Goal: Communication & Community: Answer question/provide support

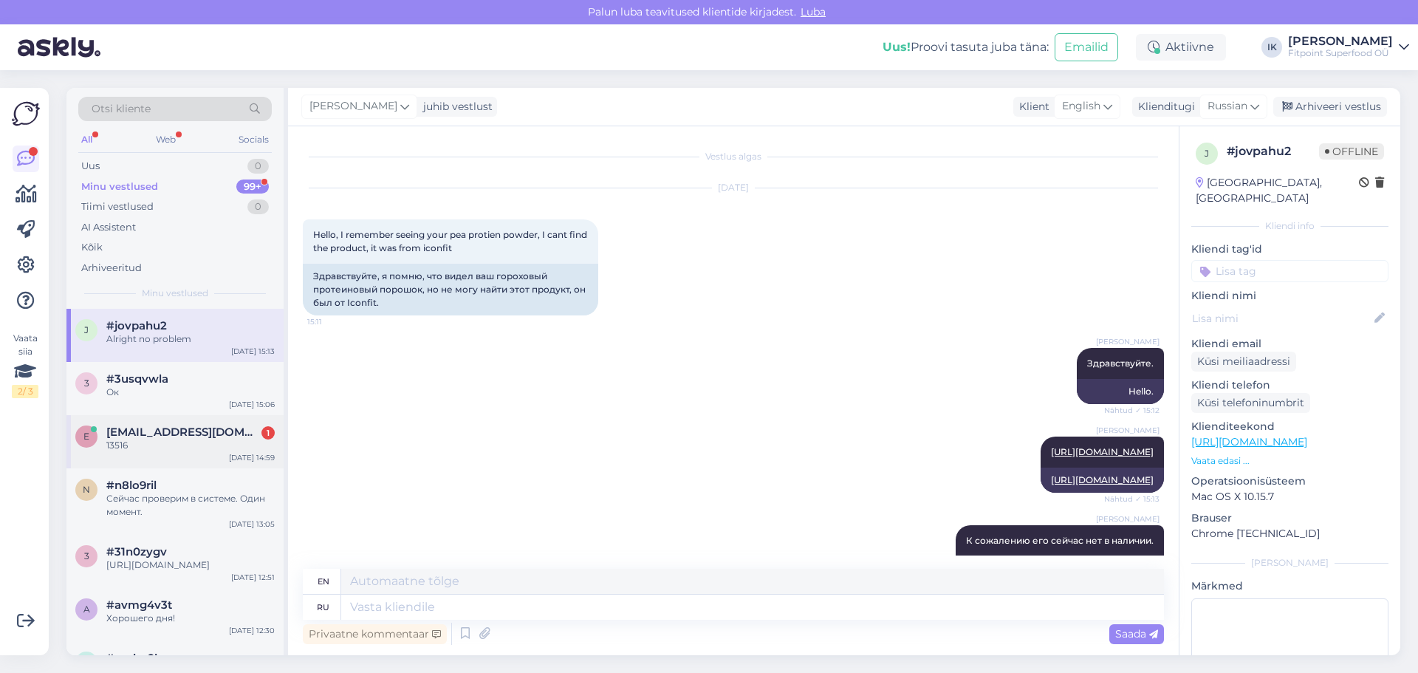
scroll to position [538, 0]
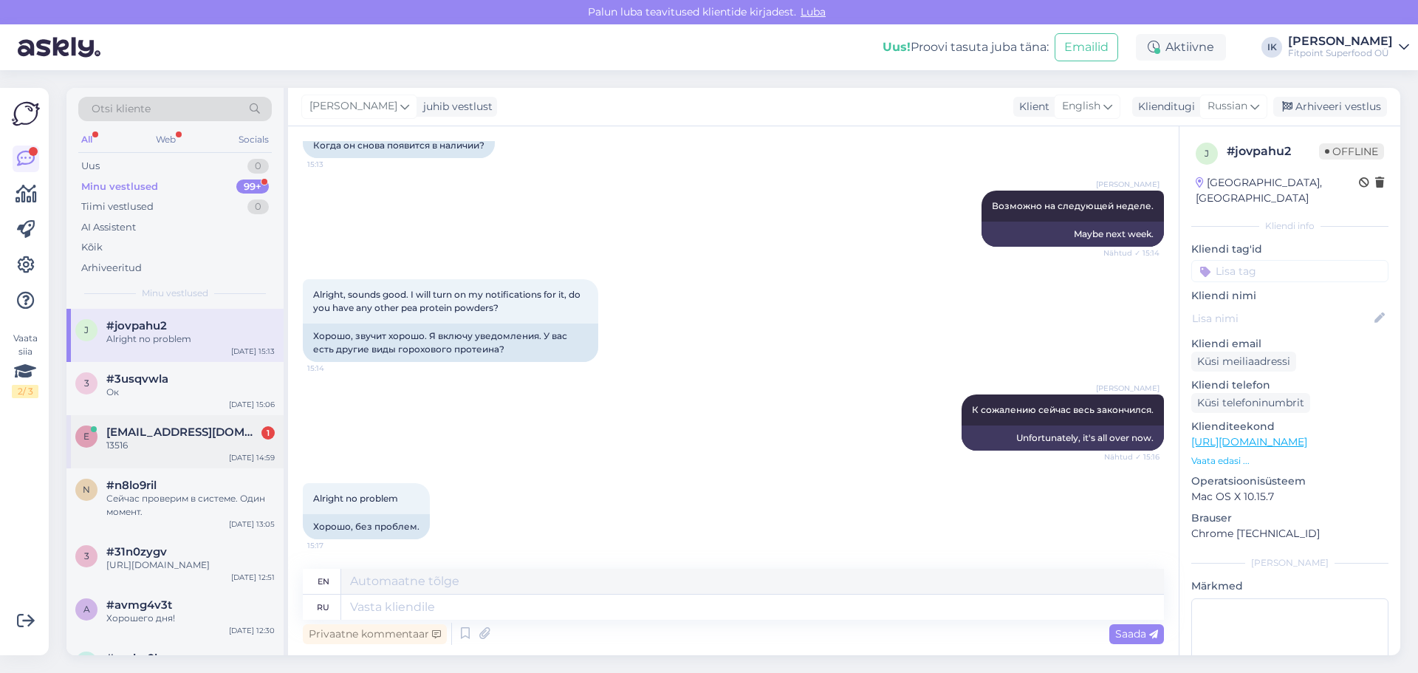
click at [202, 437] on span "[EMAIL_ADDRESS][DOMAIN_NAME]" at bounding box center [183, 431] width 154 height 13
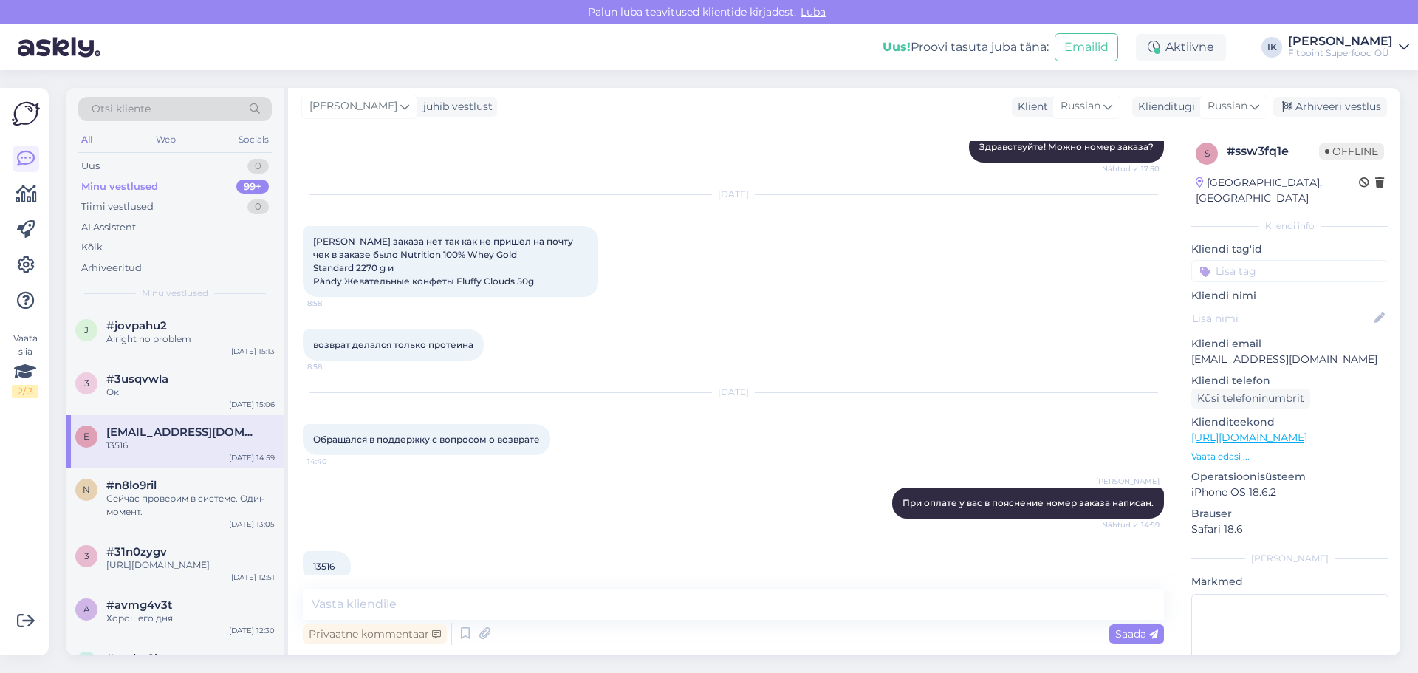
scroll to position [188, 0]
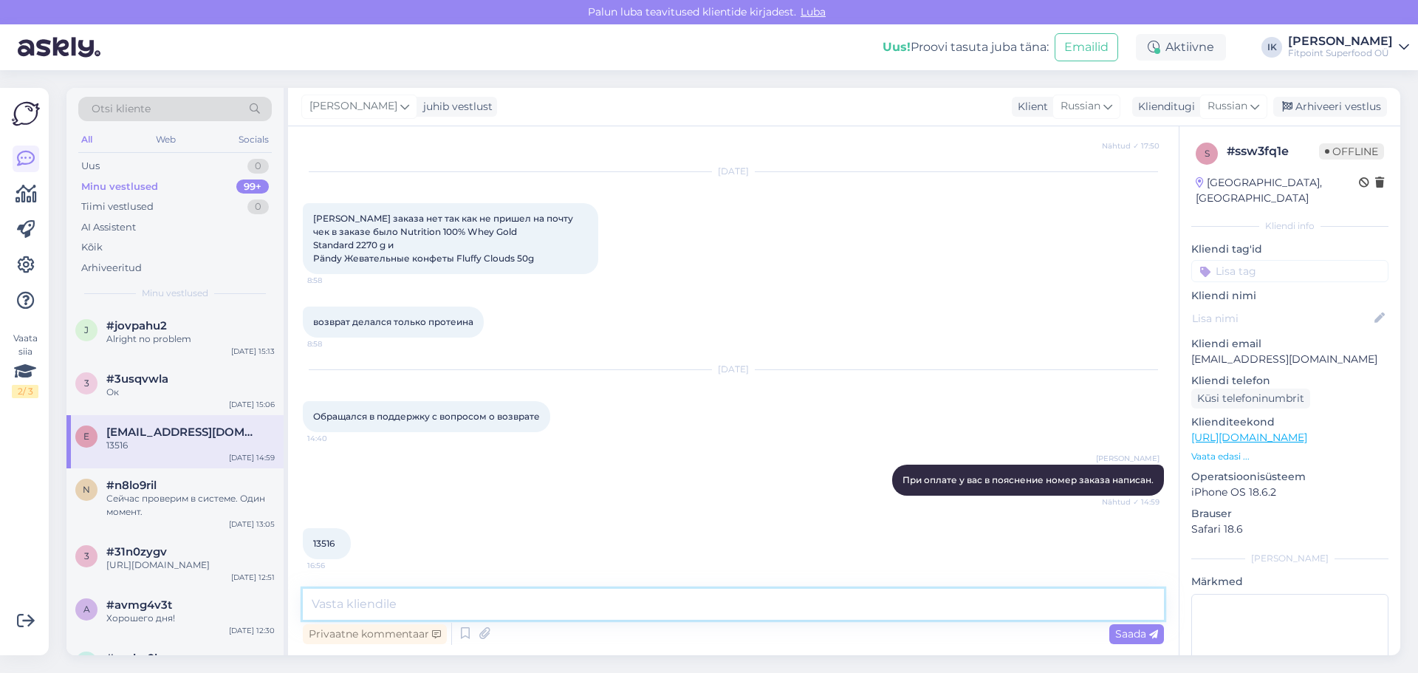
click at [346, 597] on textarea at bounding box center [733, 604] width 861 height 31
type textarea "д"
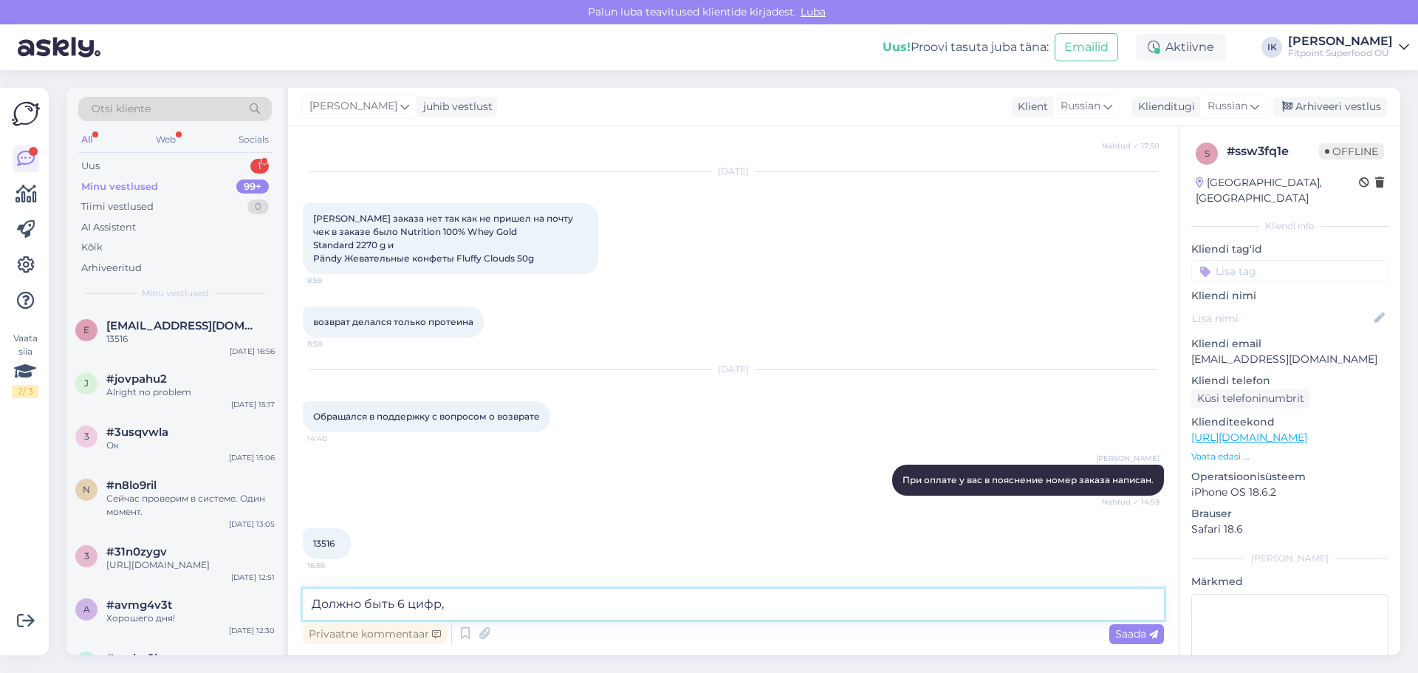
type textarea "Должно быть 6 цифр"
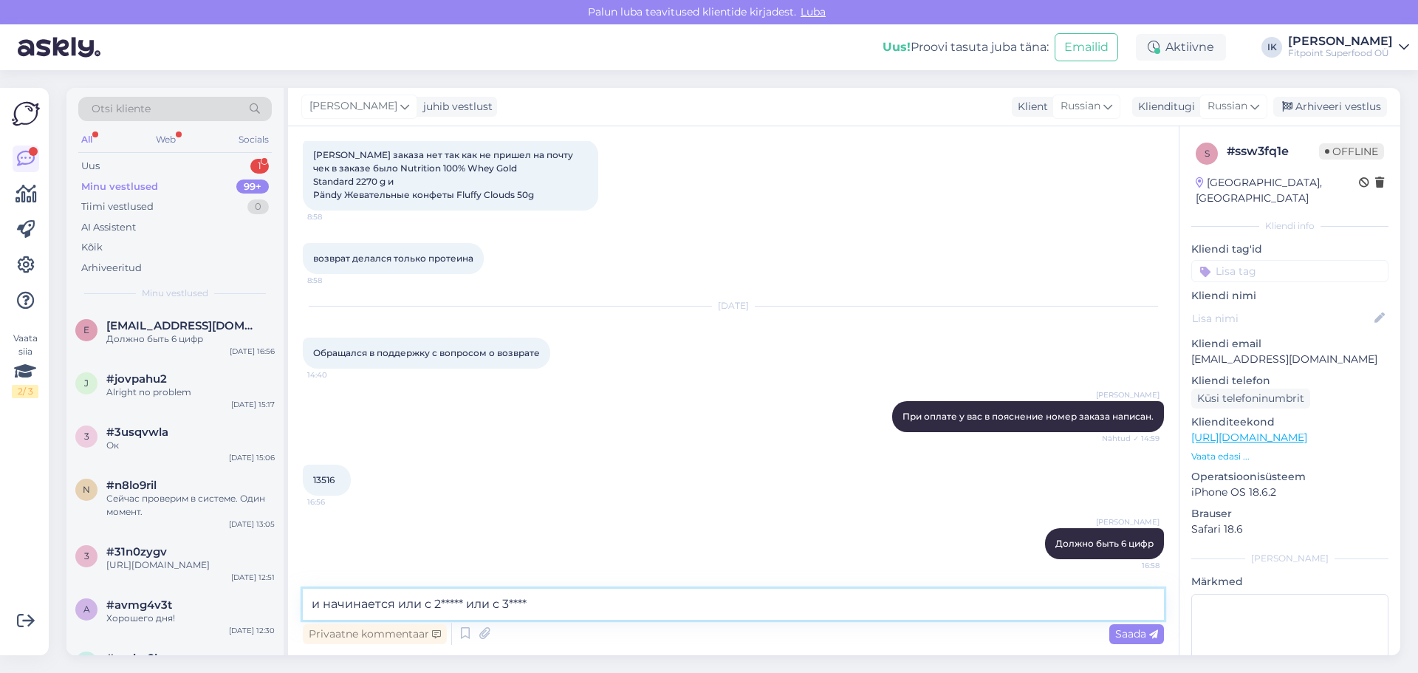
type textarea "и начинается или с 2***** или с 3*****"
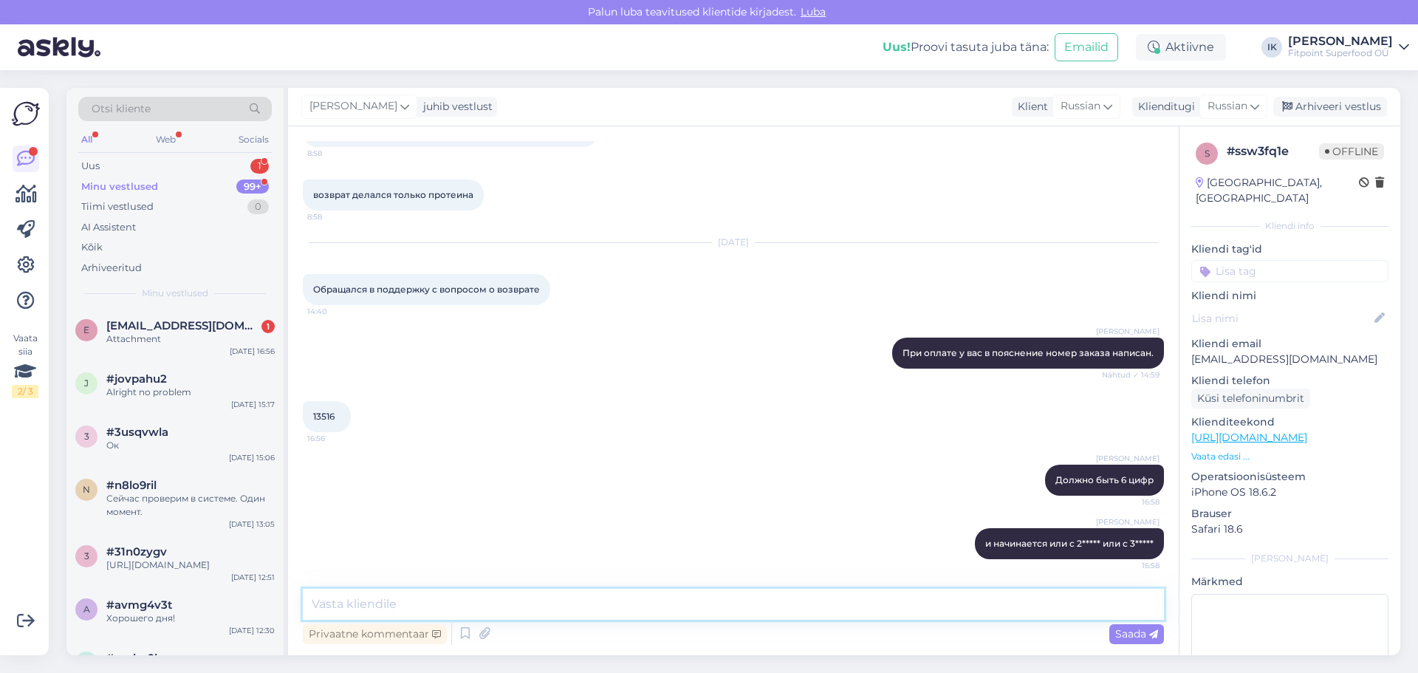
scroll to position [408, 0]
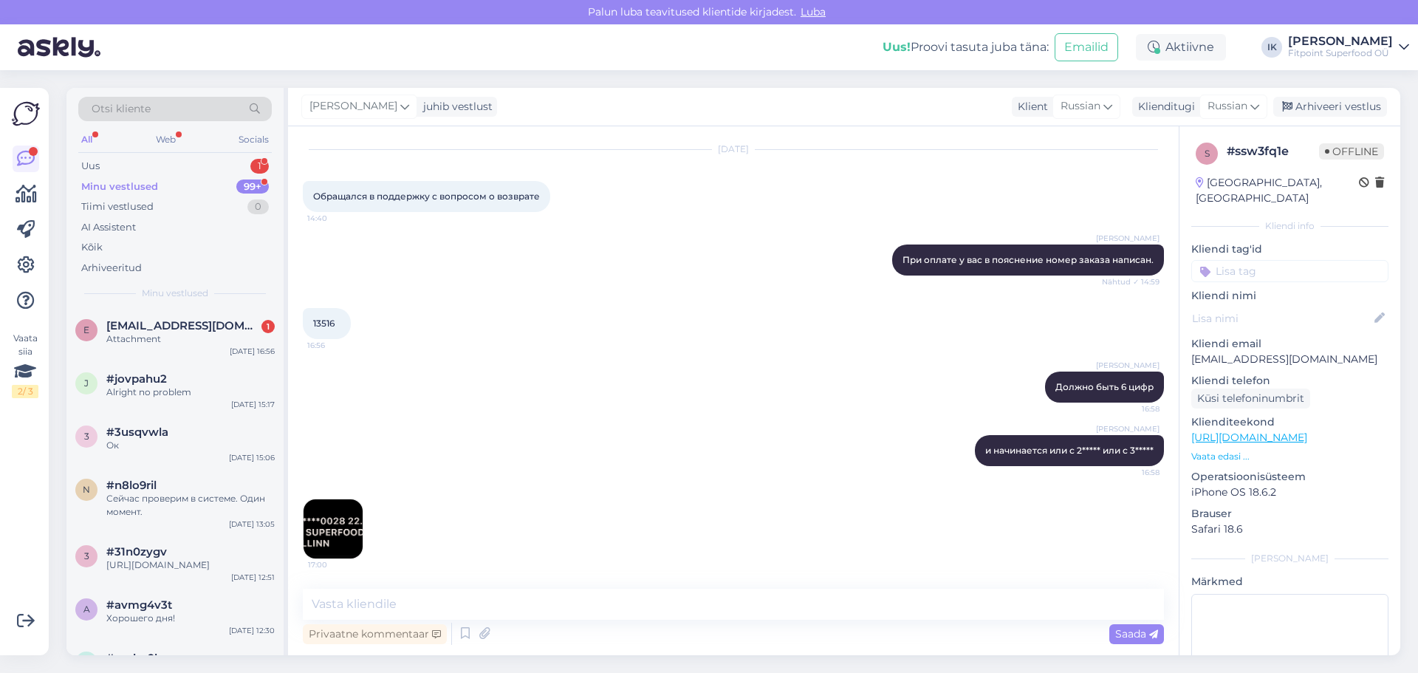
click at [326, 518] on img at bounding box center [332, 528] width 59 height 59
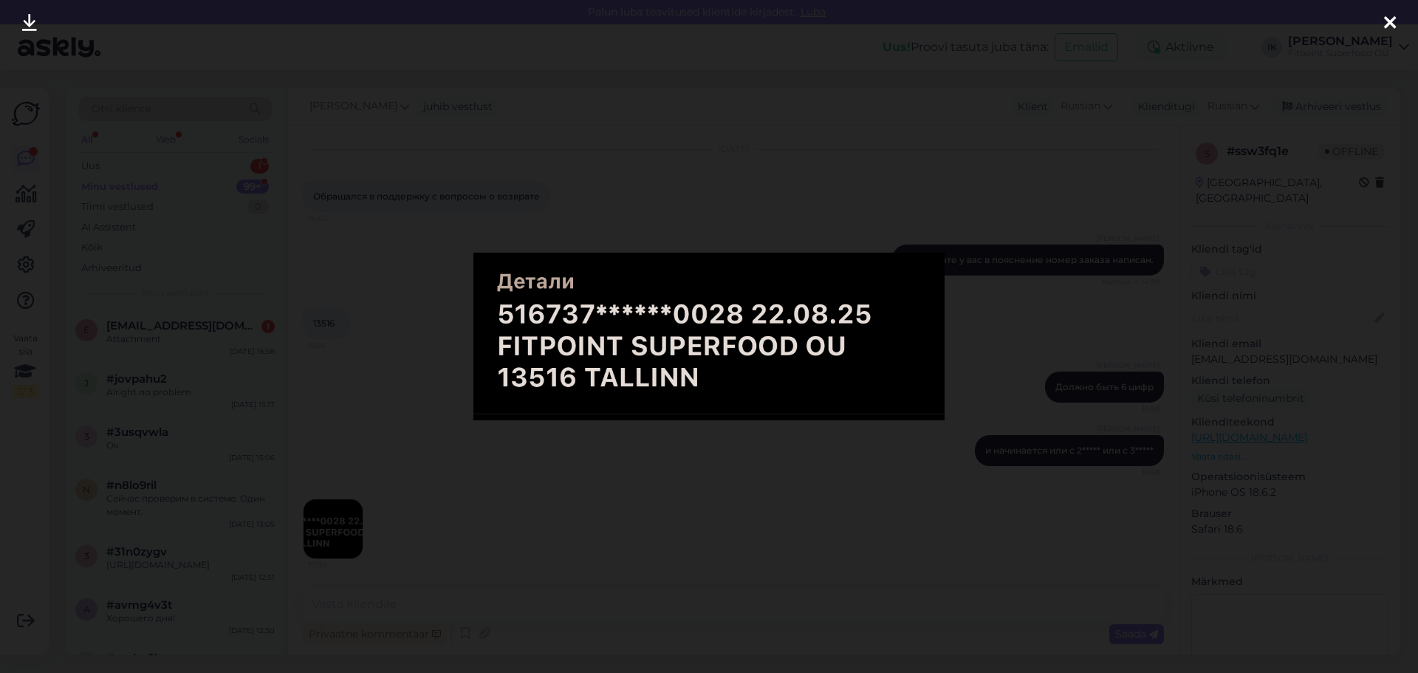
click at [694, 168] on div at bounding box center [709, 336] width 1418 height 673
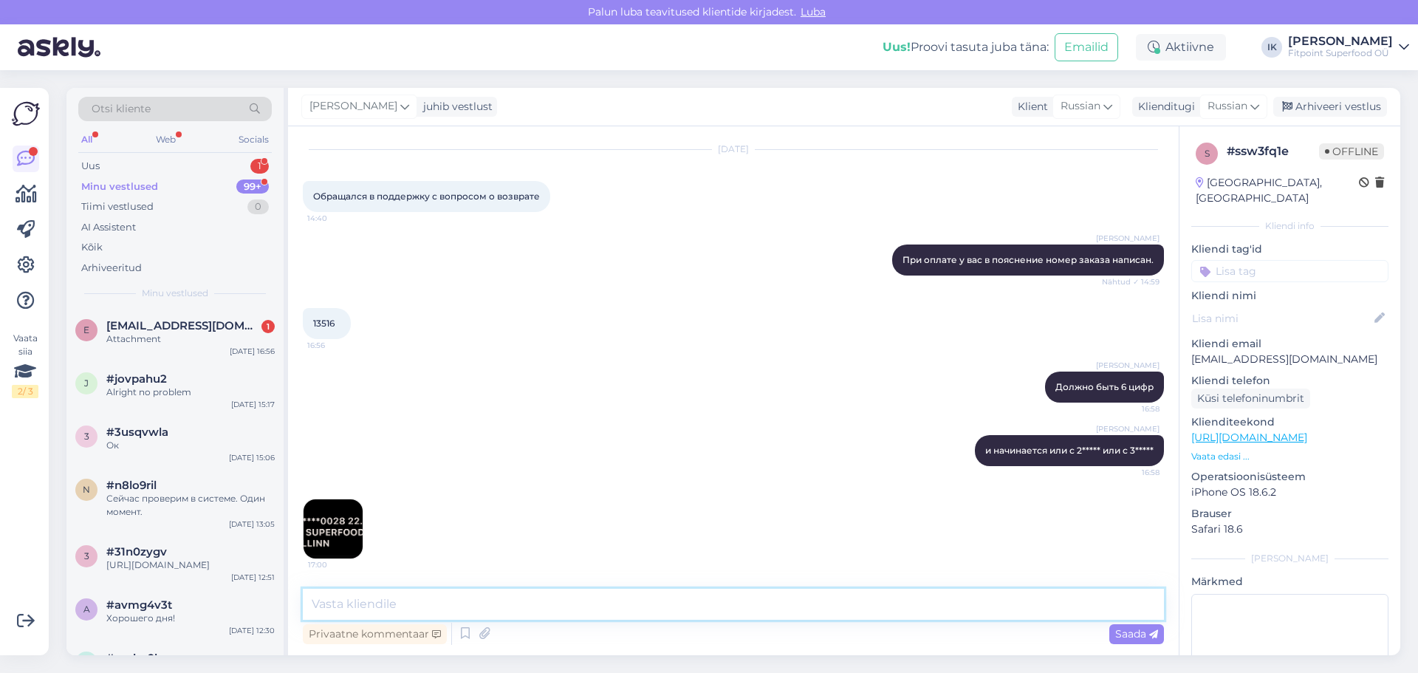
click at [402, 596] on textarea at bounding box center [733, 604] width 861 height 31
click at [346, 526] on img at bounding box center [332, 528] width 59 height 59
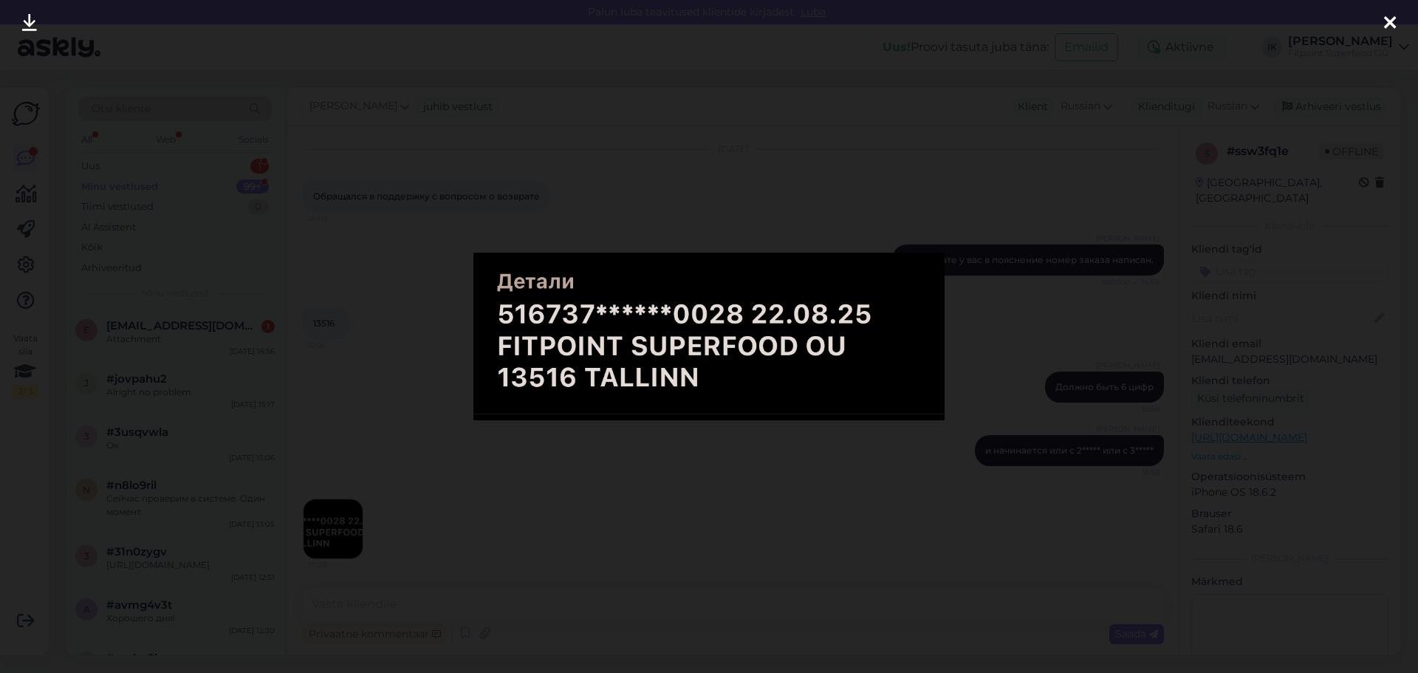
click at [625, 213] on div at bounding box center [709, 336] width 1418 height 673
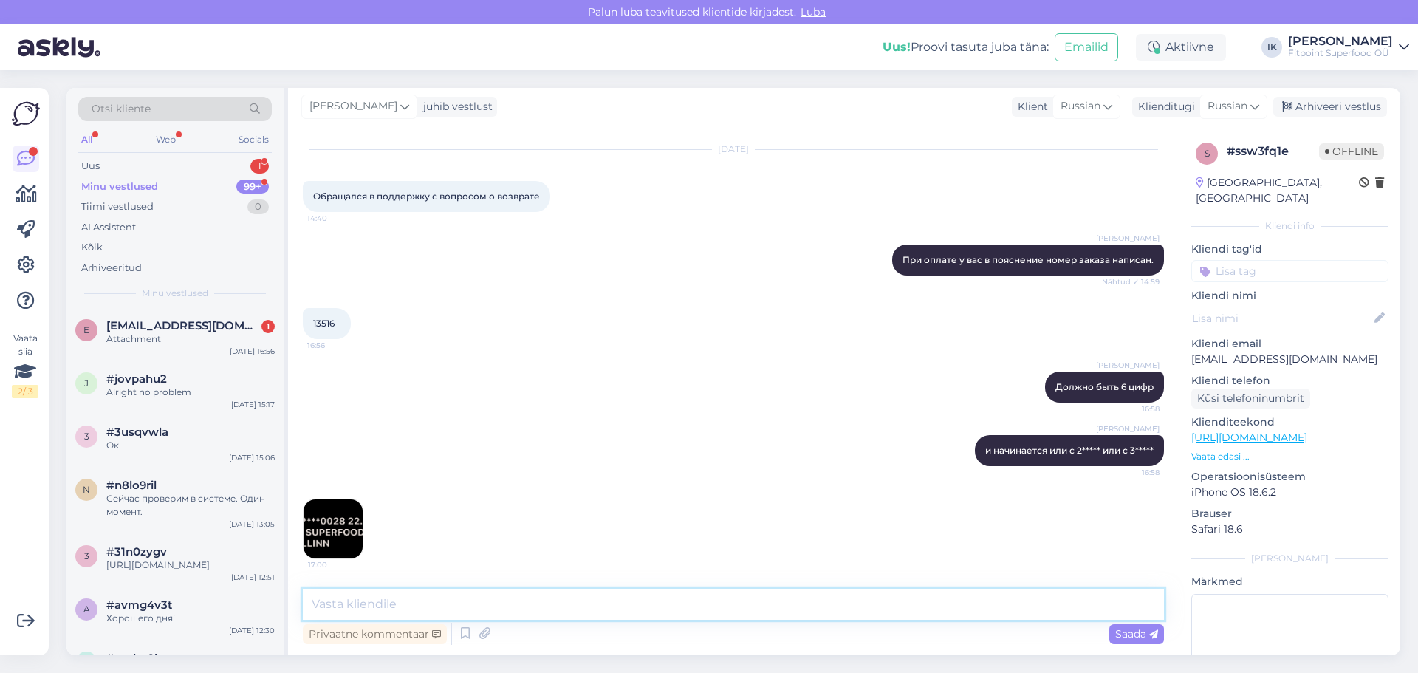
click at [394, 603] on textarea at bounding box center [733, 604] width 861 height 31
type textarea "Ä"
type textarea "Это индекс"
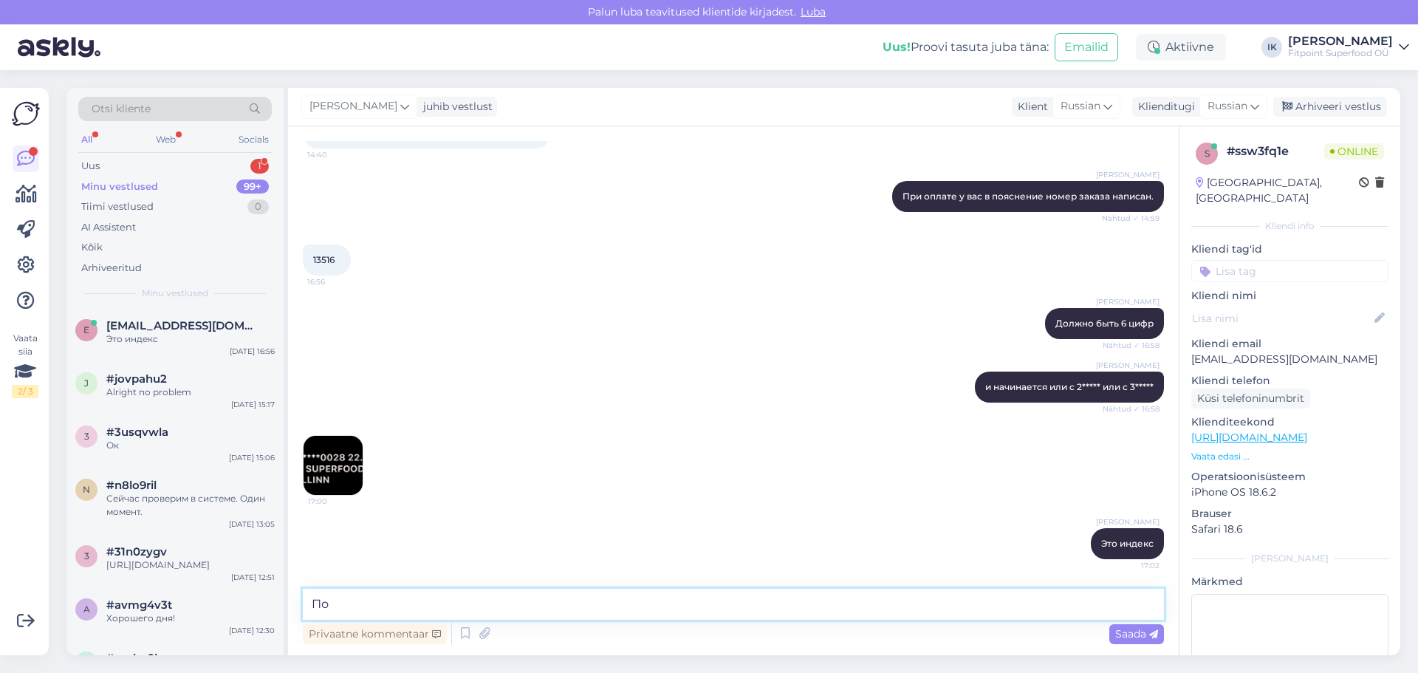
type textarea "П"
type textarea "п"
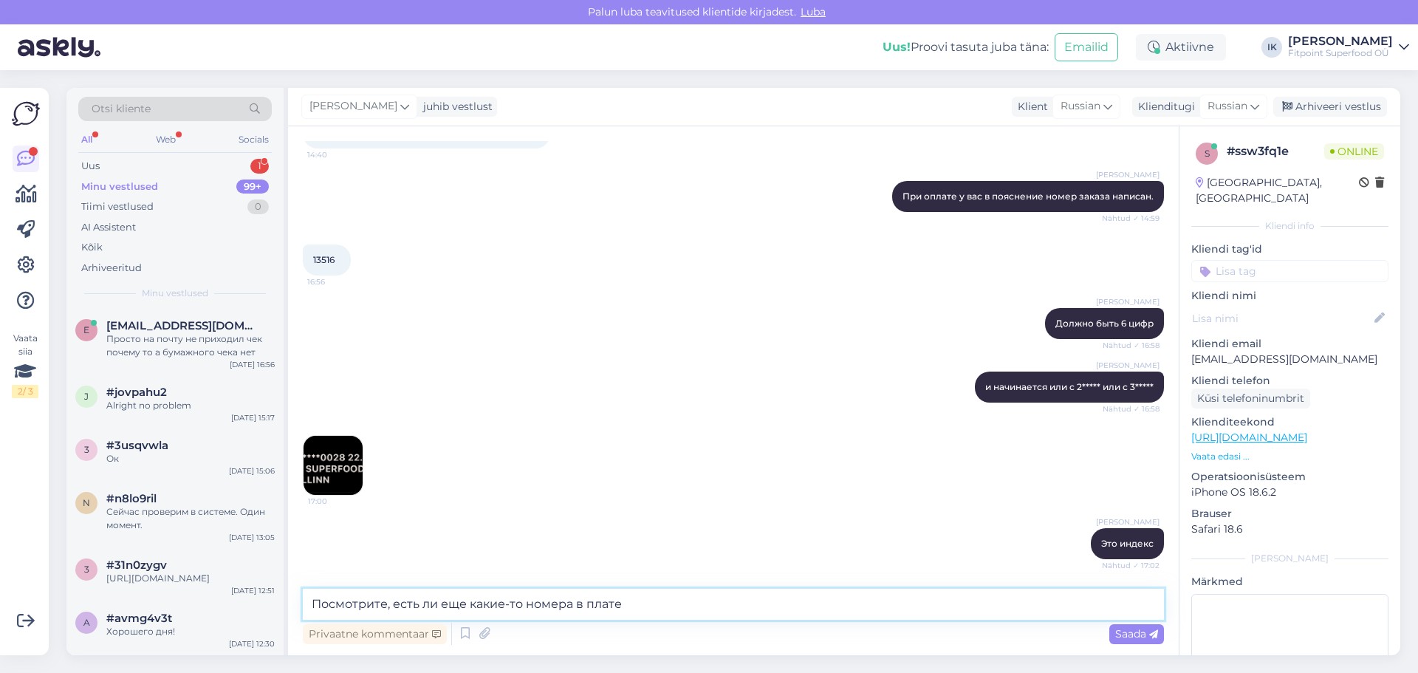
scroll to position [548, 0]
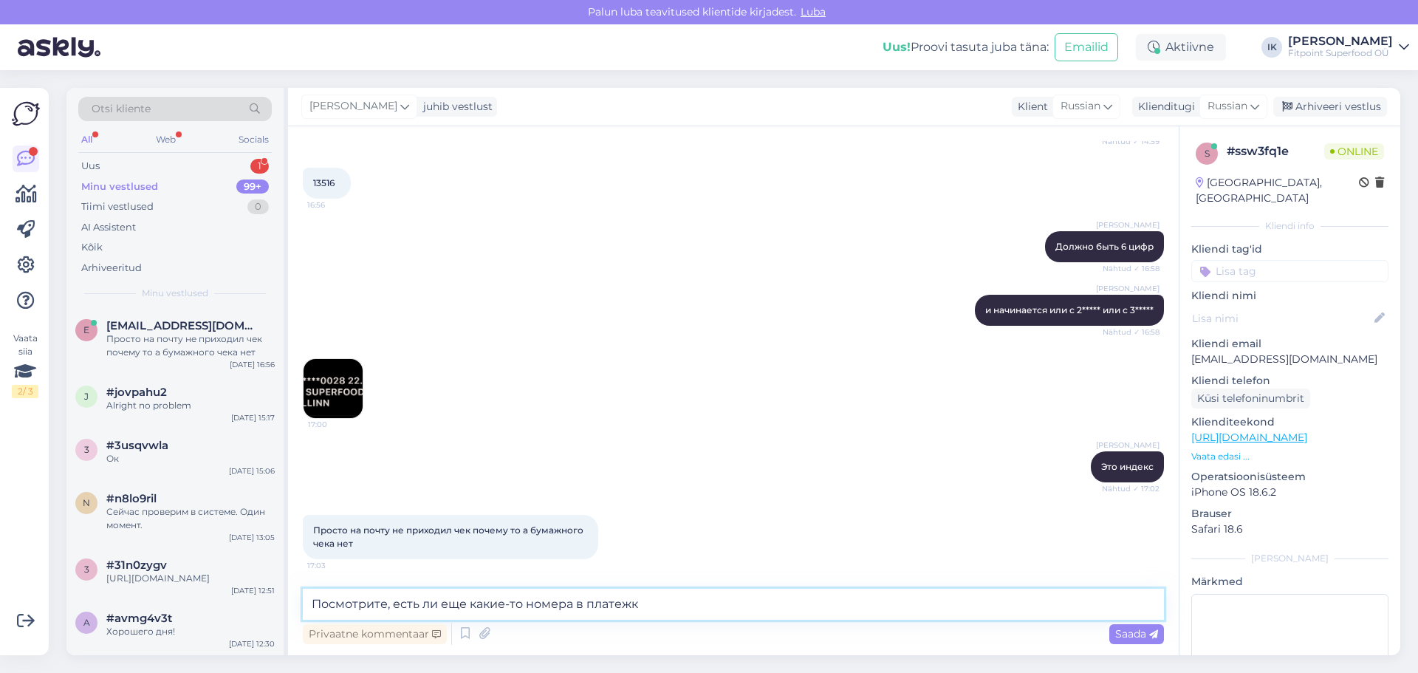
type textarea "Посмотрите, есть ли еще какие-то номера в платежке"
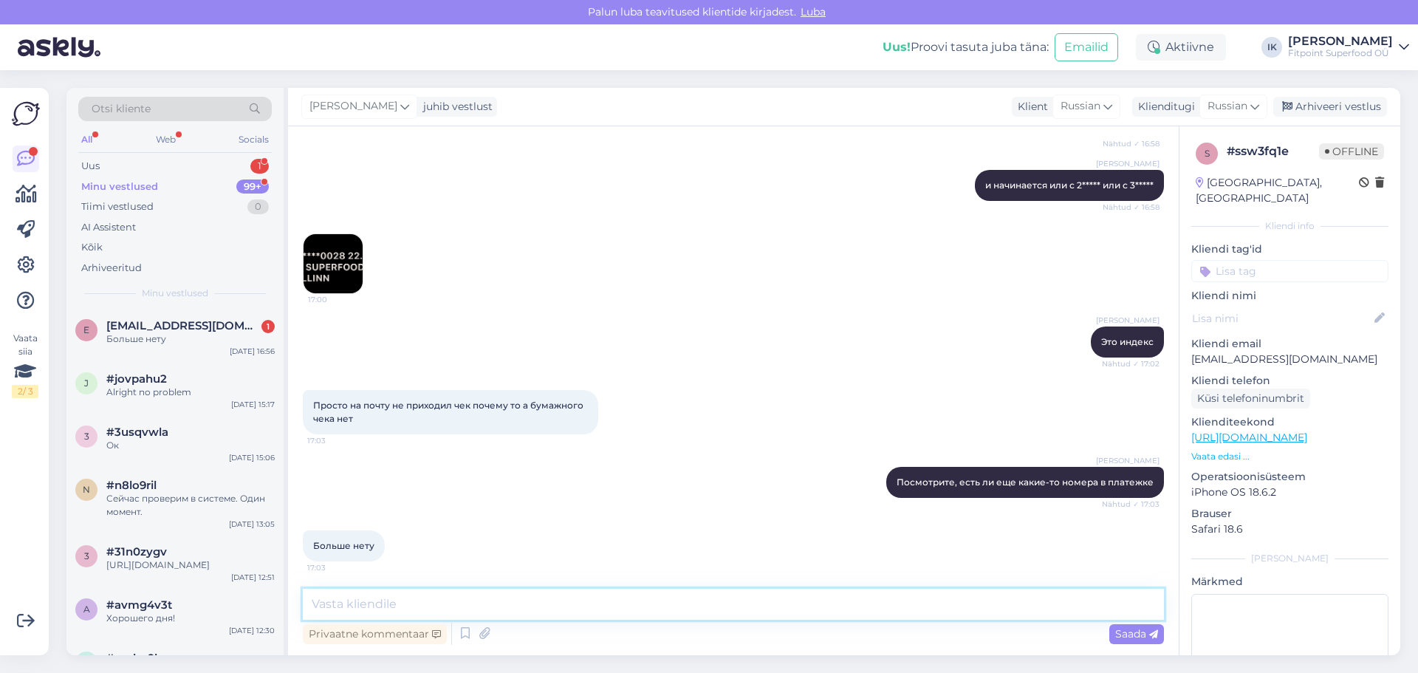
scroll to position [675, 0]
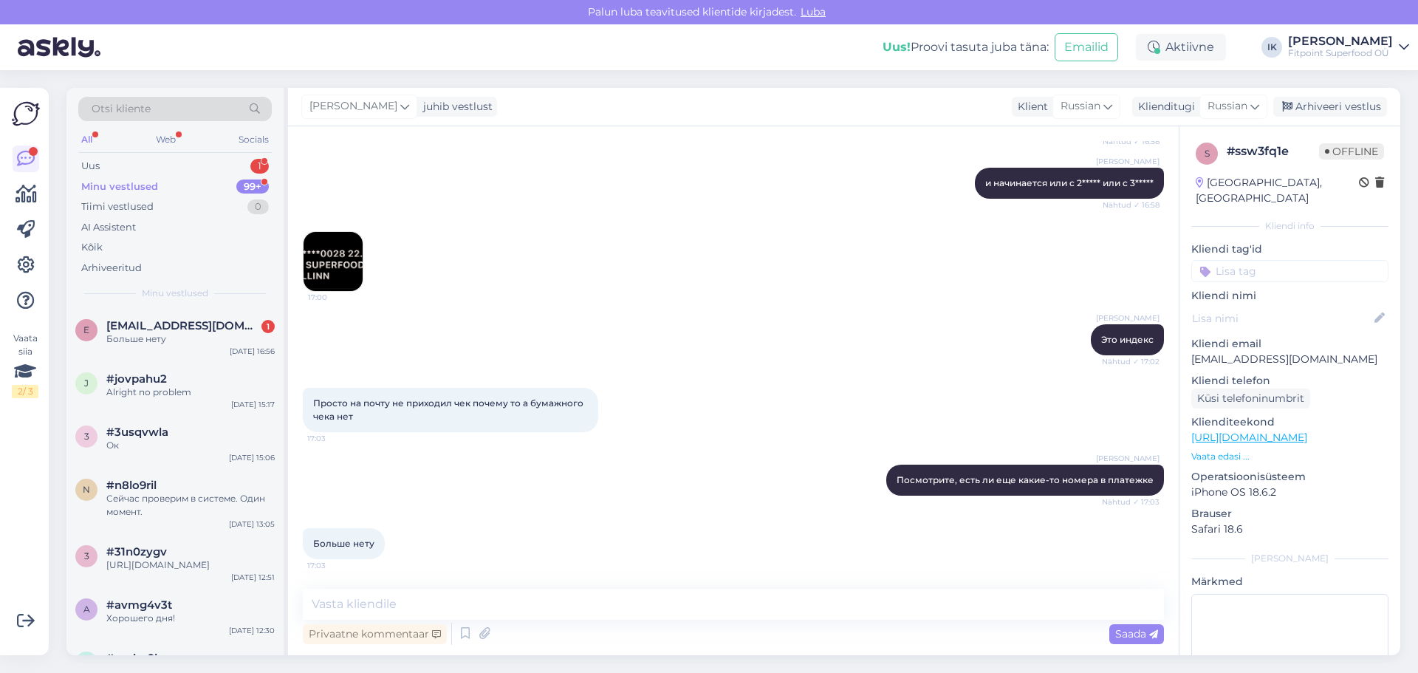
click at [335, 270] on img at bounding box center [332, 261] width 59 height 59
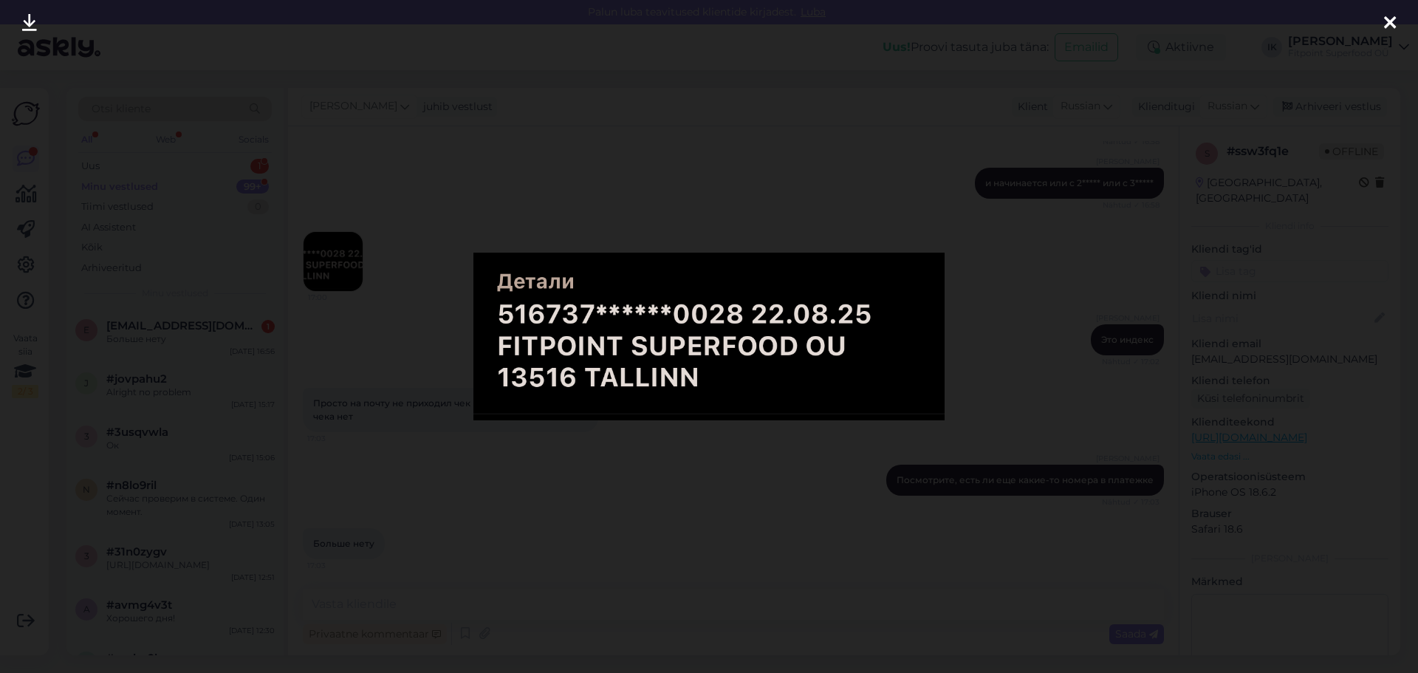
click at [1390, 20] on icon at bounding box center [1390, 23] width 12 height 19
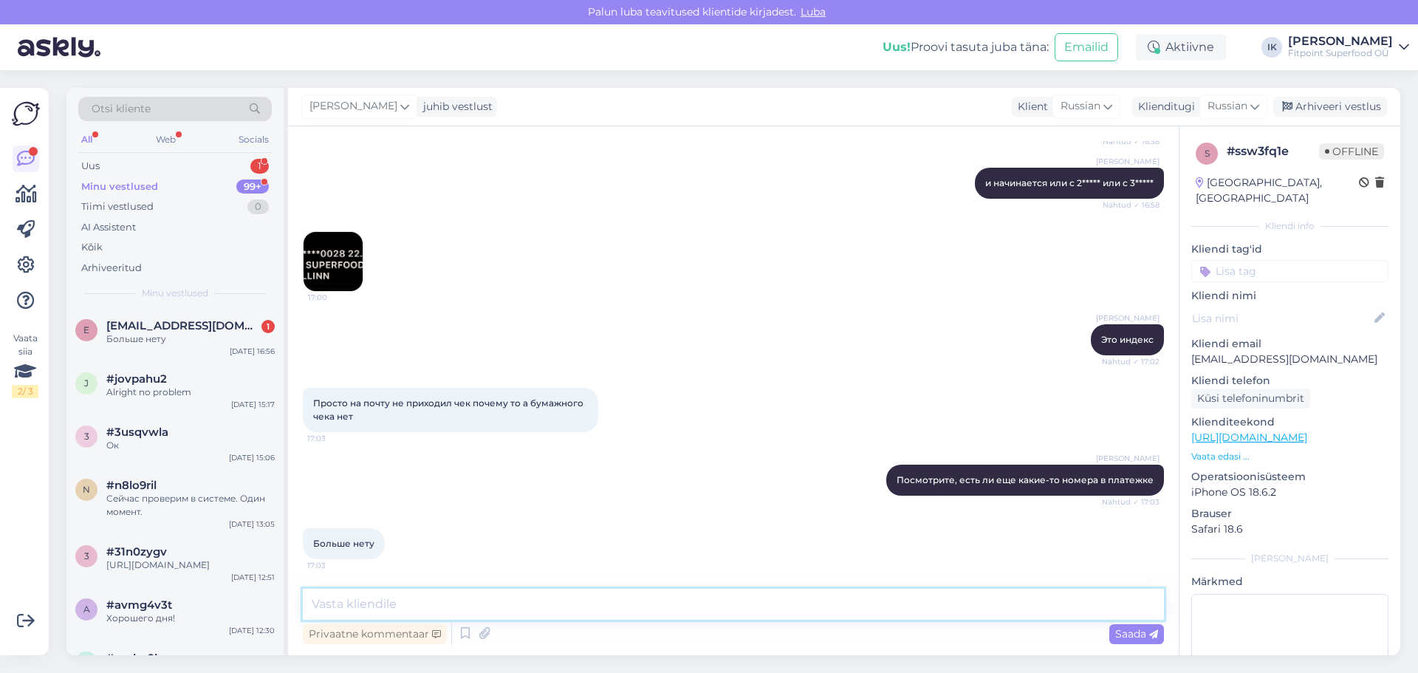
click at [377, 593] on textarea at bounding box center [733, 604] width 861 height 31
type textarea "Пришлите, пожалуйста на почту, платежное пооручение, будем искать вашу оплату"
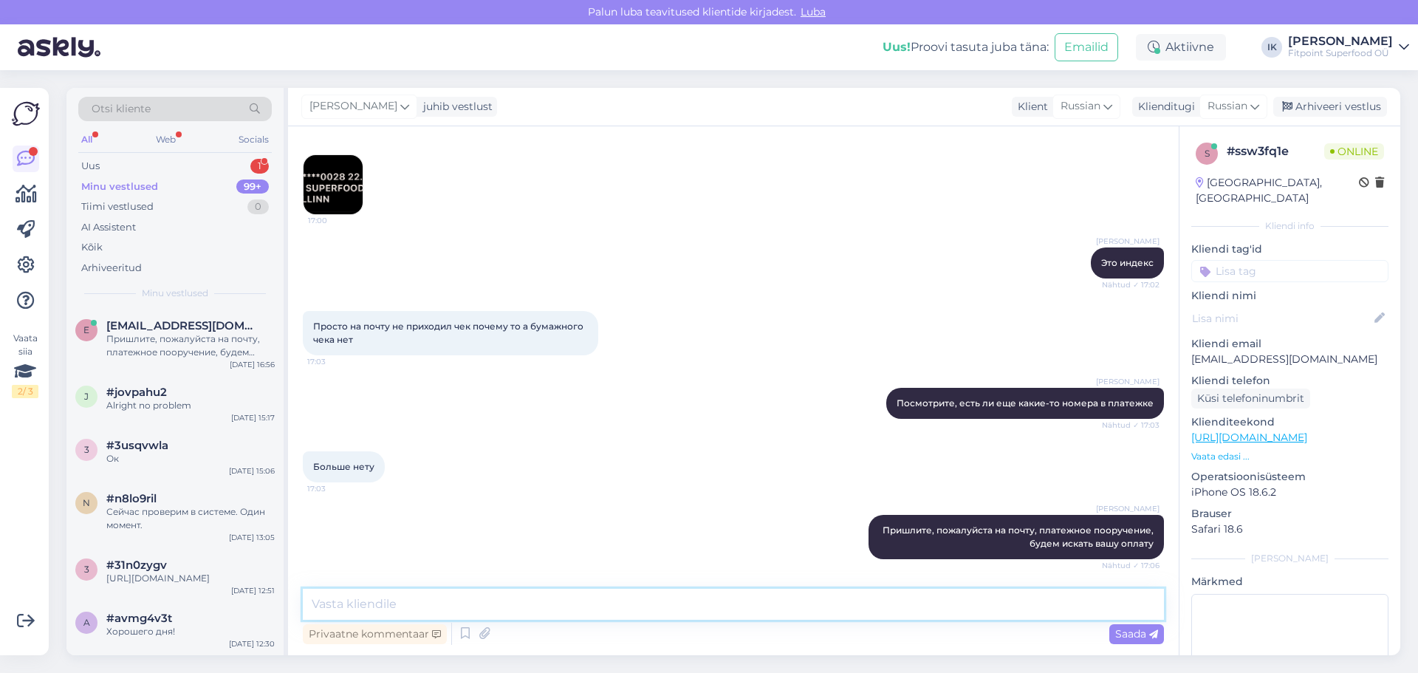
scroll to position [815, 0]
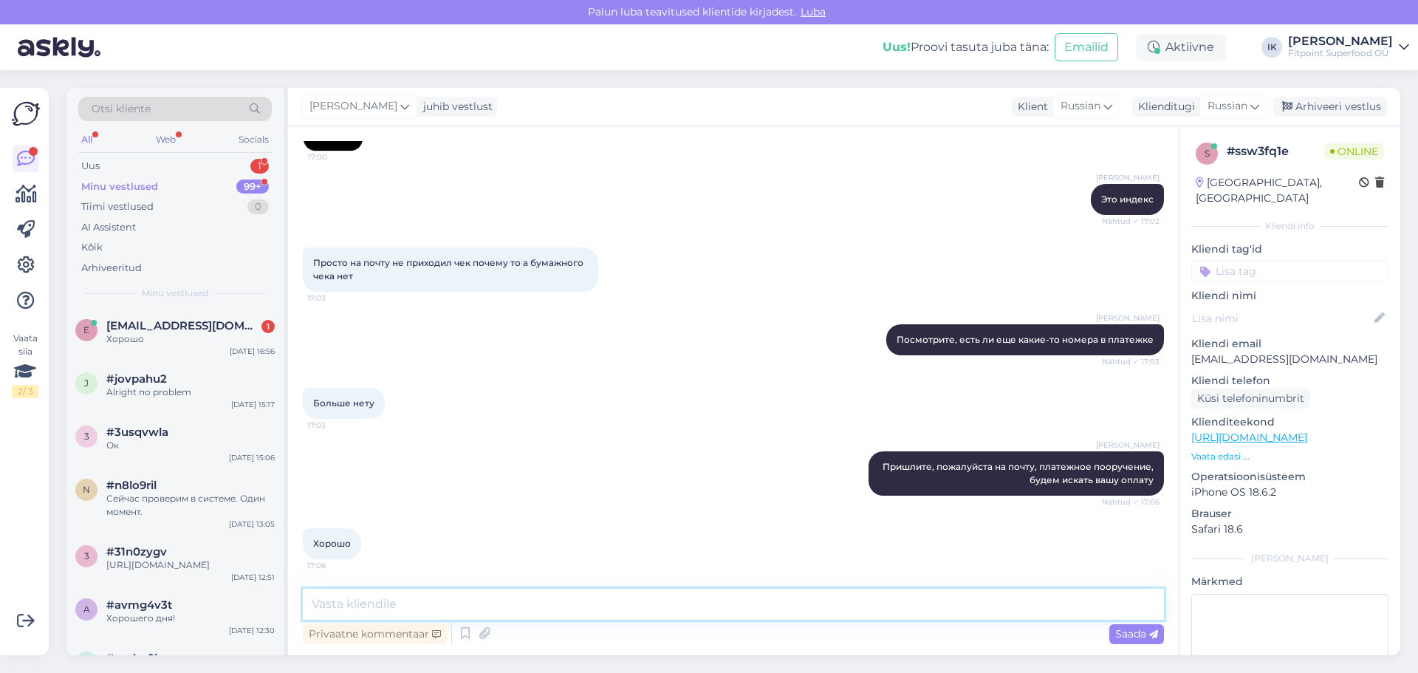
paste textarea "[DOMAIN_NAME][EMAIL_ADDRESS][DOMAIN_NAME]"
type textarea "[DOMAIN_NAME][EMAIL_ADDRESS][DOMAIN_NAME]"
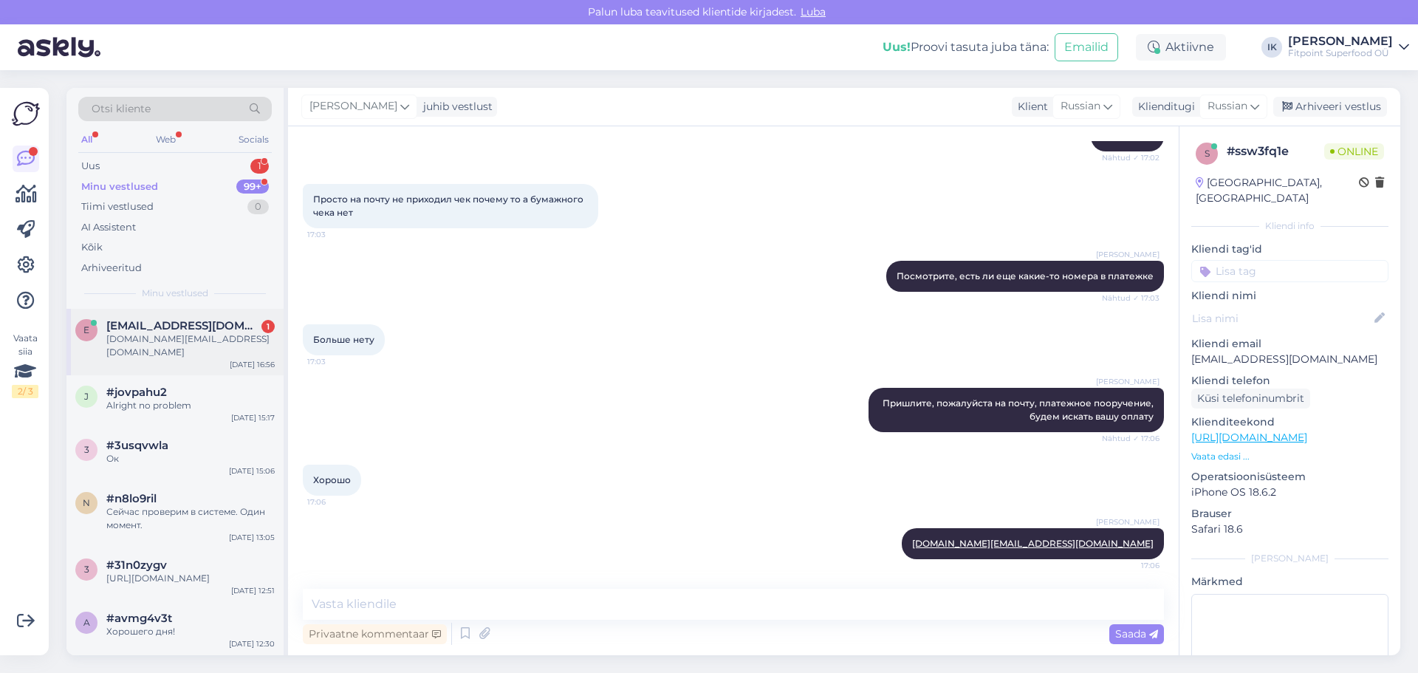
click at [167, 334] on div "[DOMAIN_NAME][EMAIL_ADDRESS][DOMAIN_NAME]" at bounding box center [190, 345] width 168 height 27
drag, startPoint x: 919, startPoint y: 405, endPoint x: 848, endPoint y: 408, distance: 70.9
click at [854, 408] on icon at bounding box center [857, 409] width 7 height 9
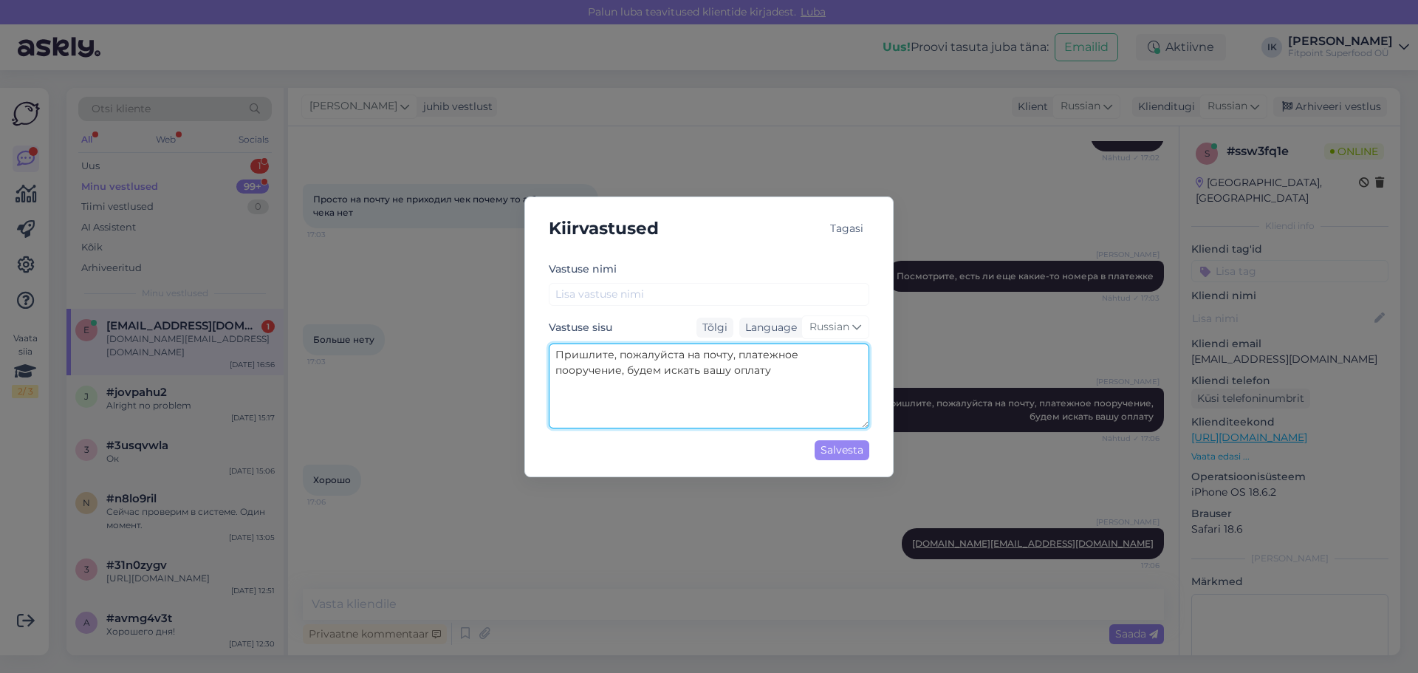
click at [679, 357] on textarea "Пришлите, пожалуйста на почту, платежное пооручение, будем искать вашу оплату" at bounding box center [709, 385] width 320 height 85
click at [734, 356] on textarea "Пришлите, пожалуйста, на почту, платежное пооручение, будем искать вашу оплату" at bounding box center [709, 385] width 320 height 85
type textarea "Пришлите, пожалуйста, на почту платежное пооручение, будем искать вашу оплату"
click at [831, 447] on div "Salvesta" at bounding box center [841, 450] width 55 height 20
click at [826, 448] on div "Salvesta" at bounding box center [841, 450] width 55 height 20
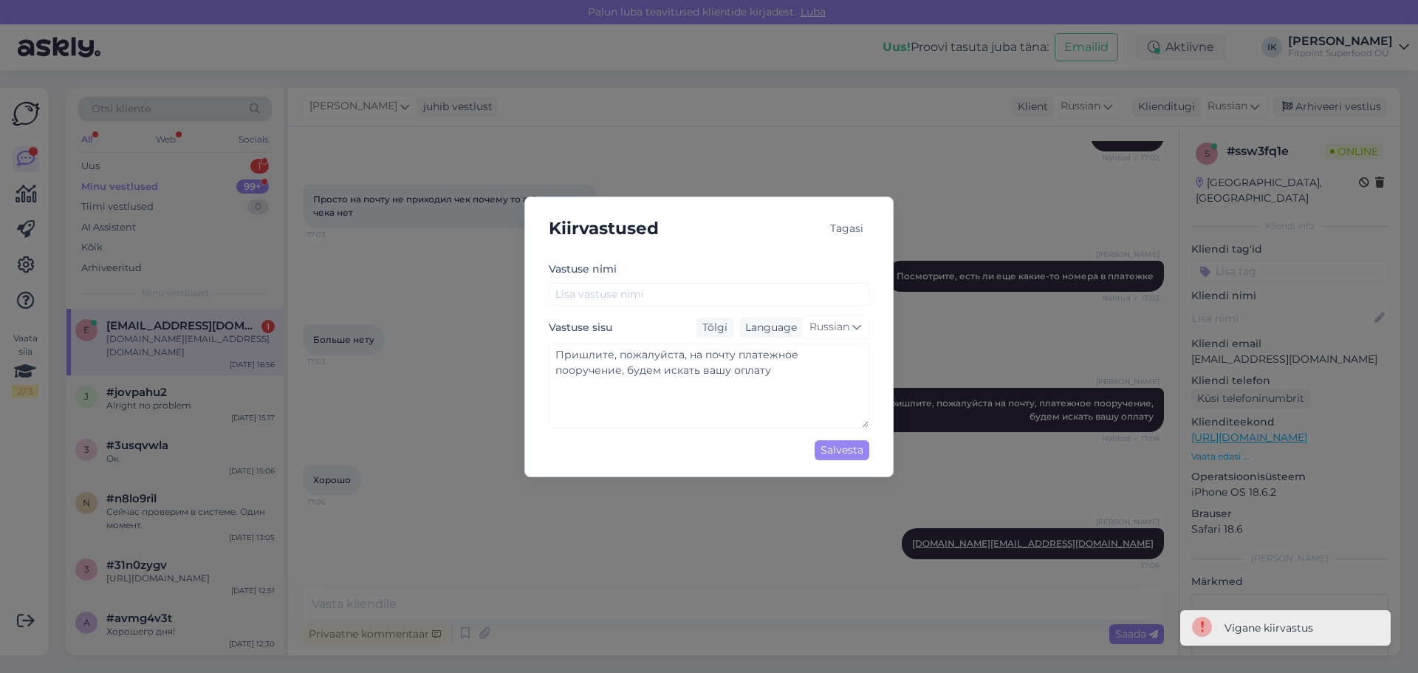
click at [518, 302] on div "Kiirvastused Tagasi [PERSON_NAME] nimi Vastuse sisu Tõlgi Language Russian Приш…" at bounding box center [709, 336] width 1418 height 673
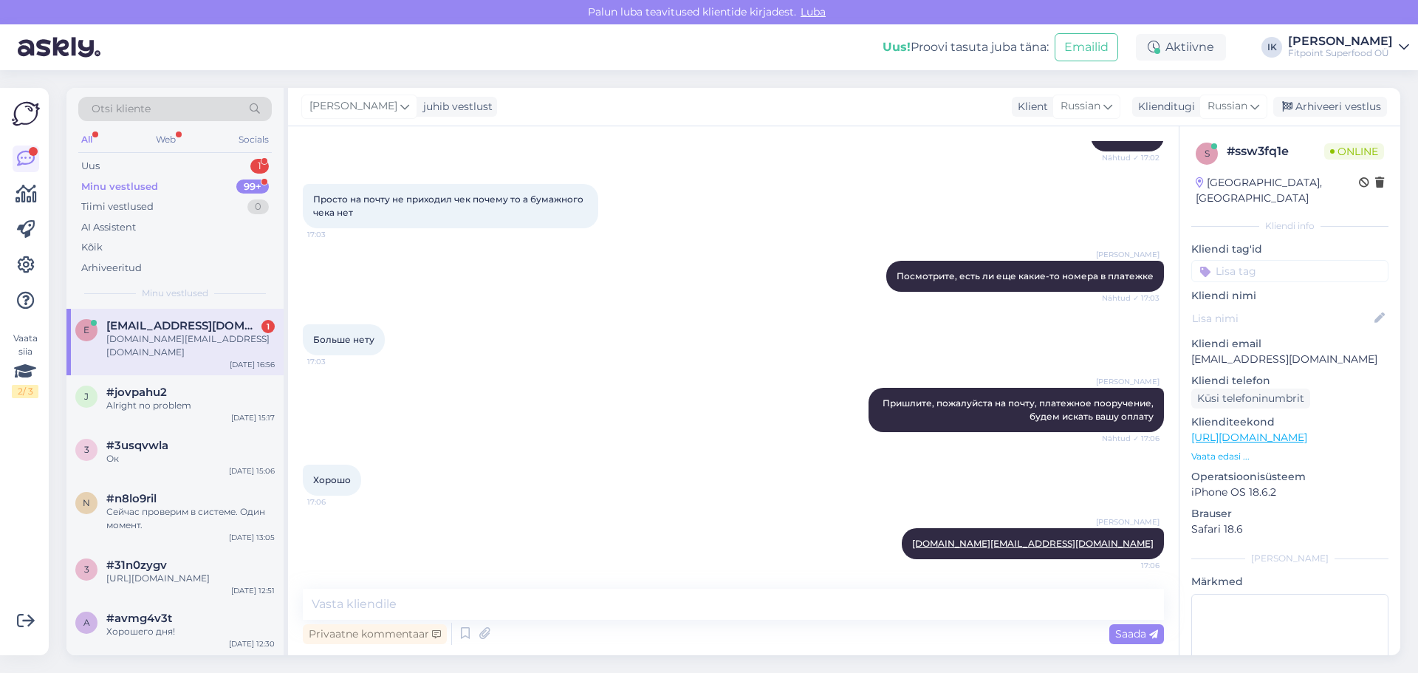
click at [184, 337] on div "[DOMAIN_NAME][EMAIL_ADDRESS][DOMAIN_NAME]" at bounding box center [190, 345] width 168 height 27
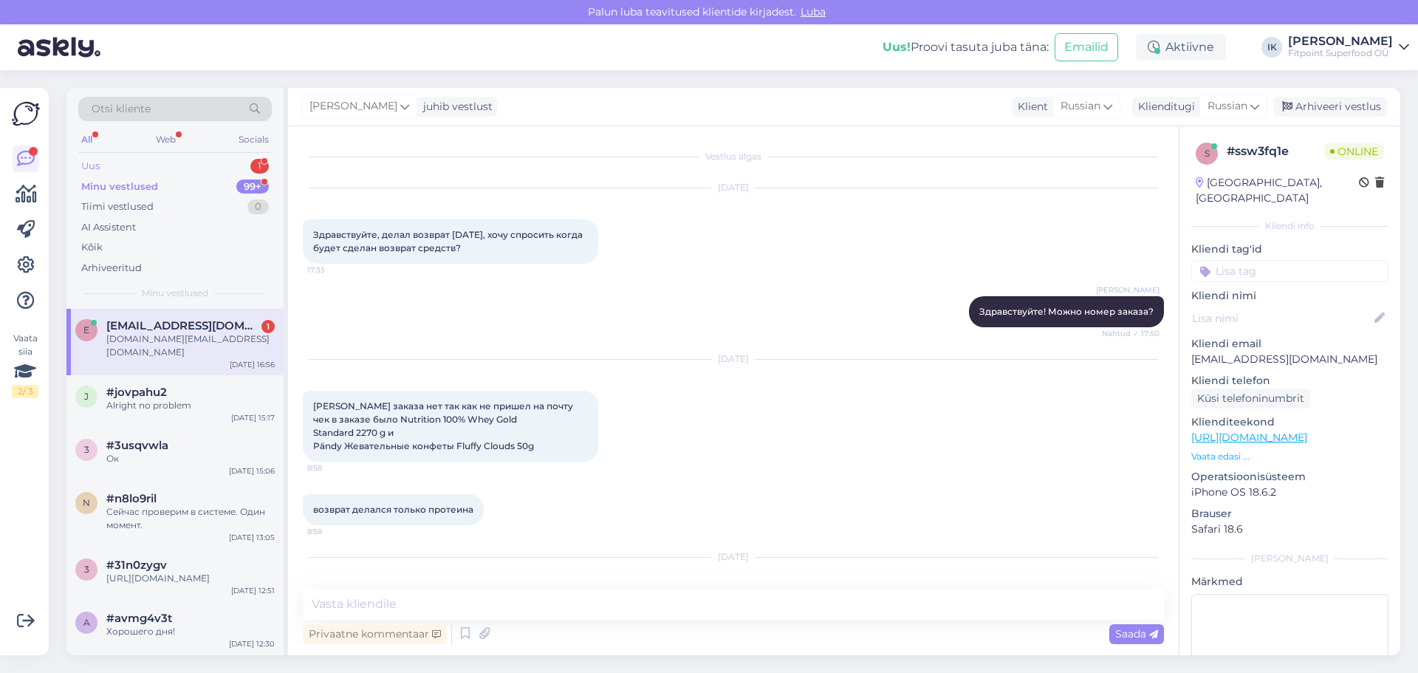
click at [128, 160] on div "Uus 1" at bounding box center [174, 166] width 193 height 21
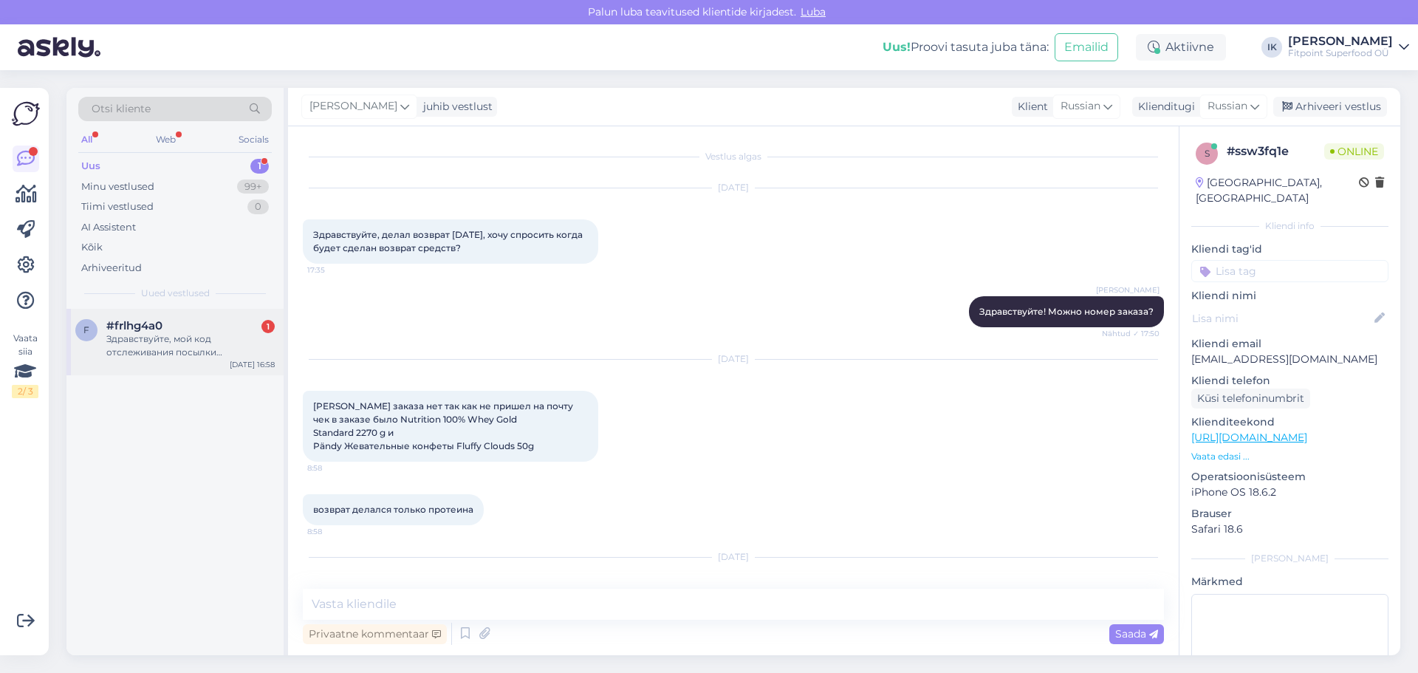
click at [197, 340] on div "Здравствуйте, мой код отслеживания посылки сс841852509ЕЕ не отслеживает, как уз…" at bounding box center [190, 345] width 168 height 27
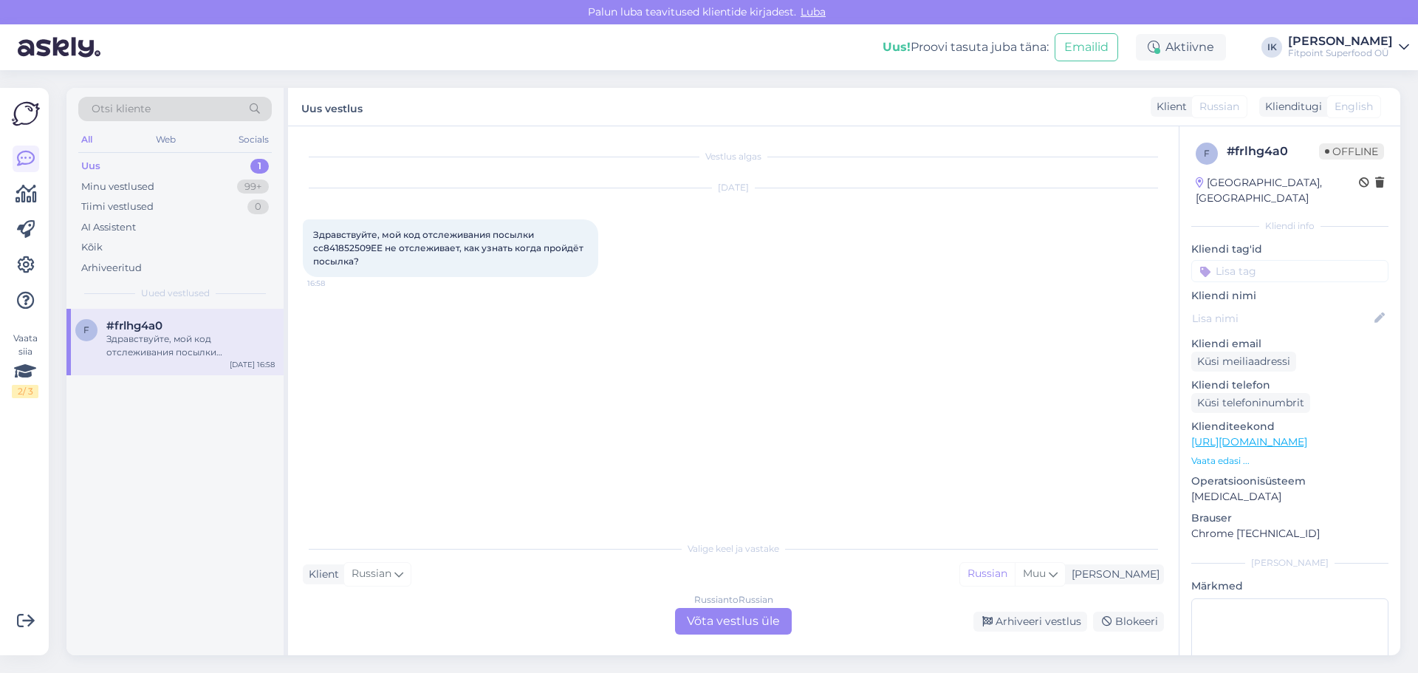
click at [718, 621] on div "Russian to Russian Võta vestlus üle" at bounding box center [733, 621] width 117 height 27
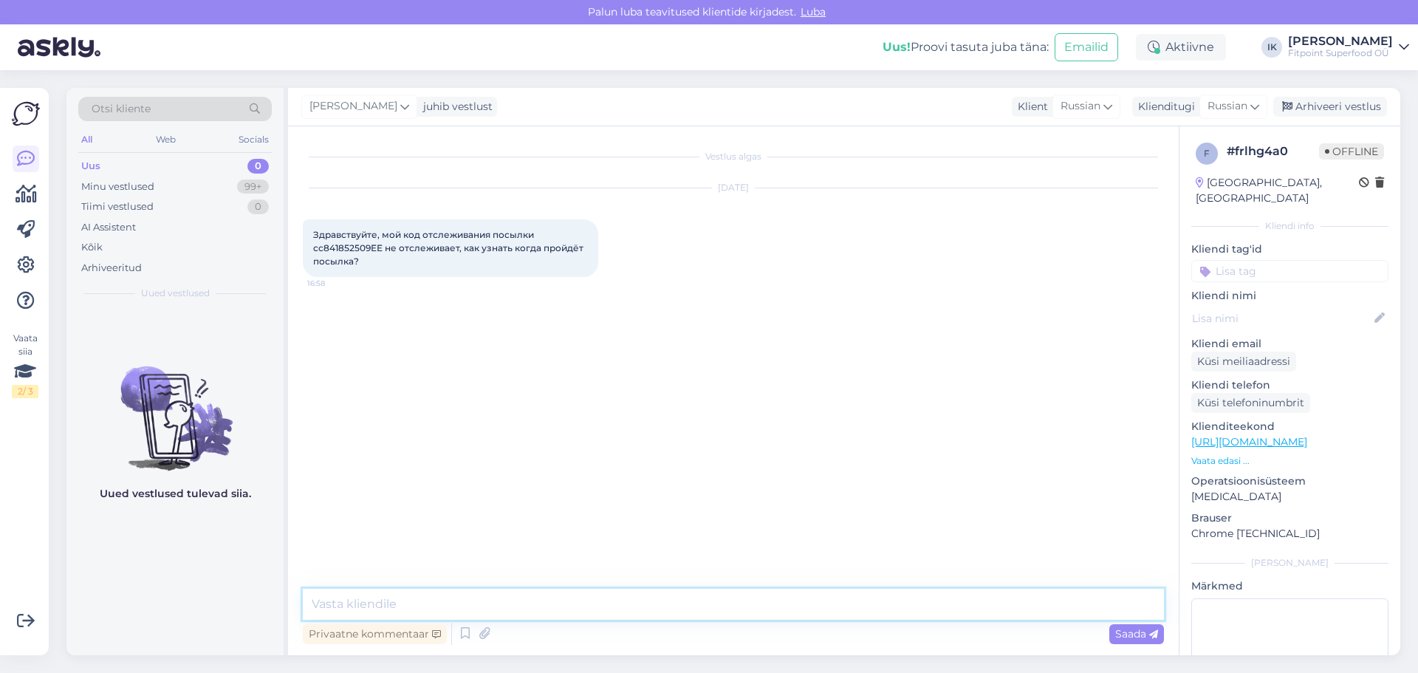
click at [448, 604] on textarea at bounding box center [733, 604] width 861 height 31
type textarea "[PERSON_NAME]"
type textarea "Скажите номер заказа"
click at [459, 611] on textarea at bounding box center [733, 604] width 861 height 31
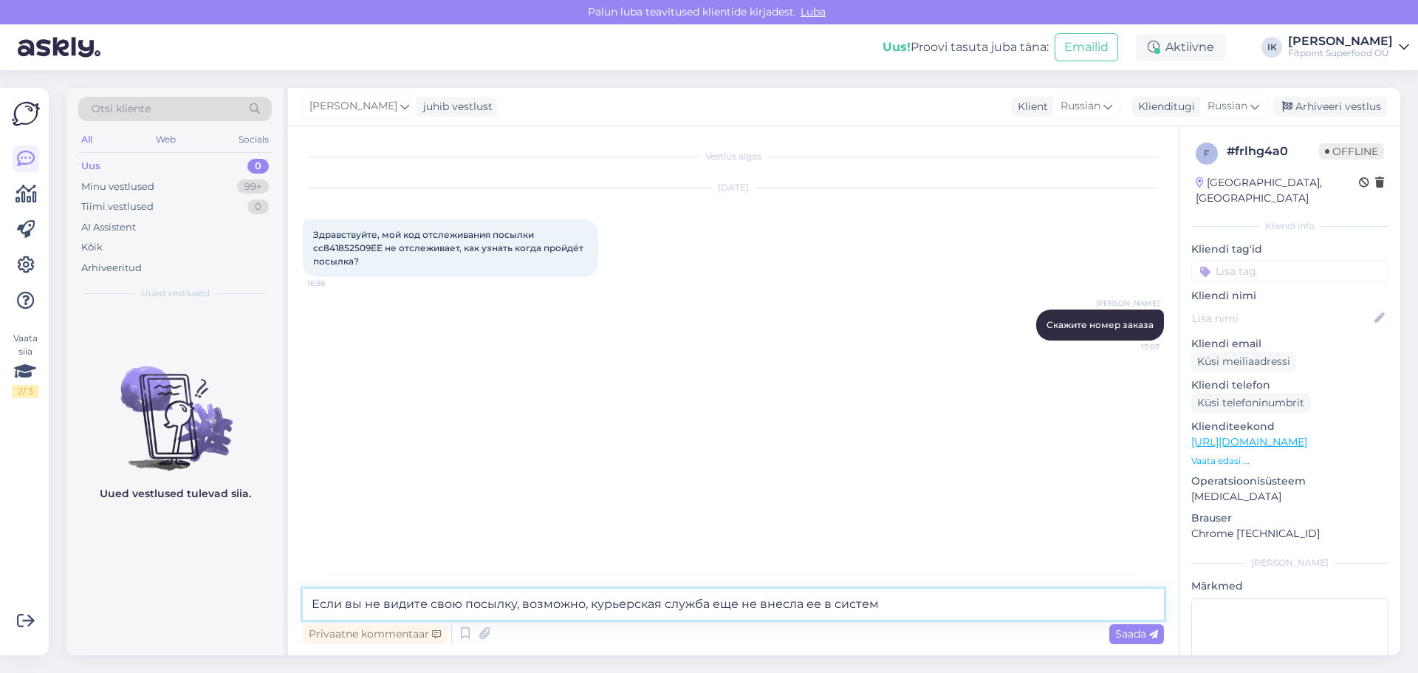
type textarea "Если вы не видите свою посылку, возможно, курьерская служба еще не внесла ее в …"
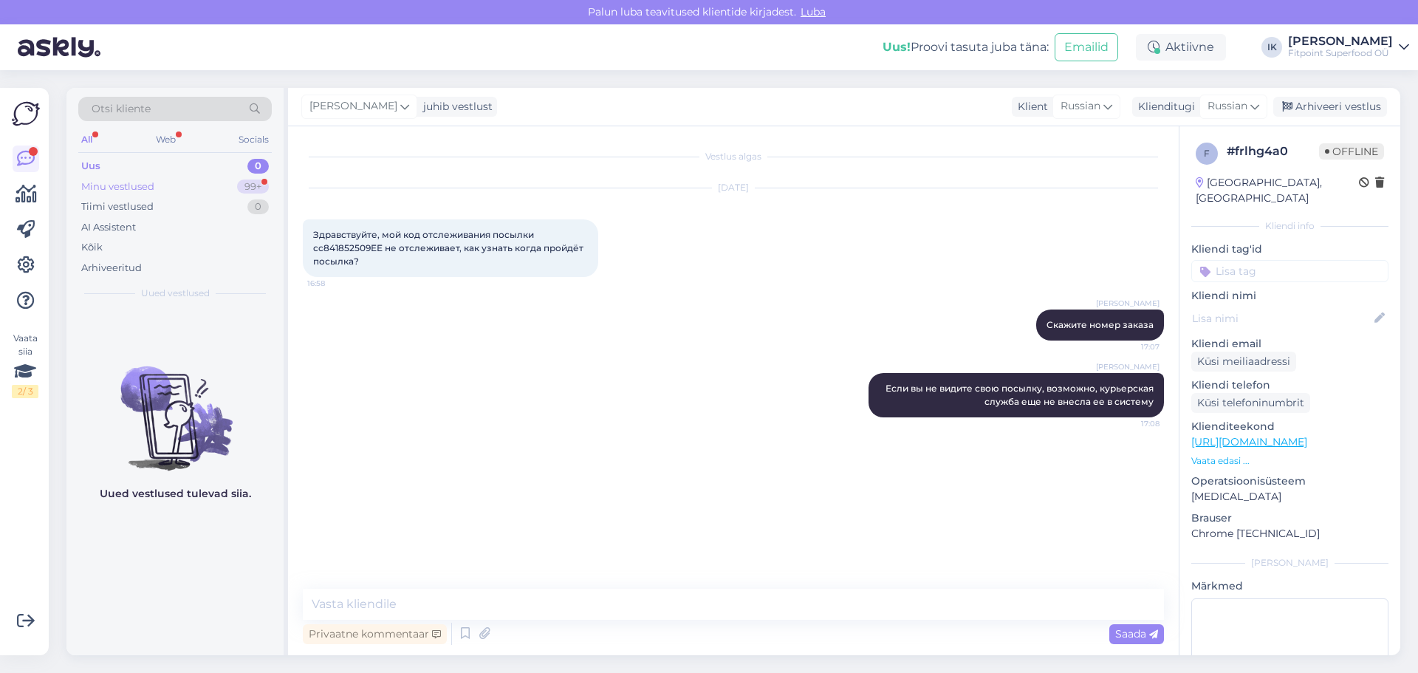
click at [139, 185] on div "Minu vestlused" at bounding box center [117, 186] width 73 height 15
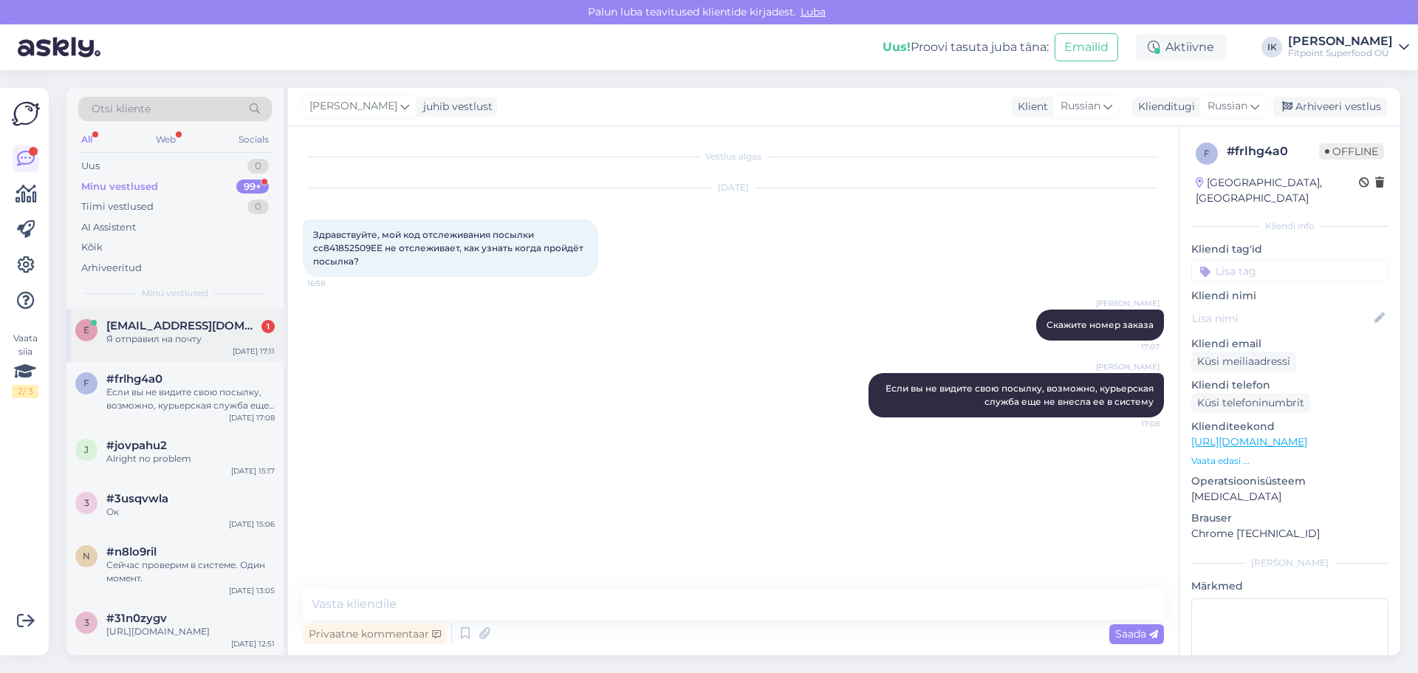
click at [206, 329] on span "[EMAIL_ADDRESS][DOMAIN_NAME]" at bounding box center [183, 325] width 154 height 13
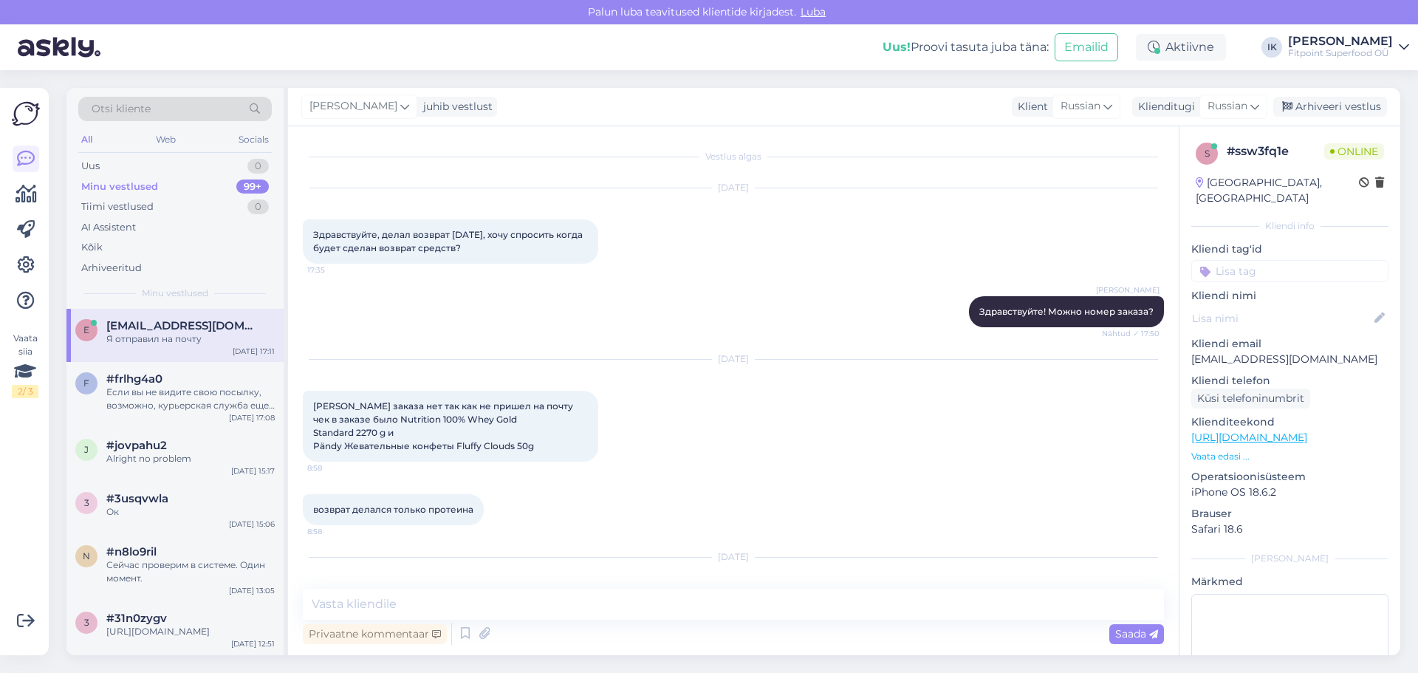
scroll to position [942, 0]
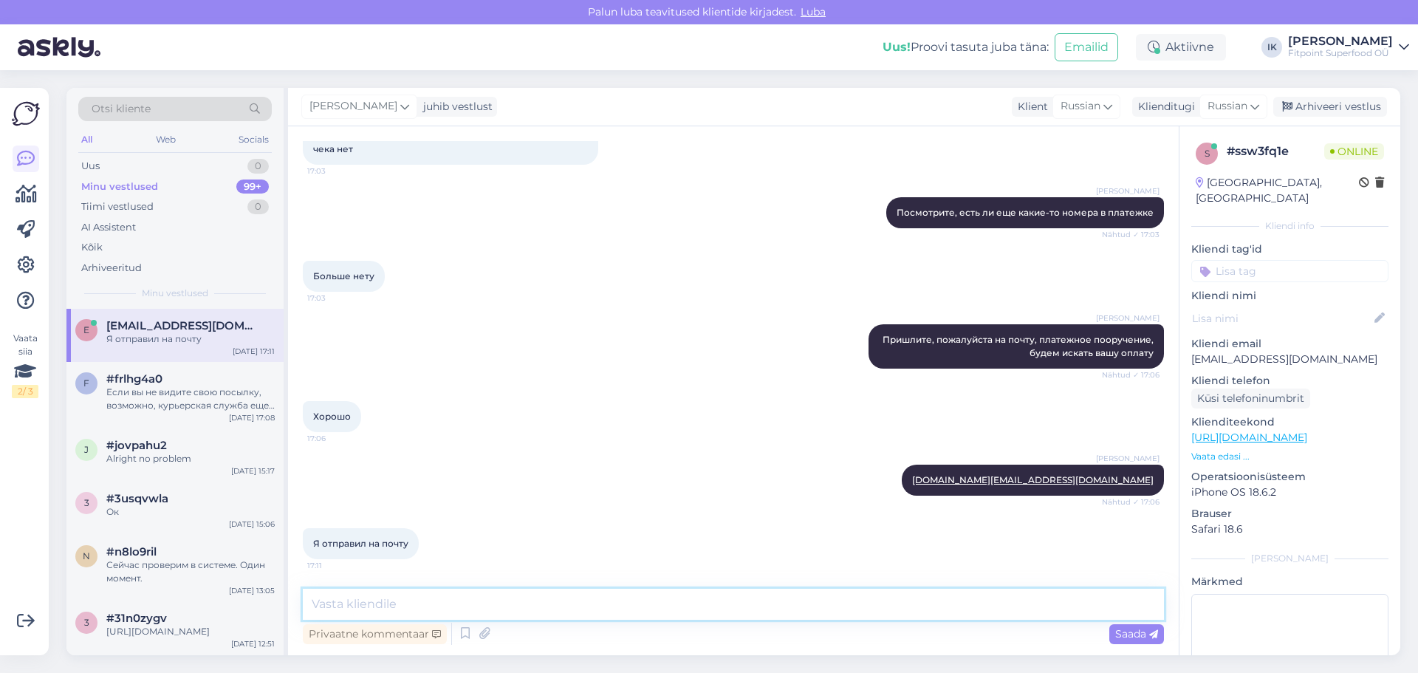
click at [397, 603] on textarea at bounding box center [733, 604] width 861 height 31
type textarea "Хорошо, будем проверять"
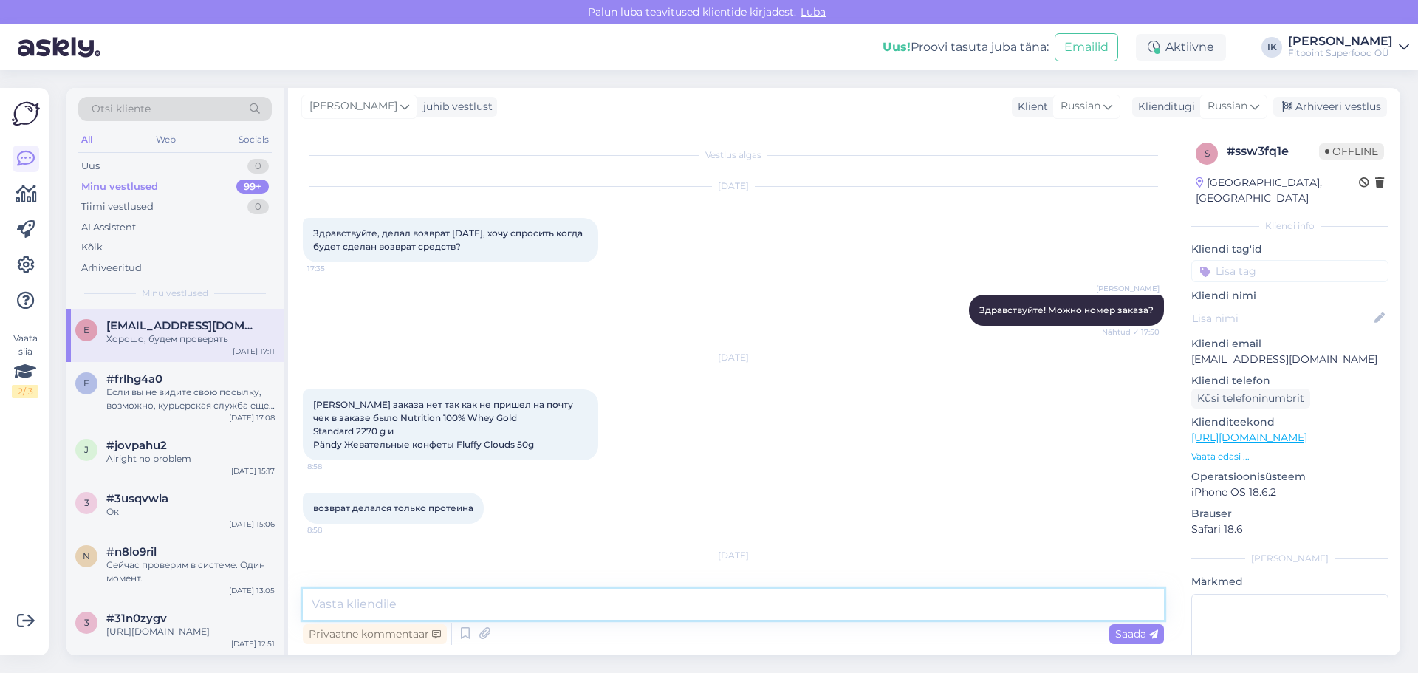
scroll to position [0, 0]
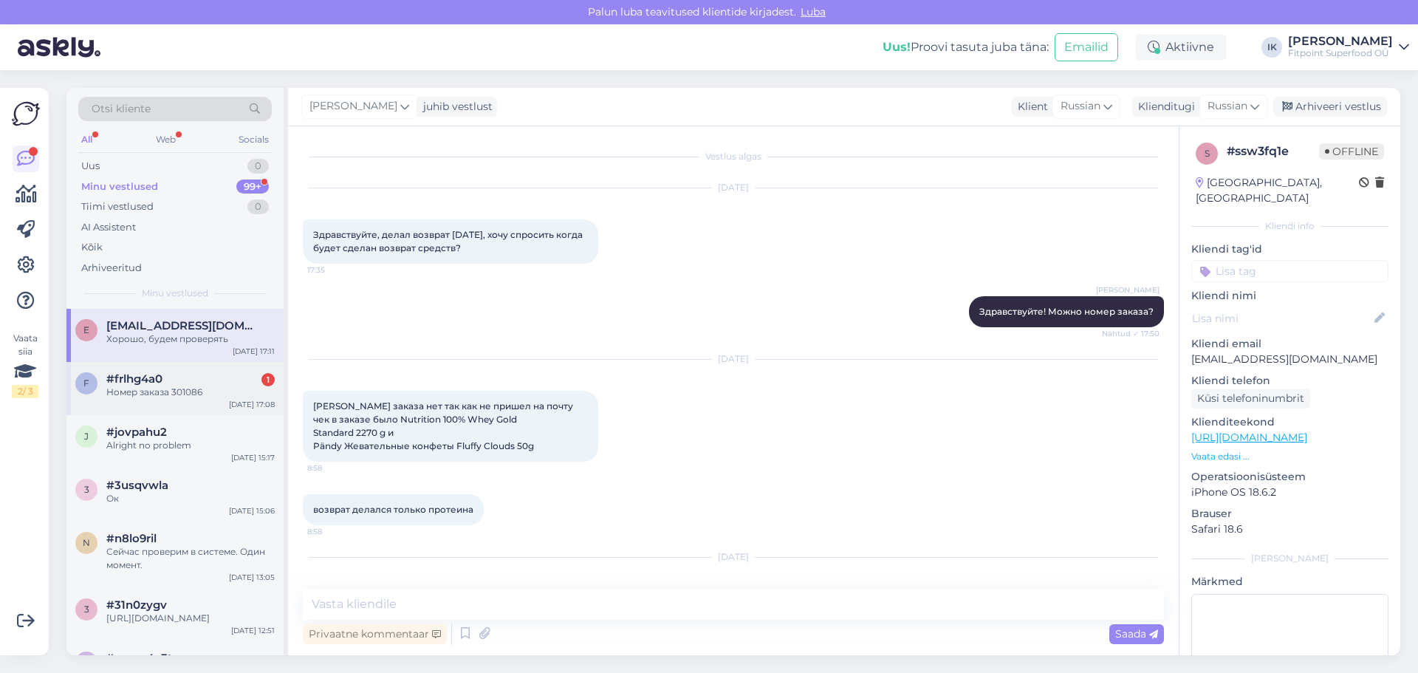
click at [159, 387] on div "Номер заказа 301086" at bounding box center [190, 391] width 168 height 13
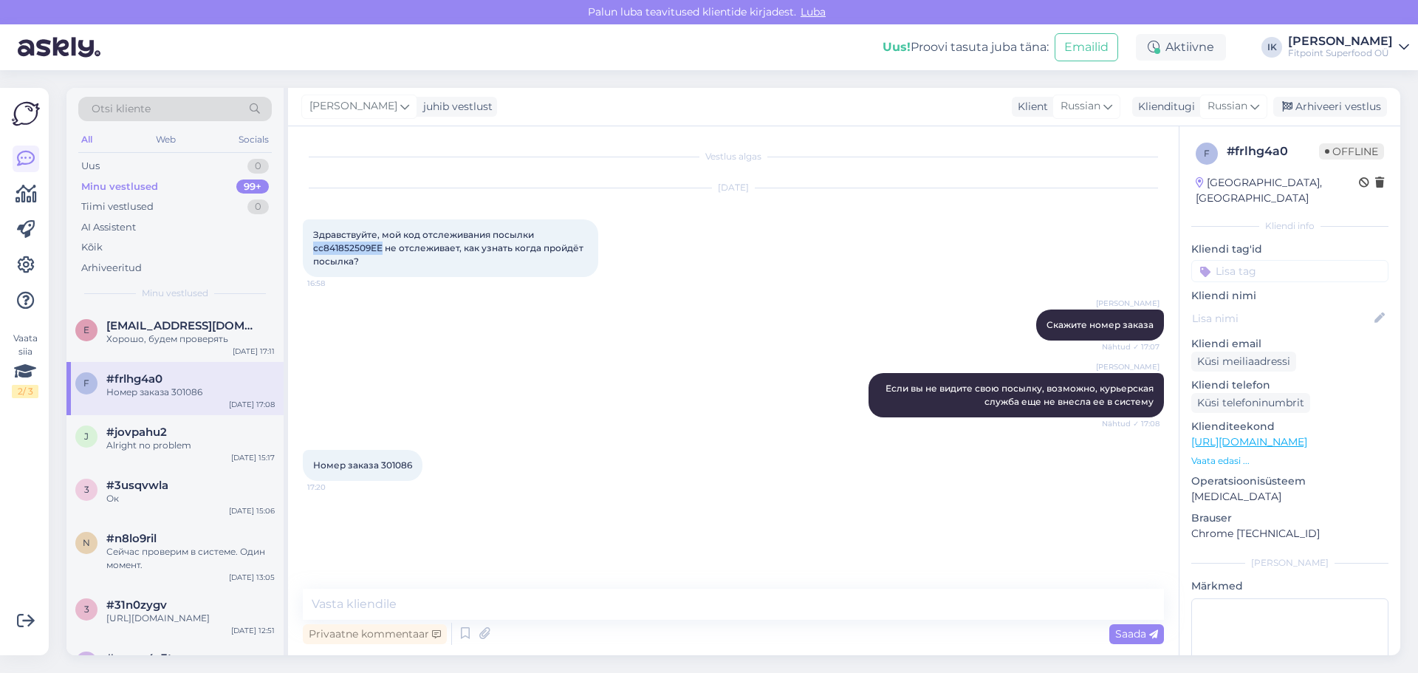
drag, startPoint x: 381, startPoint y: 247, endPoint x: 309, endPoint y: 244, distance: 72.4
click at [309, 244] on div "Здравствуйте, мой код отслеживания посылки сс841852509ЕЕ не отслеживает, как уз…" at bounding box center [450, 248] width 295 height 58
copy span "сс841852509ЕЕ"
click at [381, 607] on textarea at bounding box center [733, 604] width 861 height 31
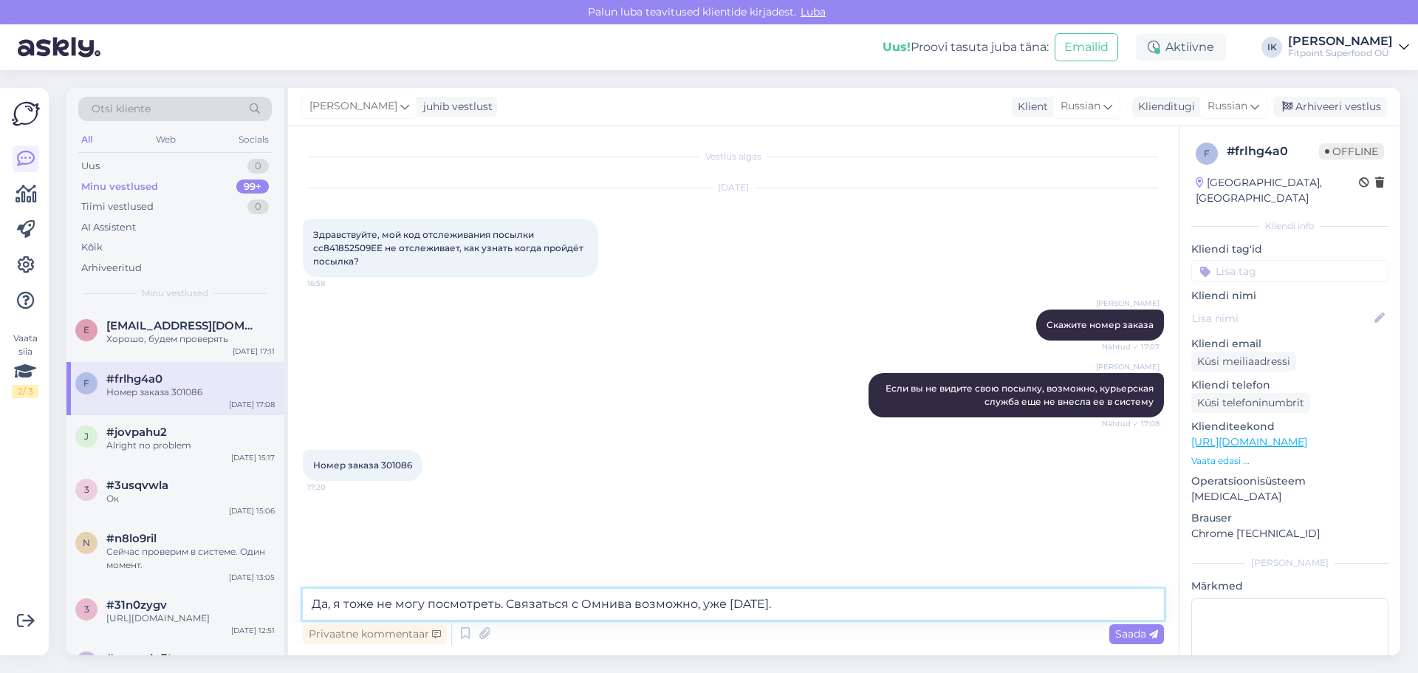
type textarea "Да, я тоже не могу посмотреть. Связаться с Омнива возможно, уже [DATE]."
drag, startPoint x: 779, startPoint y: 604, endPoint x: 197, endPoint y: 644, distance: 583.2
click at [197, 644] on div "Otsi kliente All Web Socials Uus 0 Minu vestlused 99+ Tiimi vestlused 0 AI Assi…" at bounding box center [733, 371] width 1334 height 567
paste textarea "Посылка доставлена в сортировочный центр"
type textarea "Посылка доставлена в сортировочный центр"
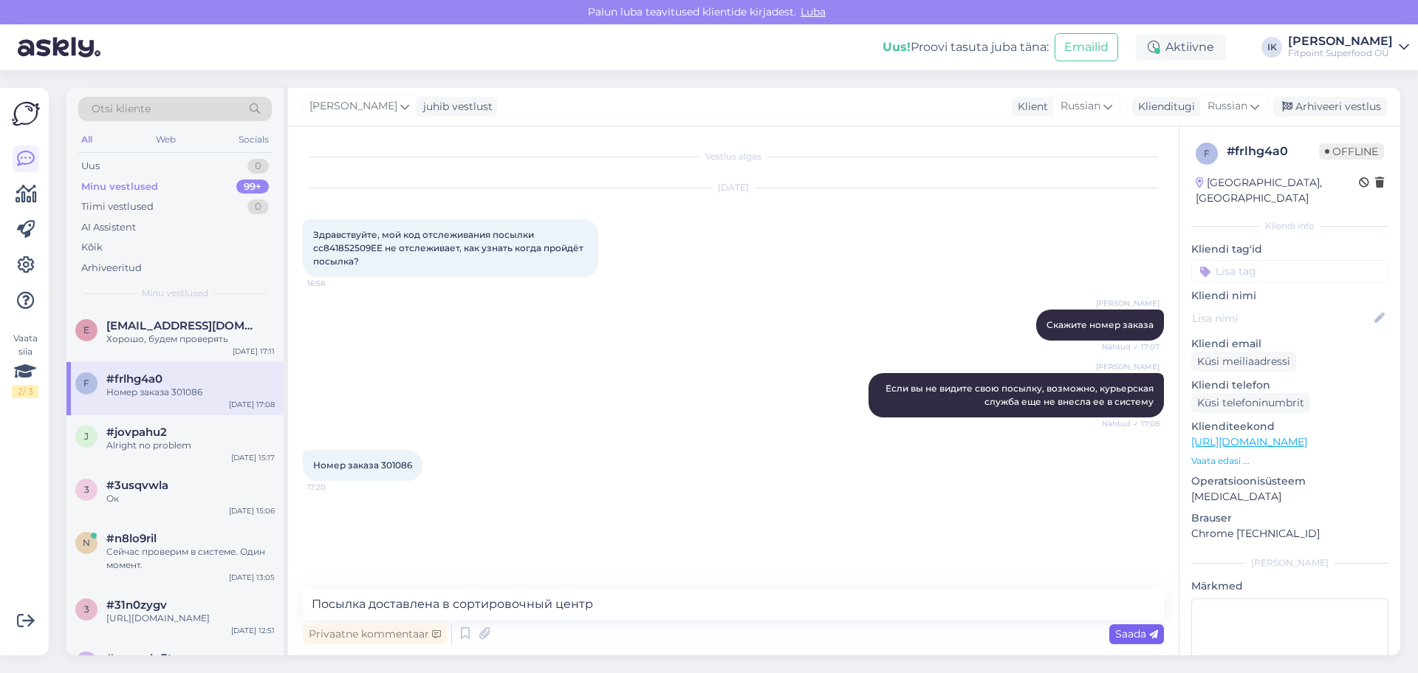
click at [1135, 632] on span "Saada" at bounding box center [1136, 633] width 43 height 13
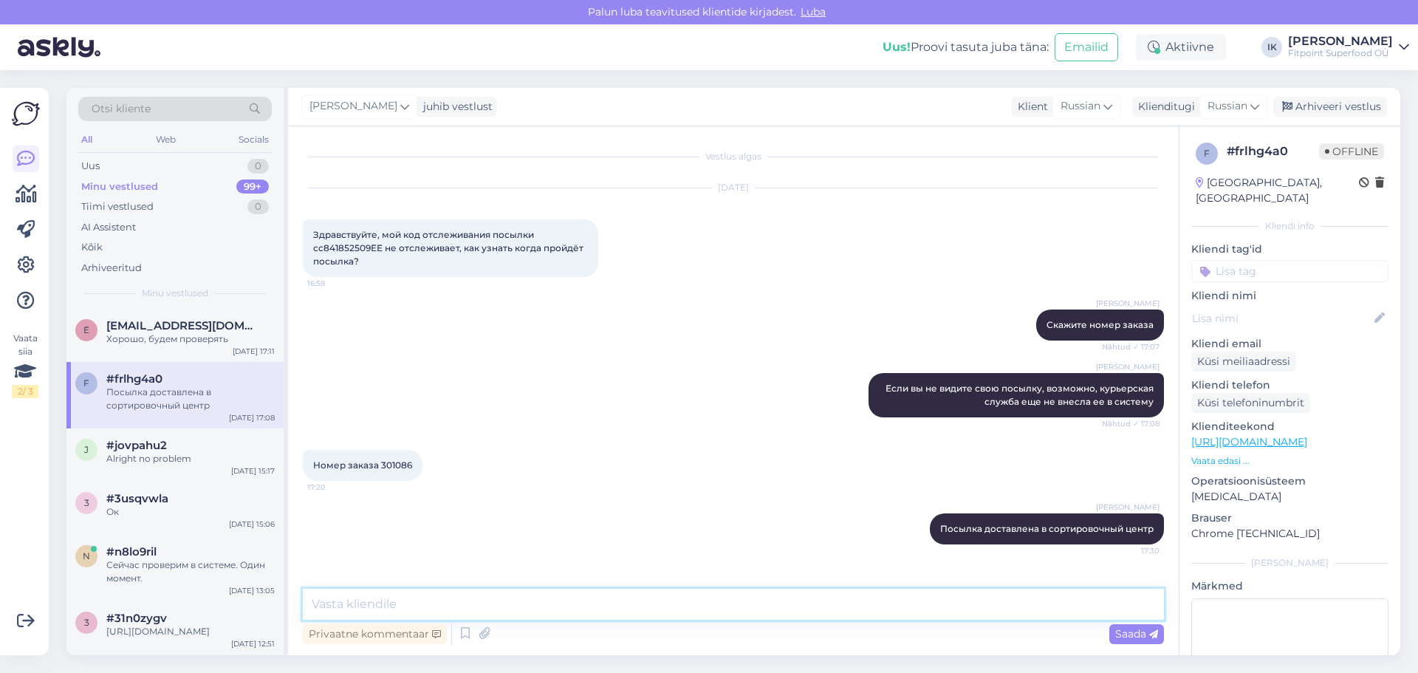
click at [411, 596] on textarea at bounding box center [733, 604] width 861 height 31
type textarea "[PERSON_NAME] еще не внесен с ситему Omniva"
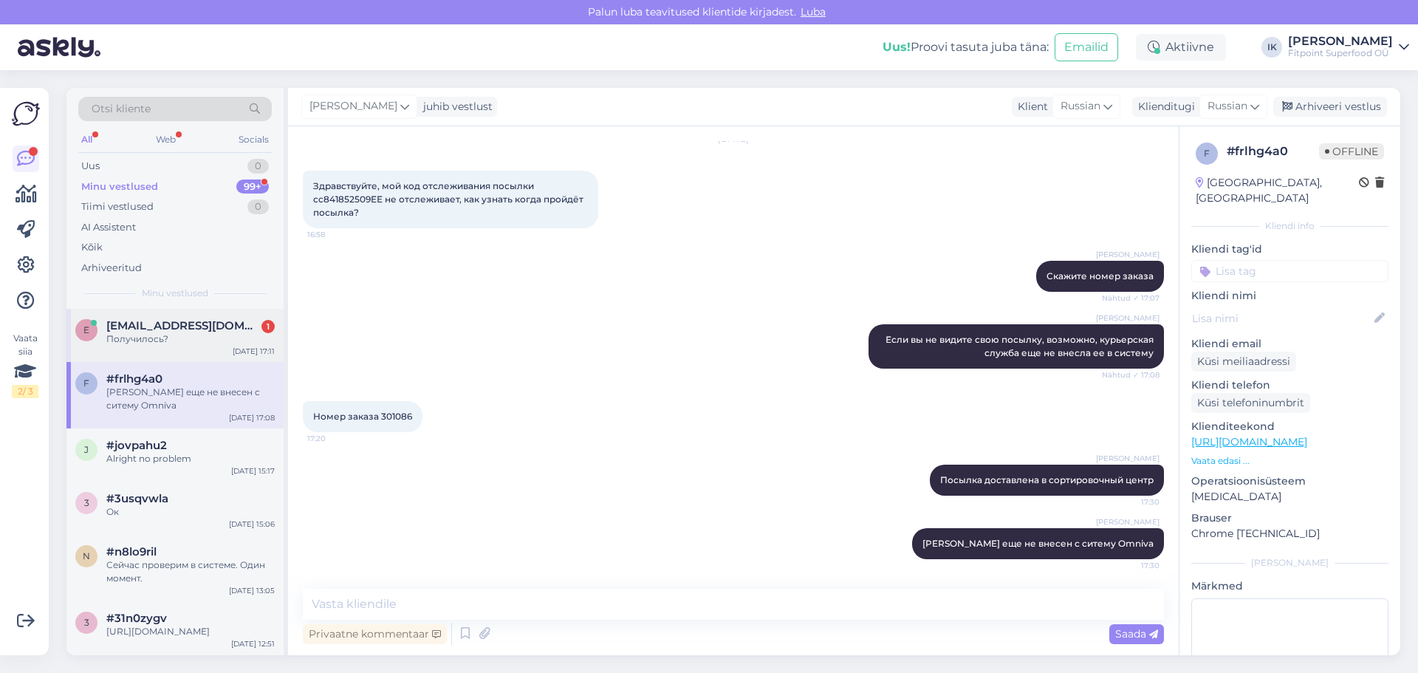
click at [207, 333] on div "Получилось?" at bounding box center [190, 338] width 168 height 13
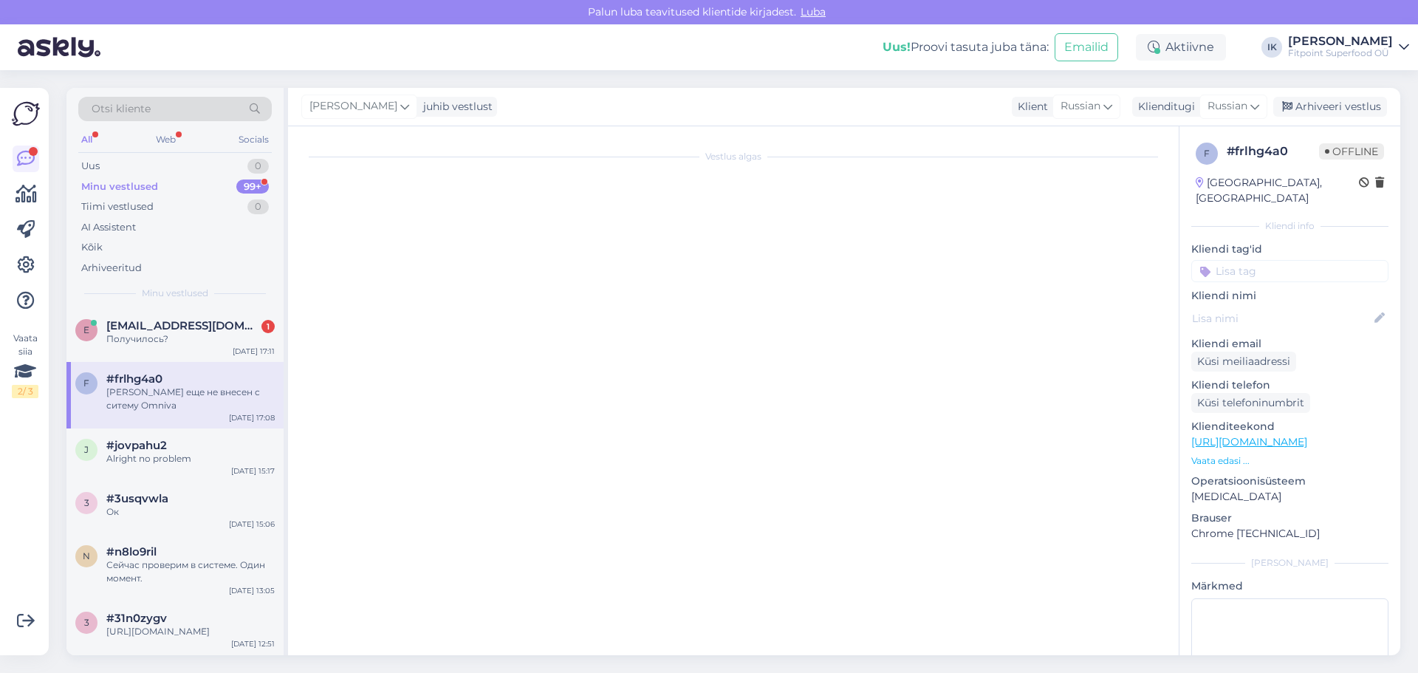
scroll to position [1069, 0]
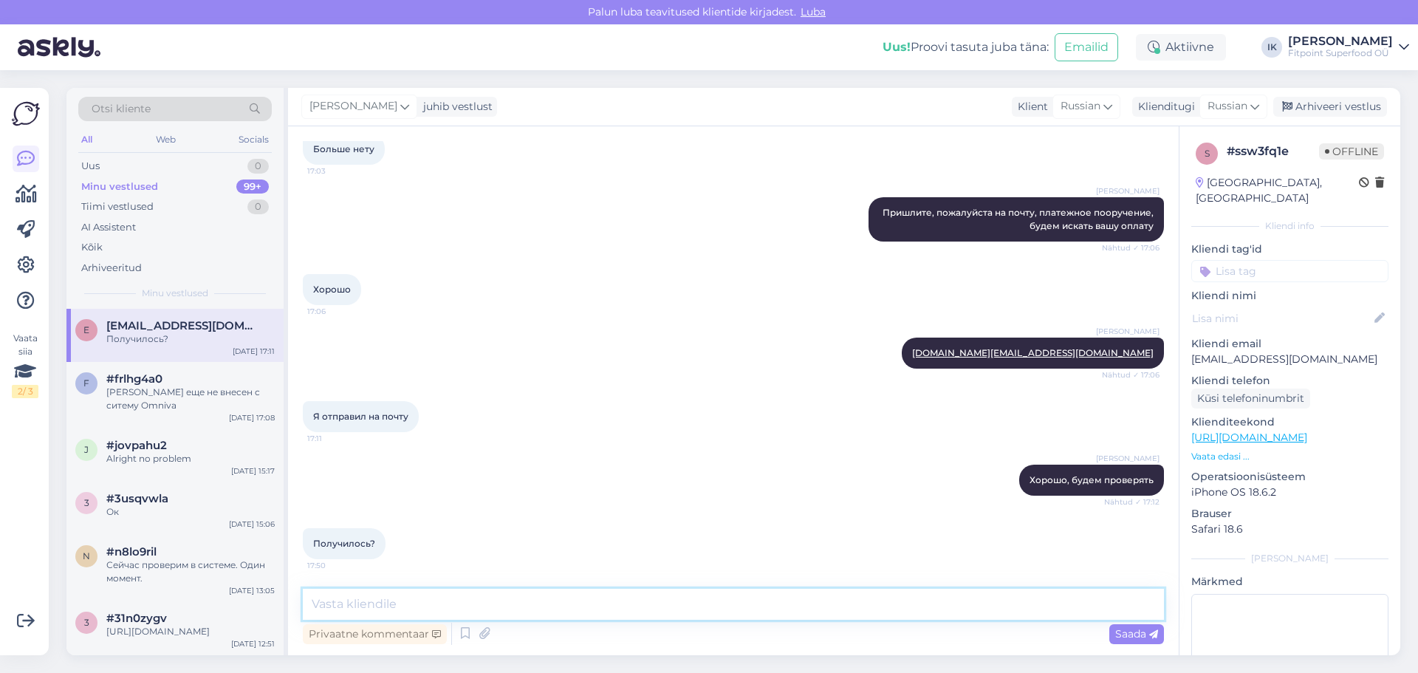
click at [366, 608] on textarea at bounding box center [733, 604] width 861 height 31
type textarea "э"
type textarea "На это пойдет время, вам дадут ответ на почту"
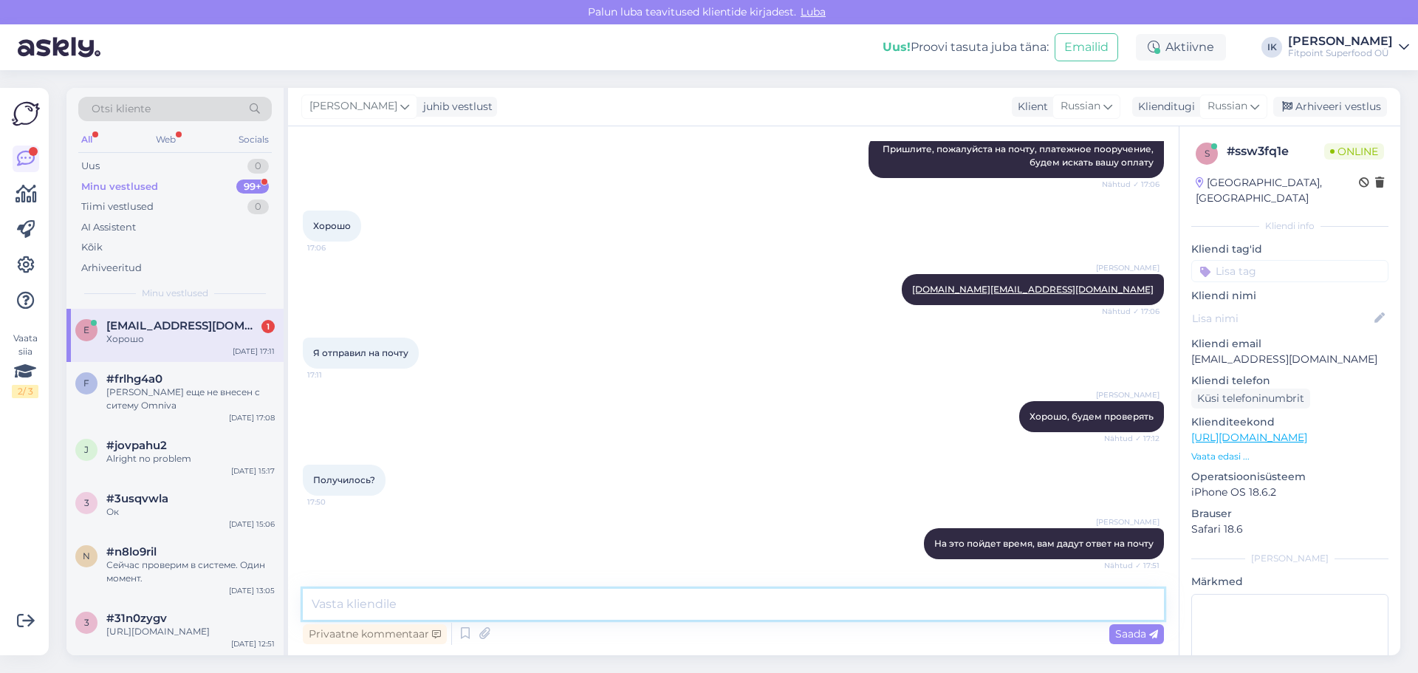
scroll to position [1196, 0]
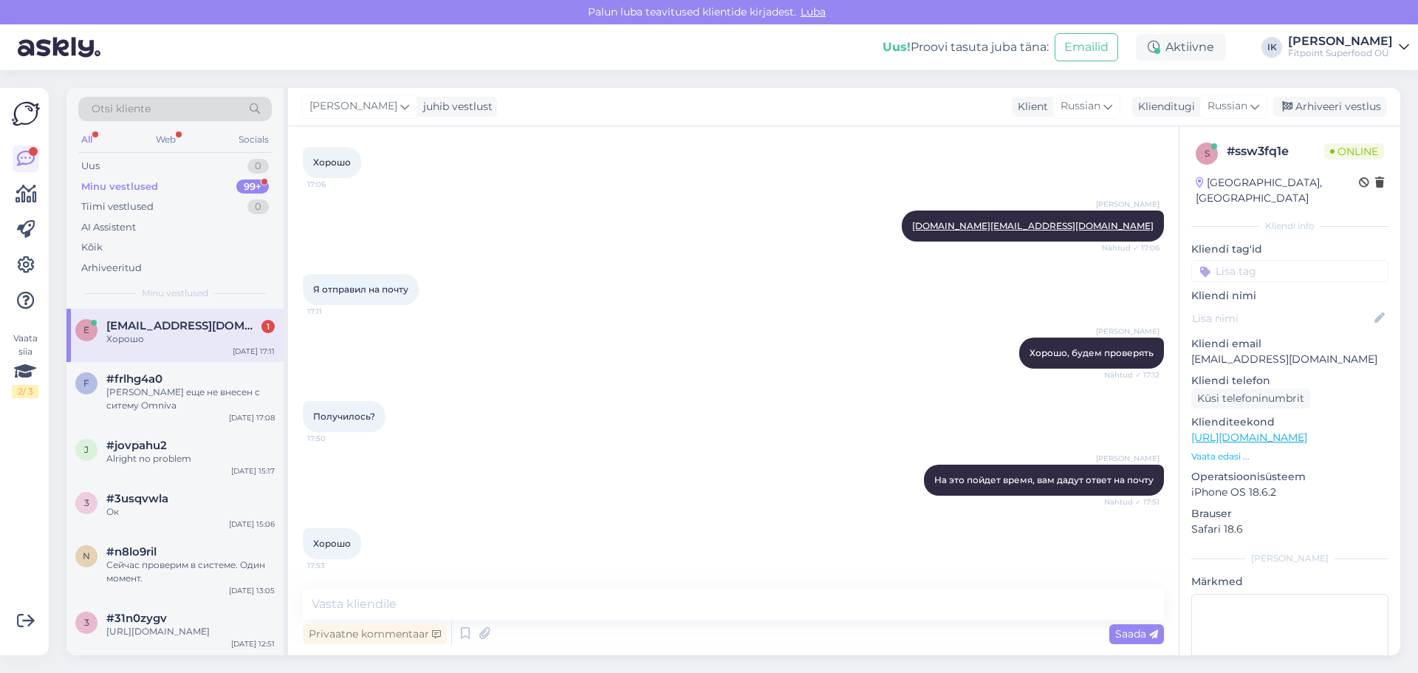
click at [221, 332] on span "[EMAIL_ADDRESS][DOMAIN_NAME]" at bounding box center [183, 325] width 154 height 13
click at [413, 612] on textarea at bounding box center [733, 604] width 861 height 31
type textarea "Хорошего вечера!"
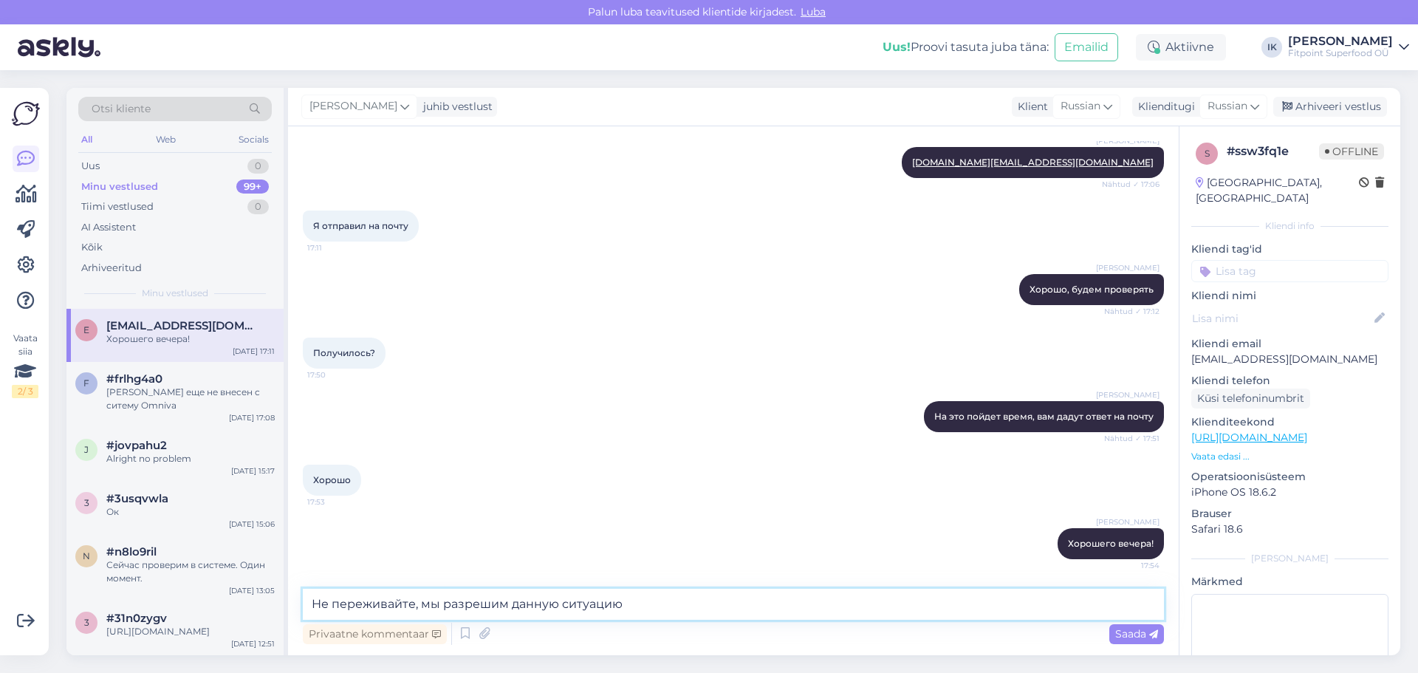
type textarea "Не переживайте, мы разрешим данную ситуацию!"
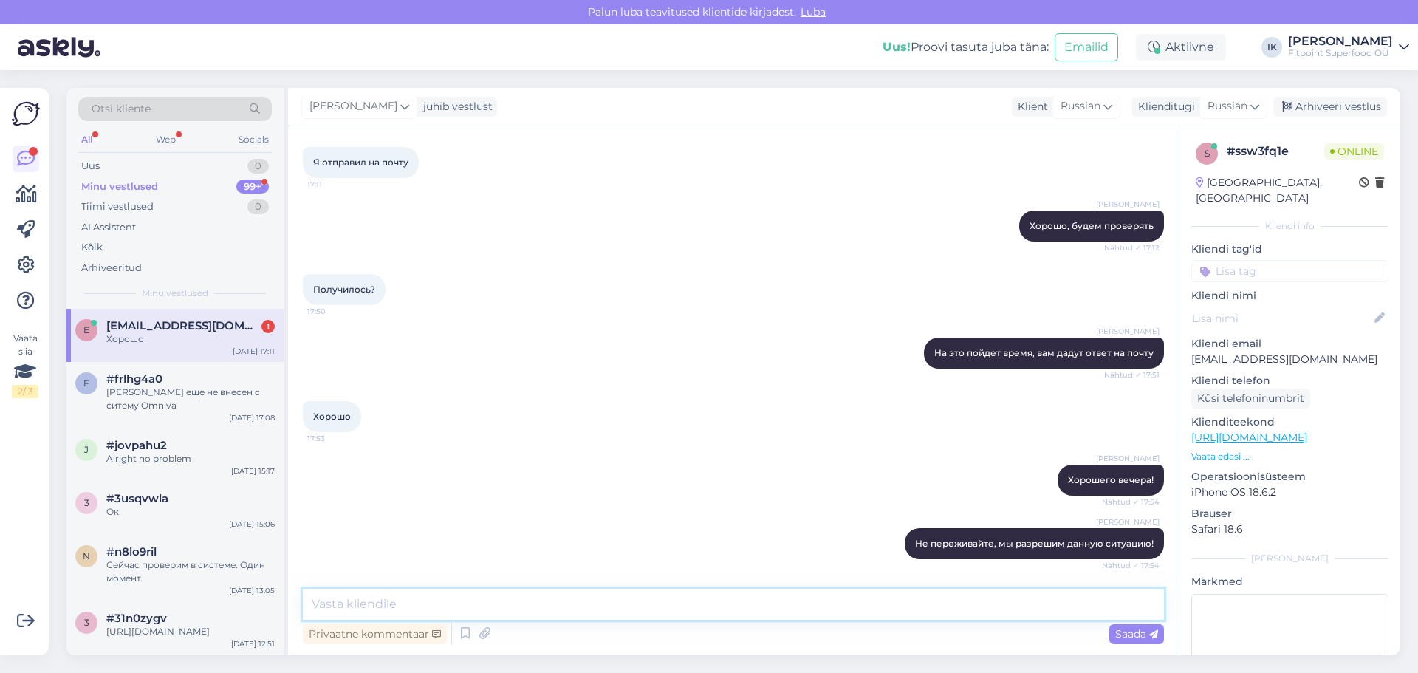
scroll to position [1387, 0]
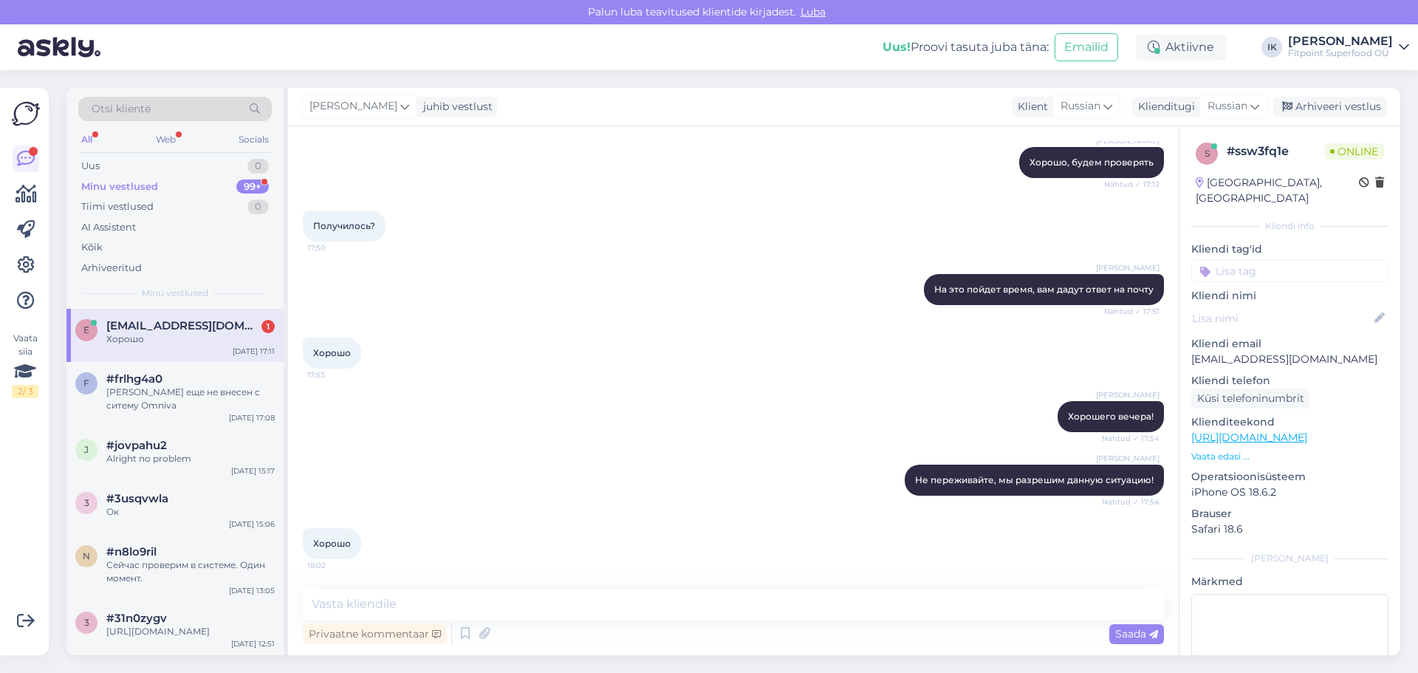
click at [164, 329] on span "[EMAIL_ADDRESS][DOMAIN_NAME]" at bounding box center [183, 325] width 154 height 13
click at [156, 162] on div "Uus 1" at bounding box center [174, 166] width 193 height 21
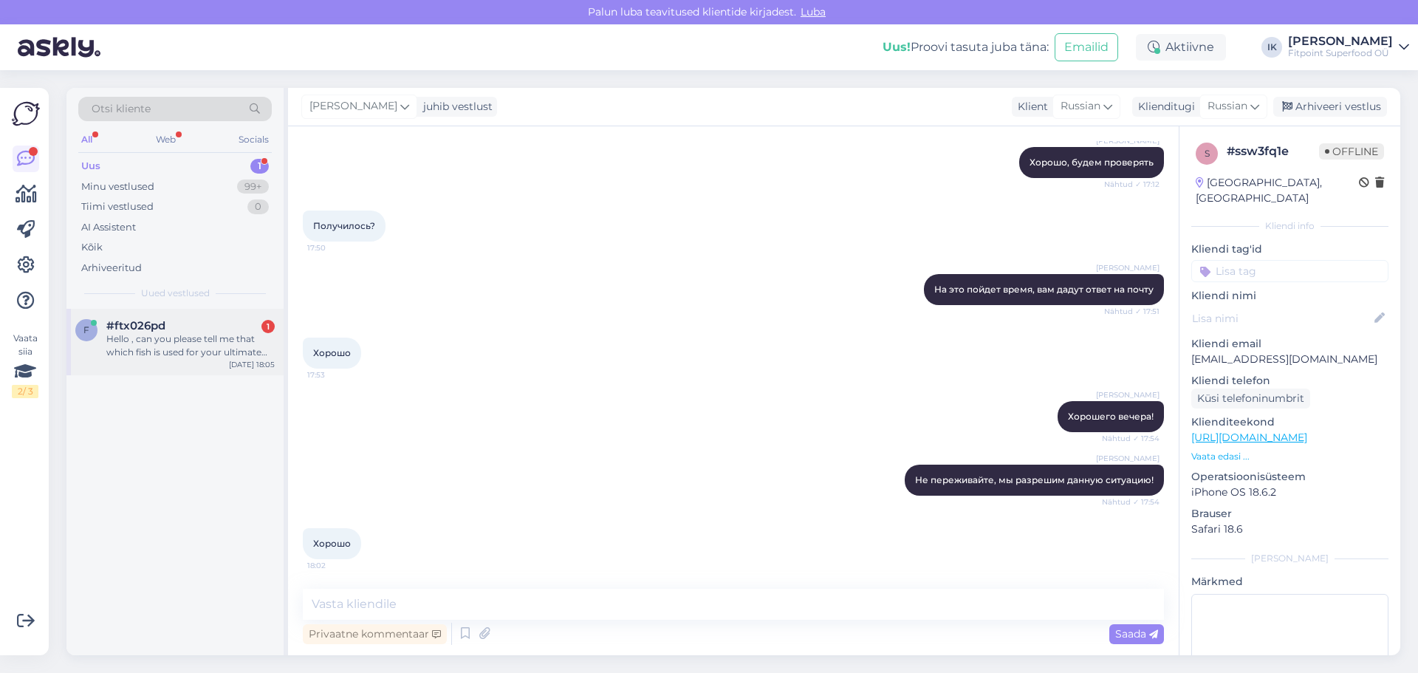
click at [180, 346] on div "Hello , can you please tell me that which fish is used for your ultimate diet p…" at bounding box center [190, 345] width 168 height 27
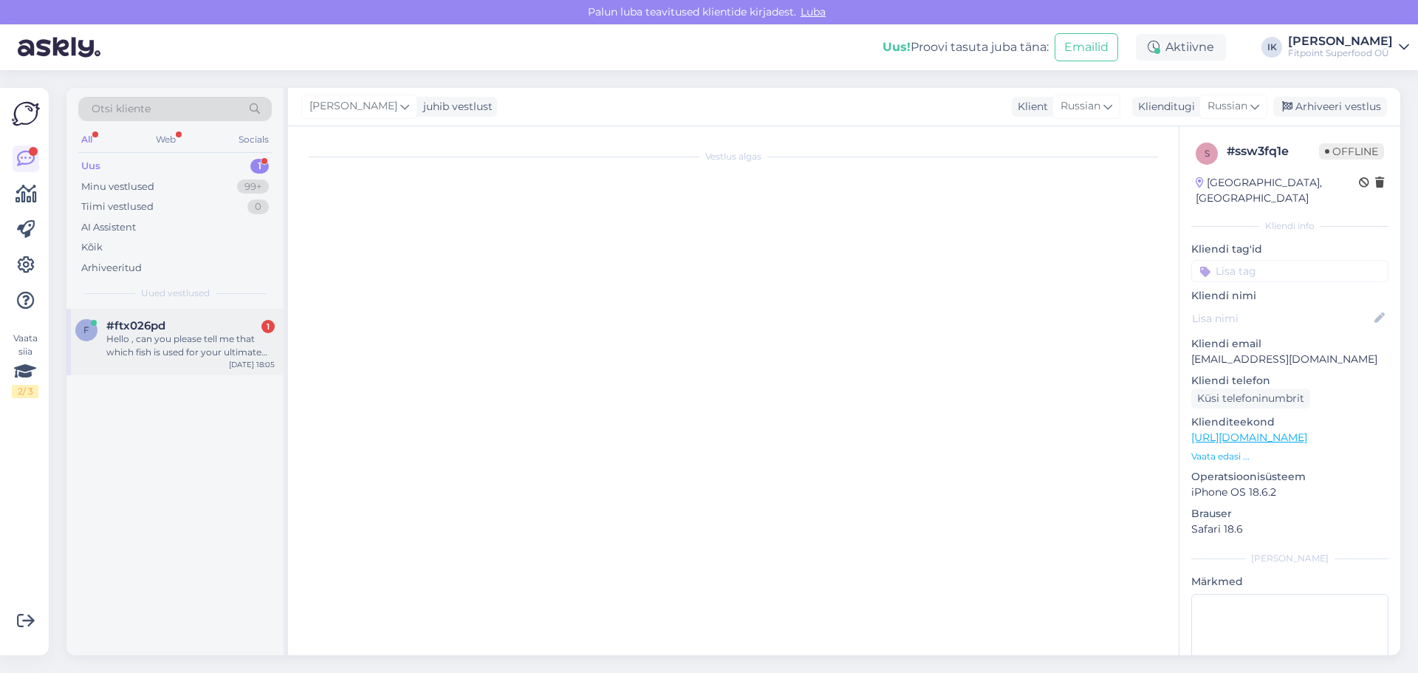
scroll to position [0, 0]
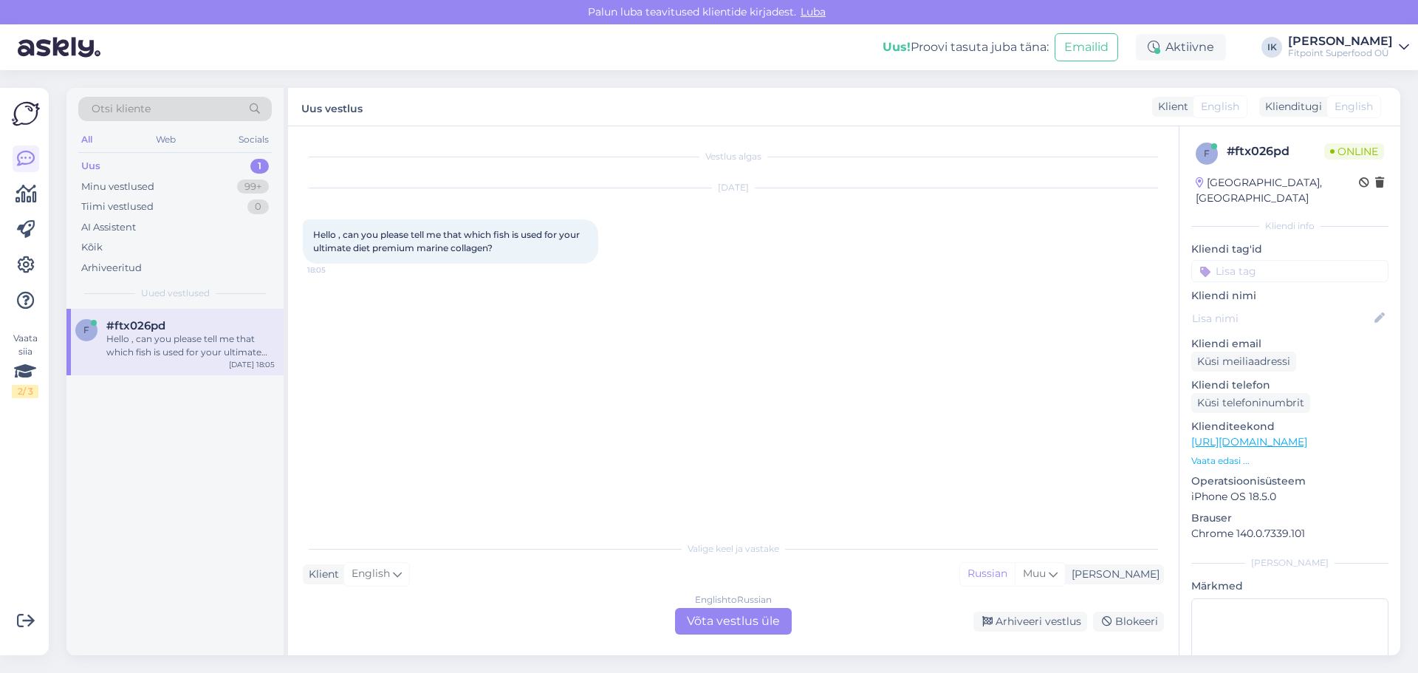
click at [734, 622] on div "English to Russian Võta vestlus üle" at bounding box center [733, 621] width 117 height 27
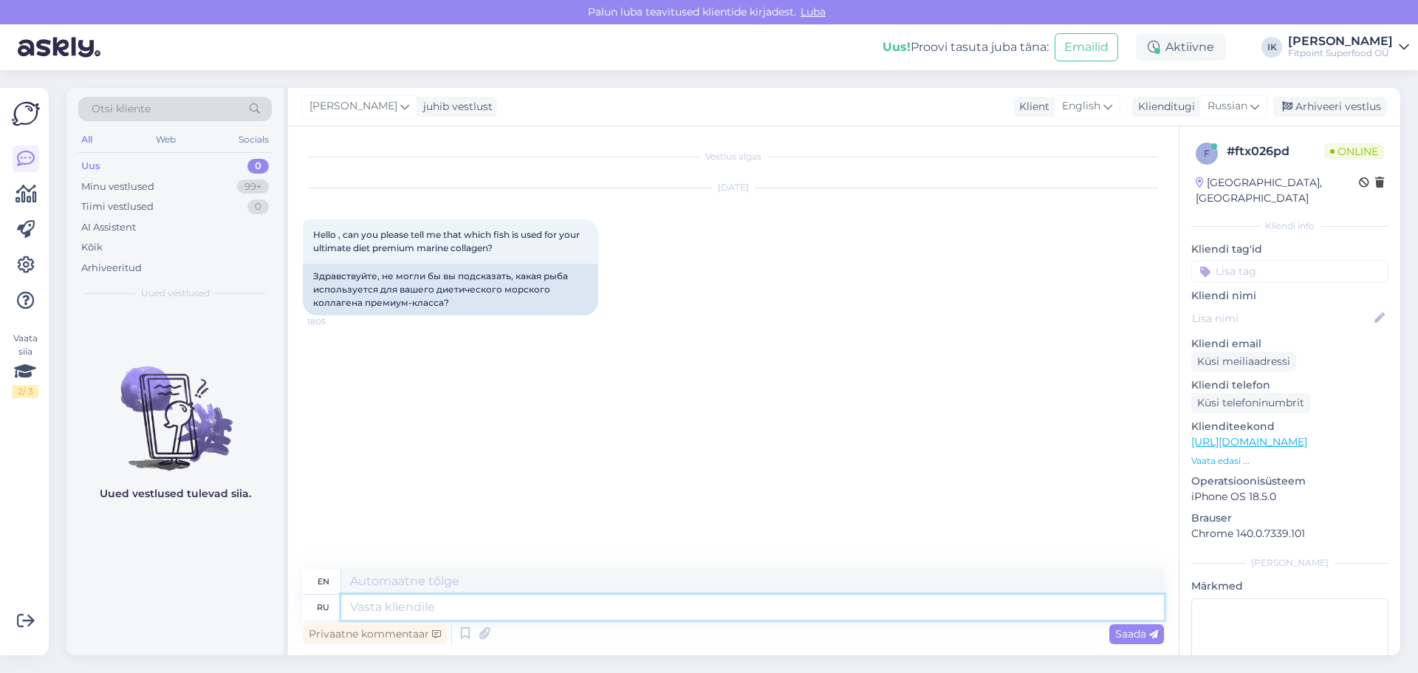
click at [391, 608] on textarea at bounding box center [752, 606] width 823 height 25
click at [414, 596] on textarea at bounding box center [752, 606] width 823 height 25
type textarea "Привет!"
type textarea "Hello!"
type textarea "[PERSON_NAME]"
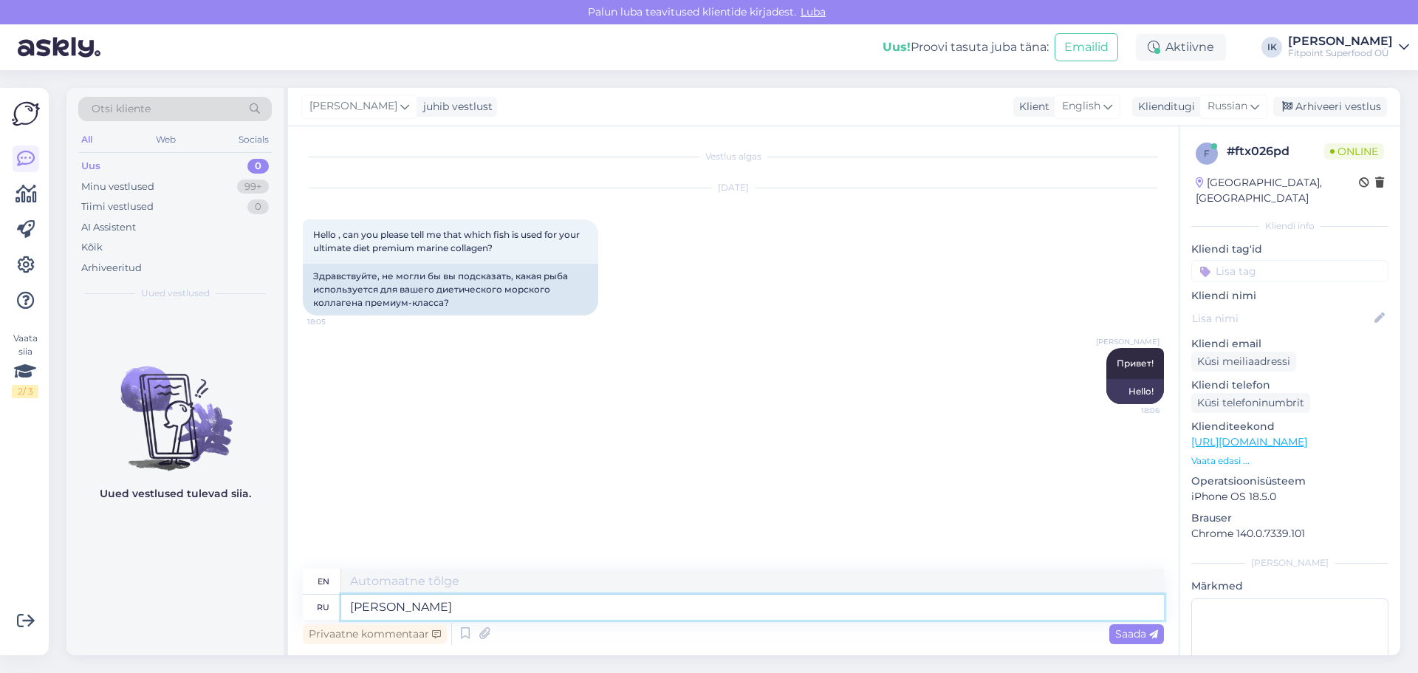
type textarea "I"
type textarea "Я обладаю"
type textarea "I possess"
type textarea "Я обладаю только"
type textarea "I only have"
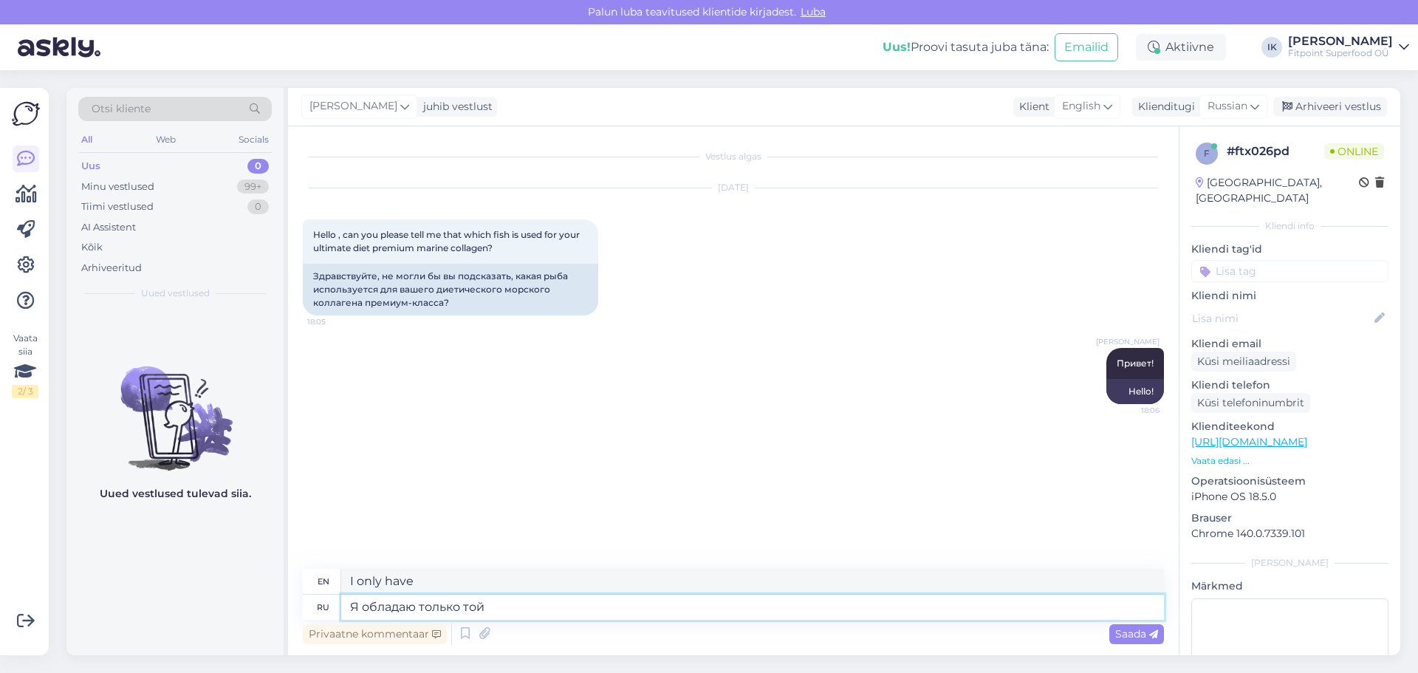
type textarea "Я обладаю только той"
type textarea "I have only that"
type textarea "Я обладаю только той информацией,"
type textarea "I only have that information"
type textarea "Я обладаю только той информацией,"
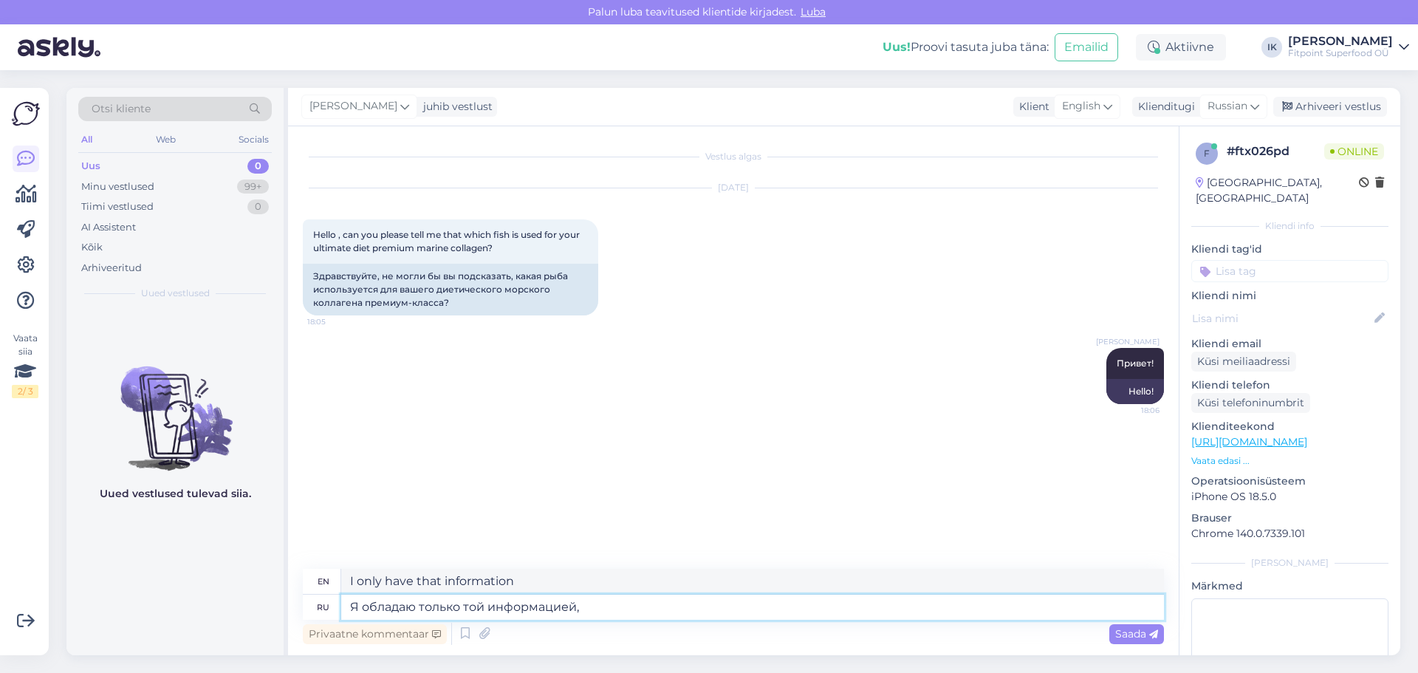
type textarea "I only have the information that"
type textarea "Я обладаю только той информацией, которая указана"
type textarea "I only have the information that is stated."
type textarea "Я обладаю только той информацией, которая указана на"
type textarea "I only have the information that is indicated on"
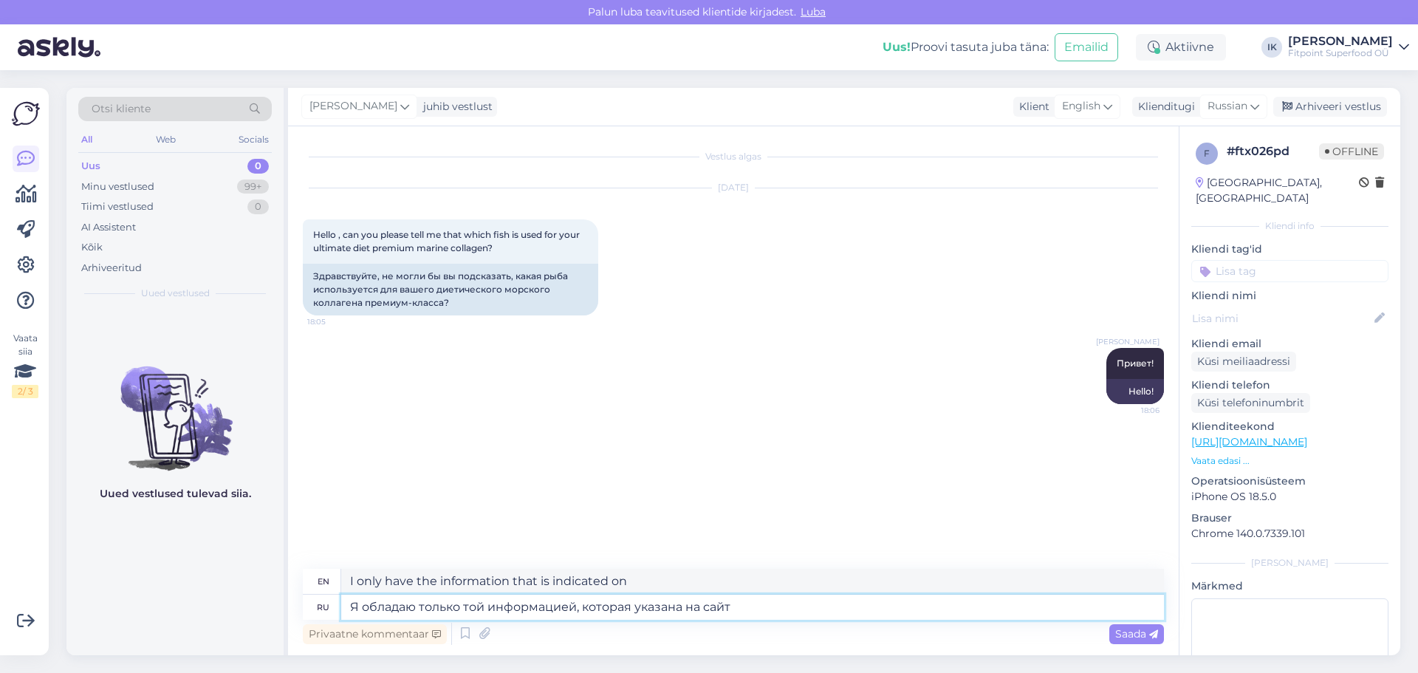
type textarea "Я обладаю только той информацией, которая указана на сайте"
type textarea "I only have the information that is listed on the website."
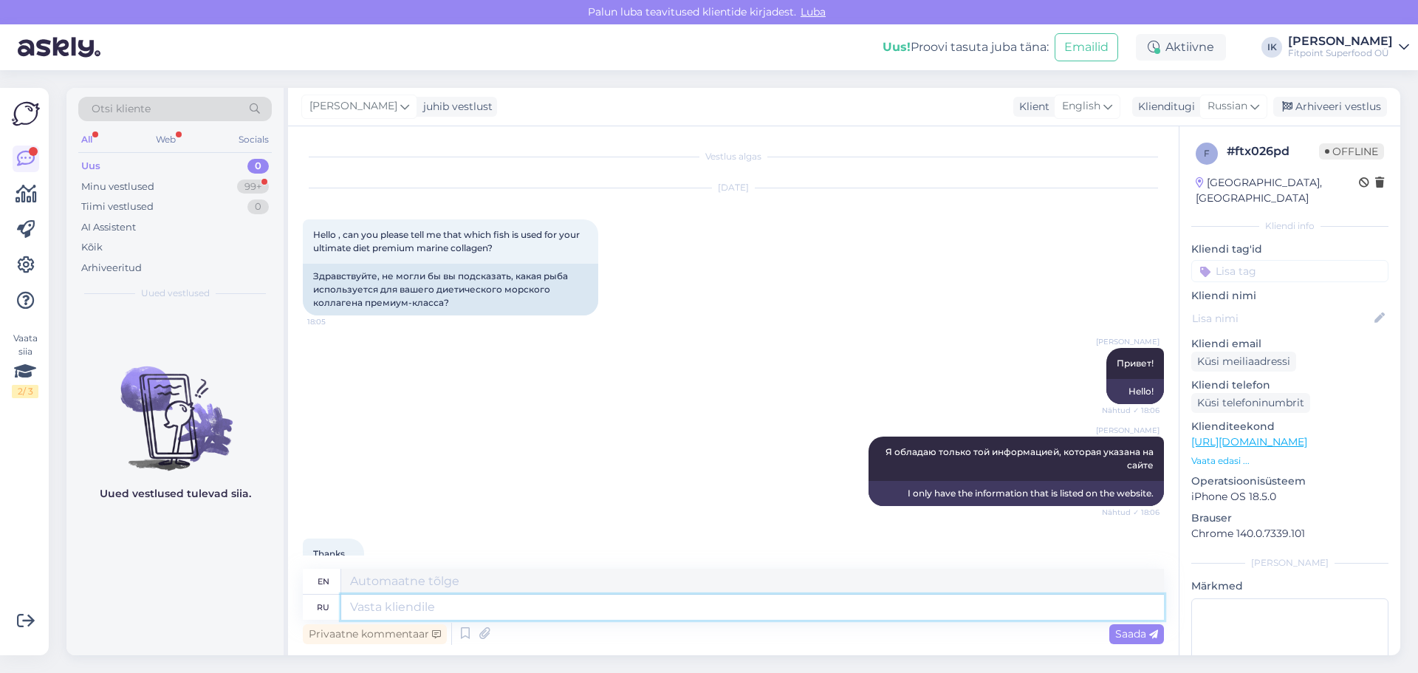
scroll to position [55, 0]
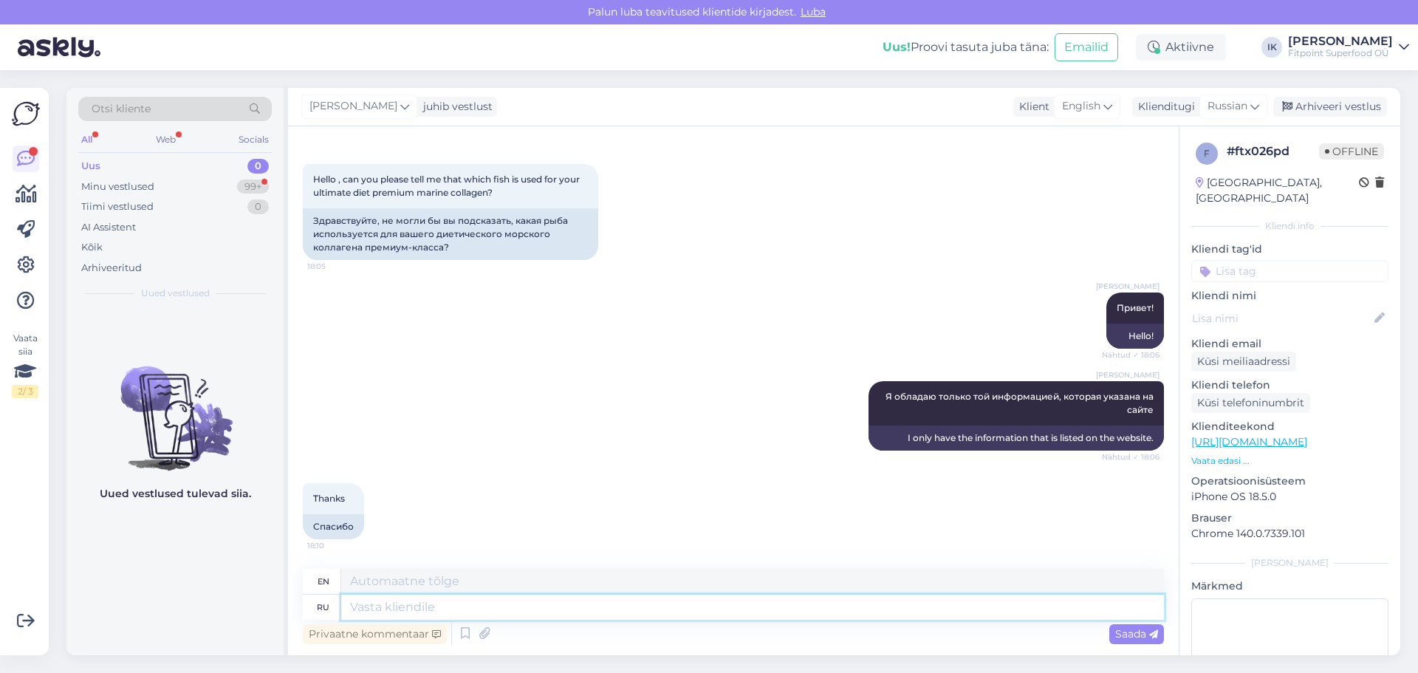
click at [398, 602] on textarea at bounding box center [752, 606] width 823 height 25
type textarea "Хорошего в"
type textarea "Good"
type textarea "Хорошего вечера!"
type textarea "Good evening!"
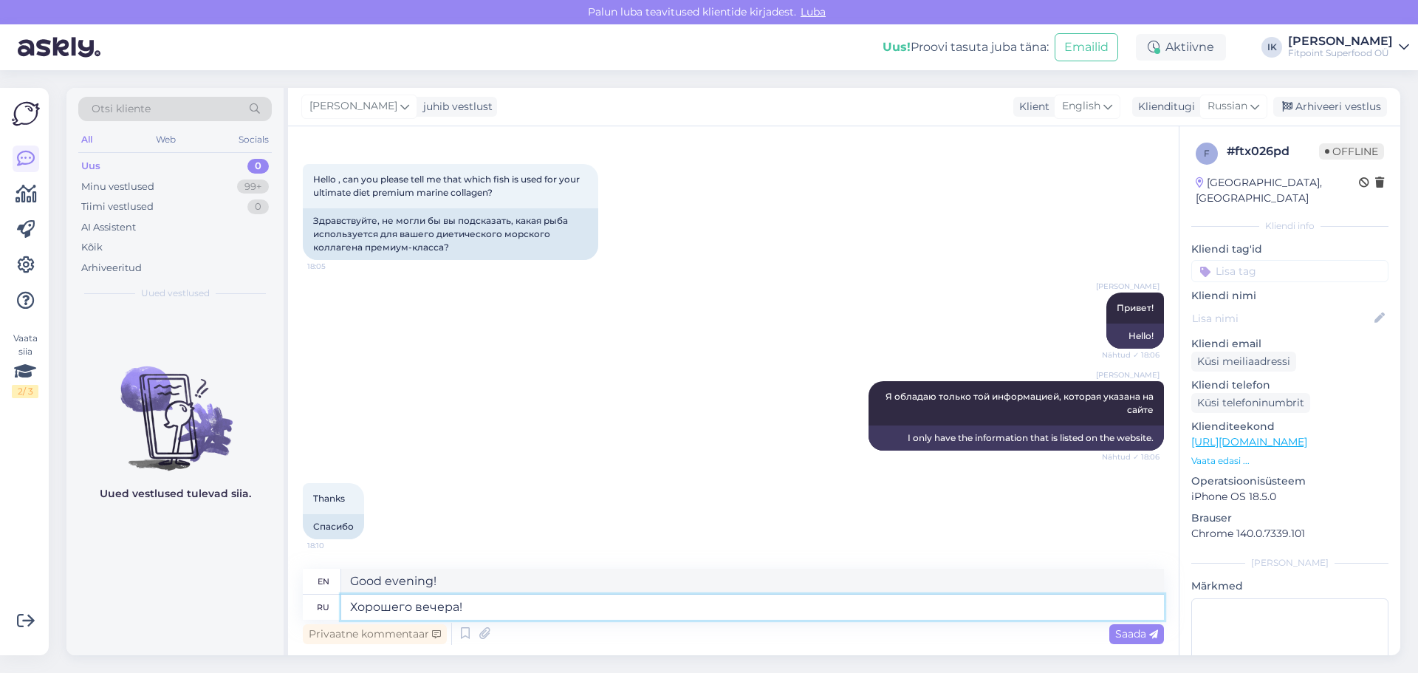
drag, startPoint x: 413, startPoint y: 606, endPoint x: 340, endPoint y: 606, distance: 72.4
click at [340, 606] on div "ru Хорошего вечера!" at bounding box center [733, 606] width 861 height 25
type textarea "вечера!"
type textarea "Evening!"
type textarea "Все х вечера!"
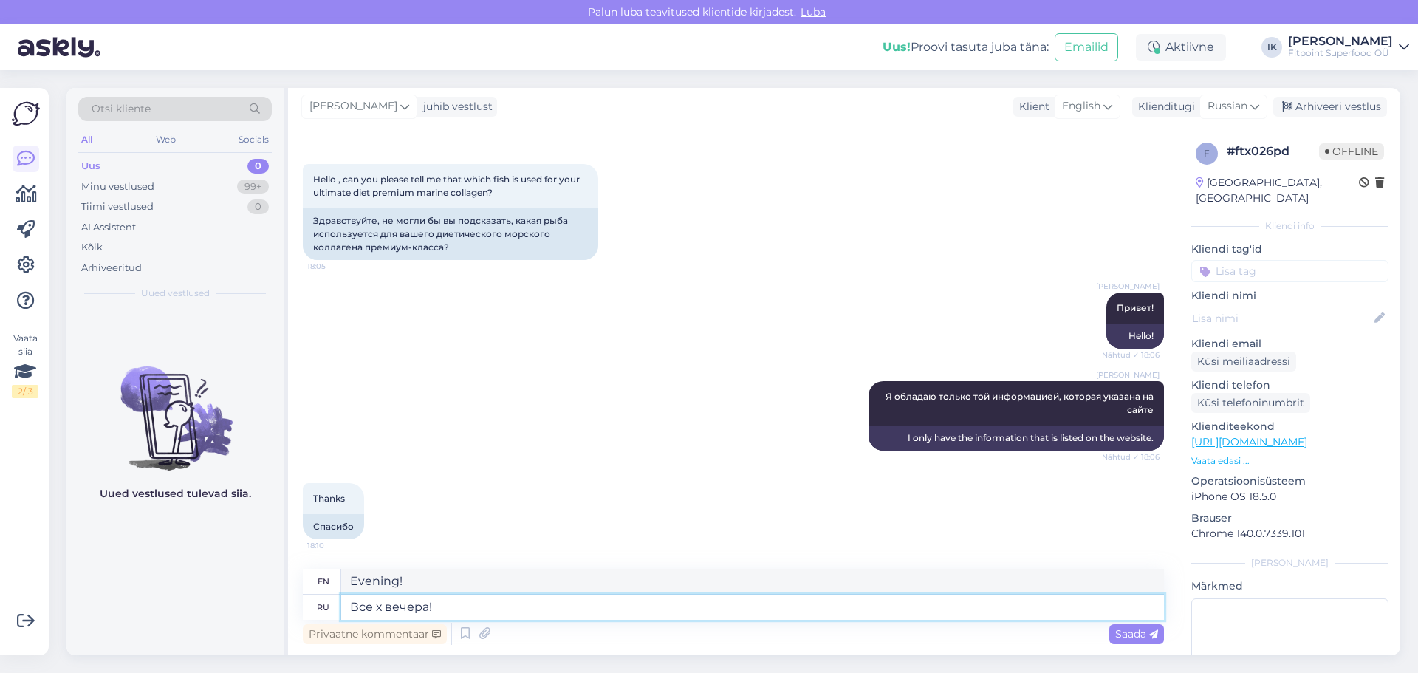
type textarea "Good evening everyone!"
drag, startPoint x: 440, startPoint y: 613, endPoint x: 310, endPoint y: 608, distance: 130.1
click at [310, 608] on div "ru Все х вечера!" at bounding box center [733, 606] width 861 height 25
type textarea "Хорошего"
type textarea "Good"
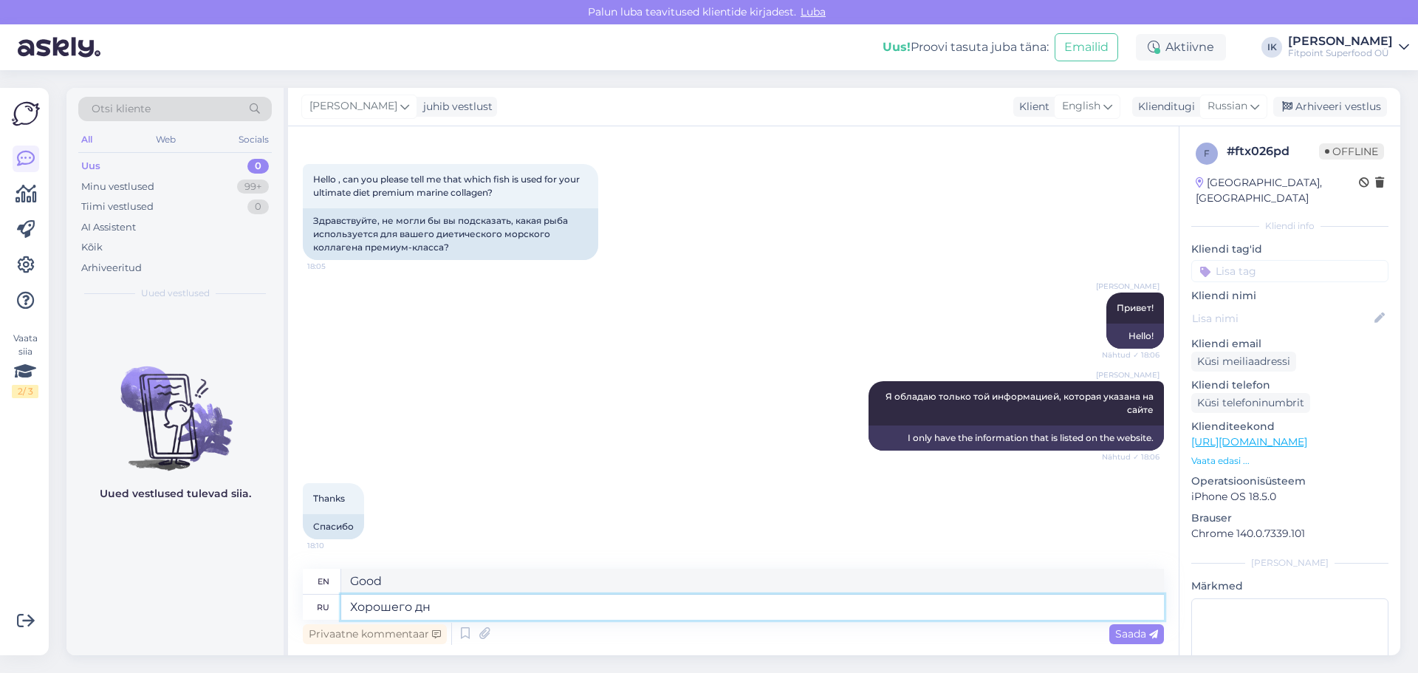
type textarea "Хорошего дня"
type textarea "Have a good day"
type textarea "Хорошего дня!"
type textarea "Have a good day!"
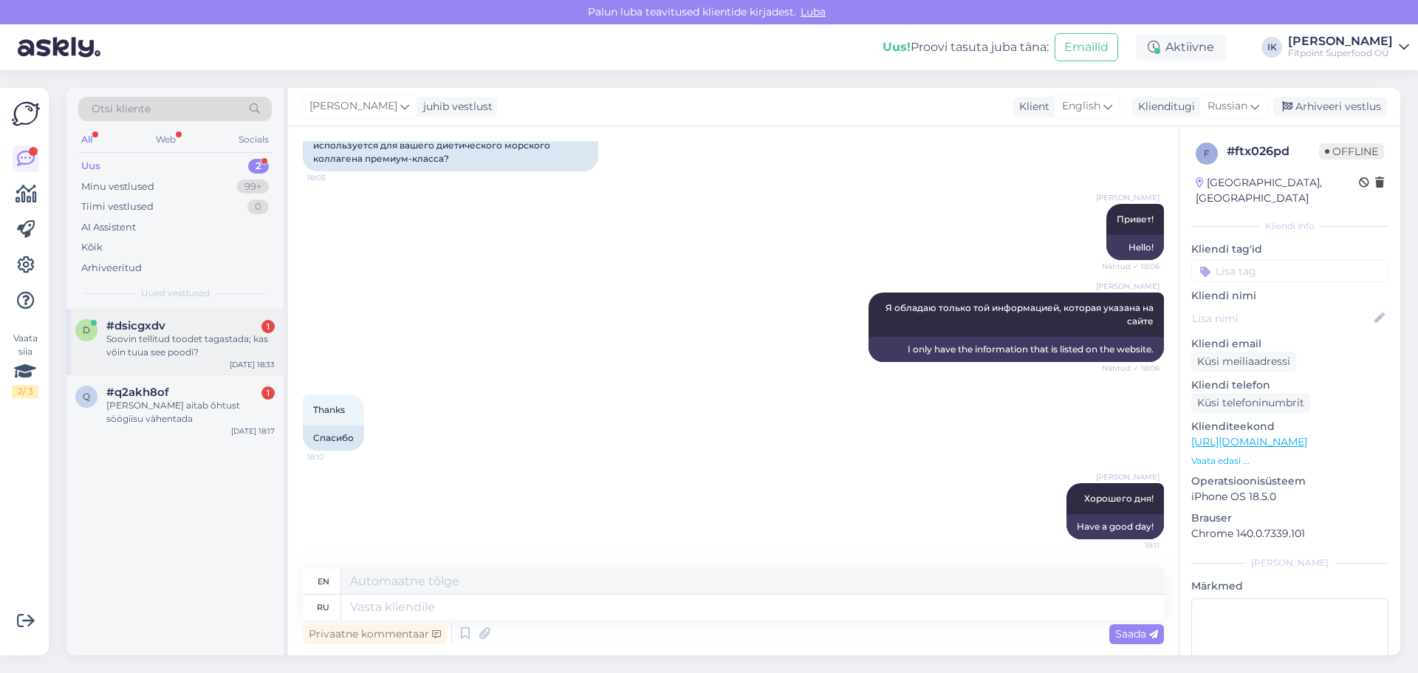
click at [217, 347] on div "Soovin tellitud toodet tagastada; kas võin tuua see poodi?" at bounding box center [190, 345] width 168 height 27
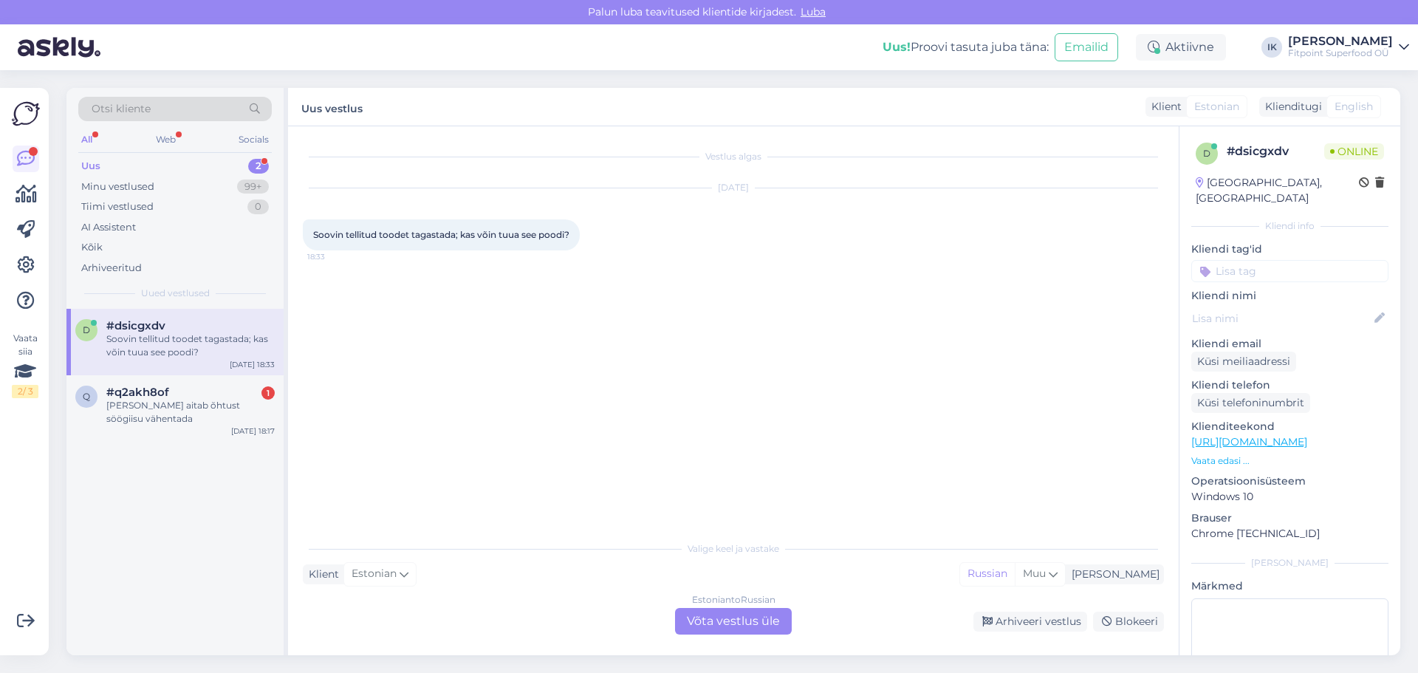
click at [729, 614] on div "Estonian to Russian Võta vestlus üle" at bounding box center [733, 621] width 117 height 27
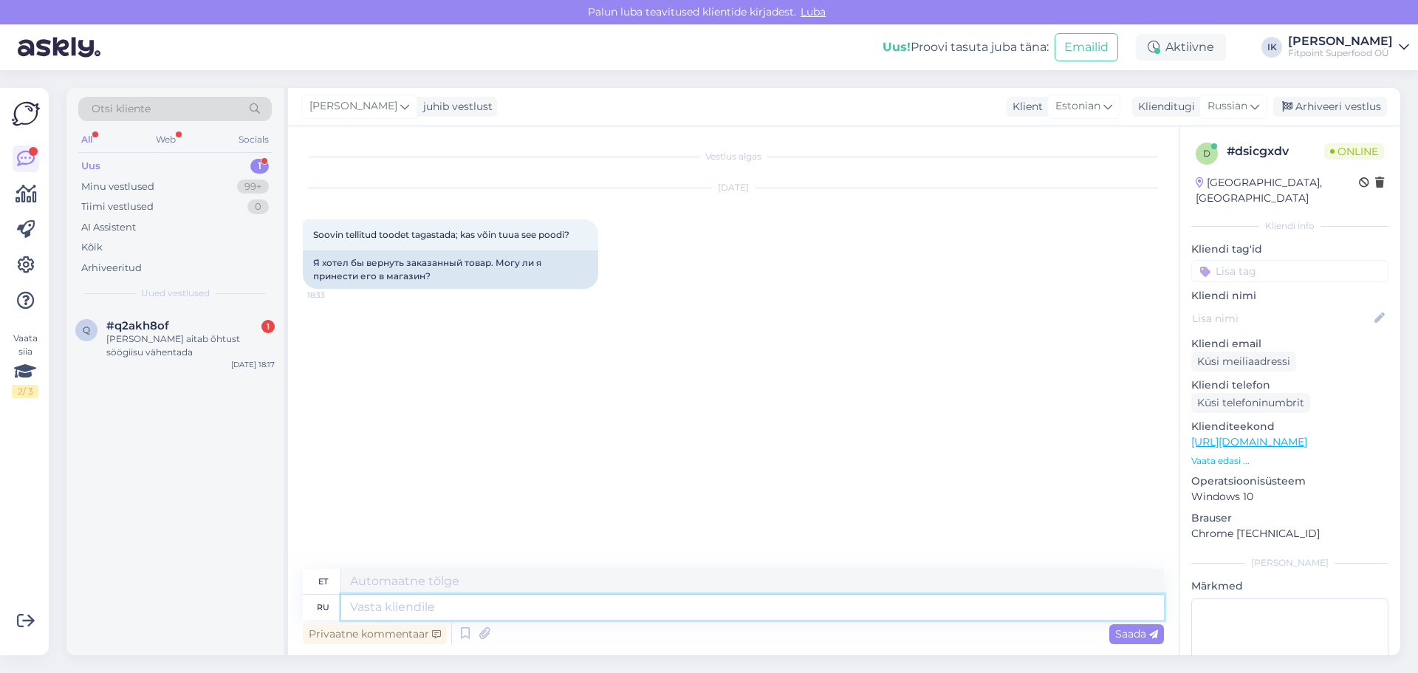
click at [397, 614] on textarea at bounding box center [752, 606] width 823 height 25
type textarea "зДРАВСТВУ"
type textarea "tere"
type textarea "з"
type textarea "Здравствуйте!"
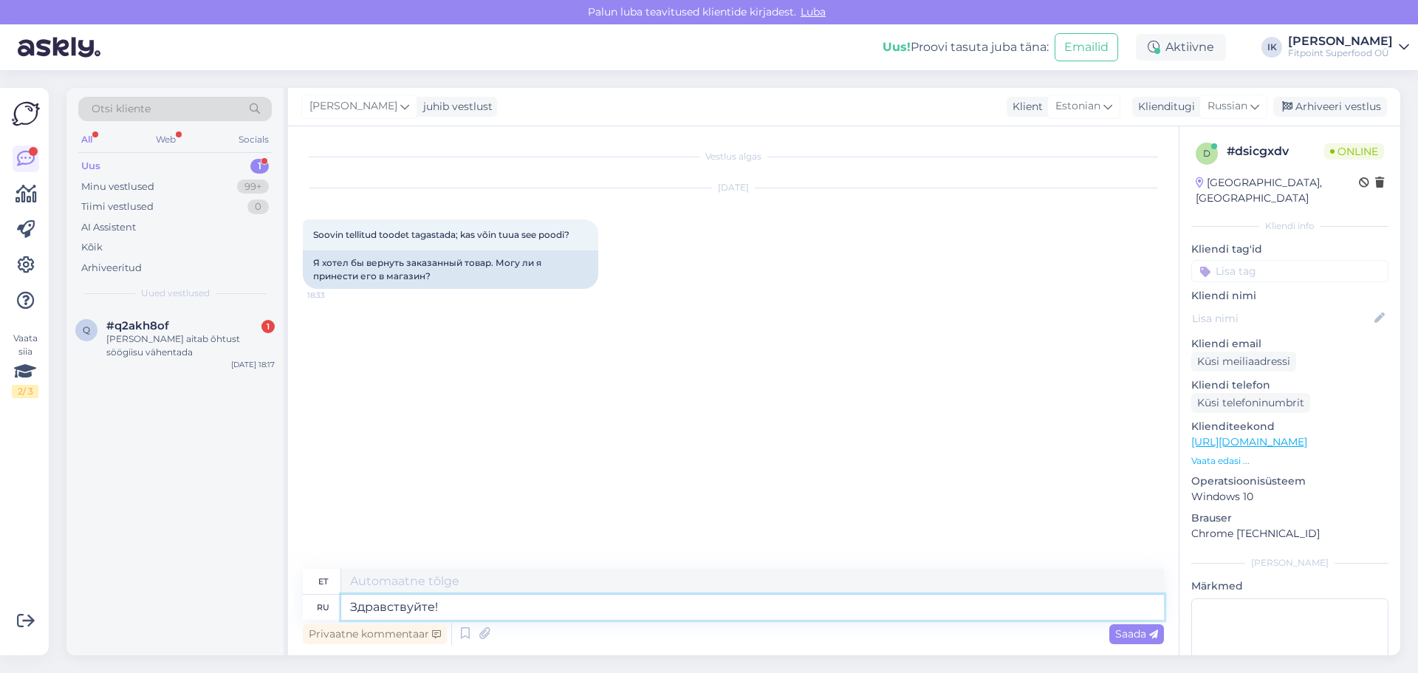
type textarea "Tere!"
type textarea "Здравствуйте!Да,"
type textarea "Tere! [GEOGRAPHIC_DATA],"
type textarea "Здравствуйте!Да, можете"
type textarea "Tere! Jah, saate küll."
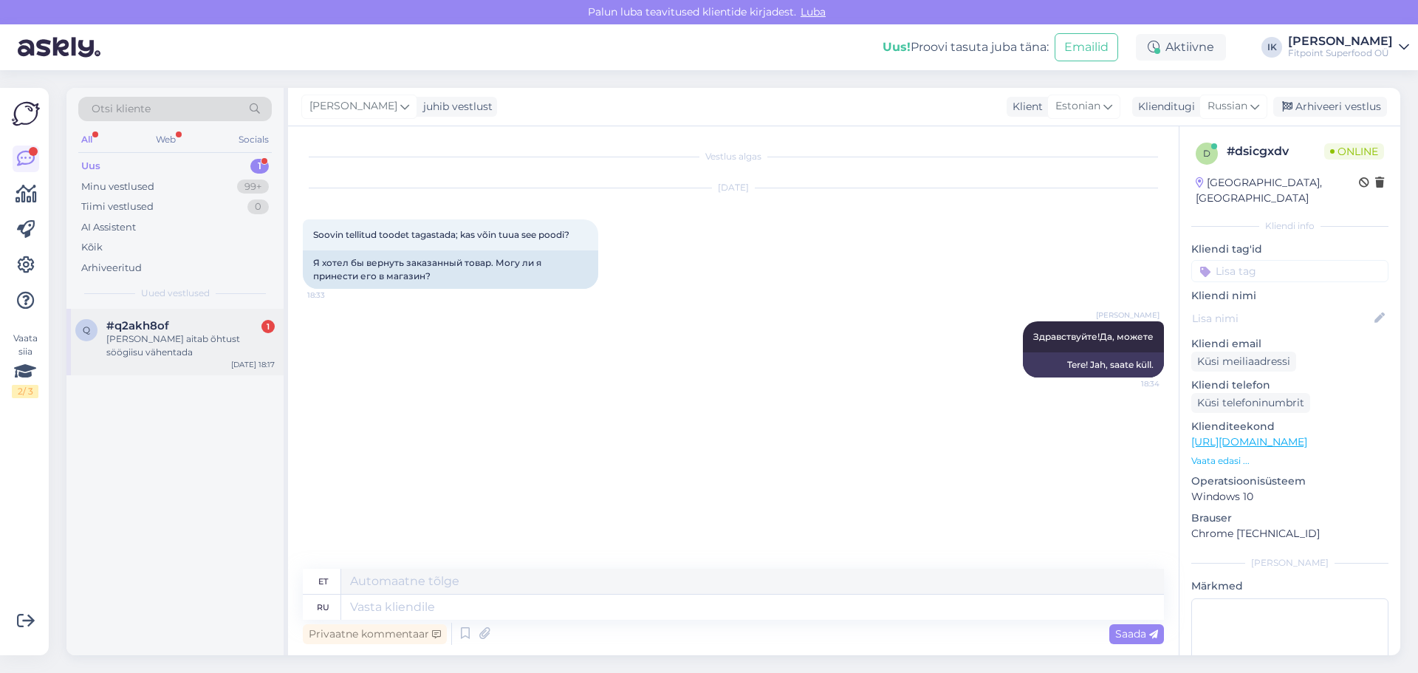
click at [179, 337] on div "[PERSON_NAME] aitab õhtust söögiisu vähentada" at bounding box center [190, 345] width 168 height 27
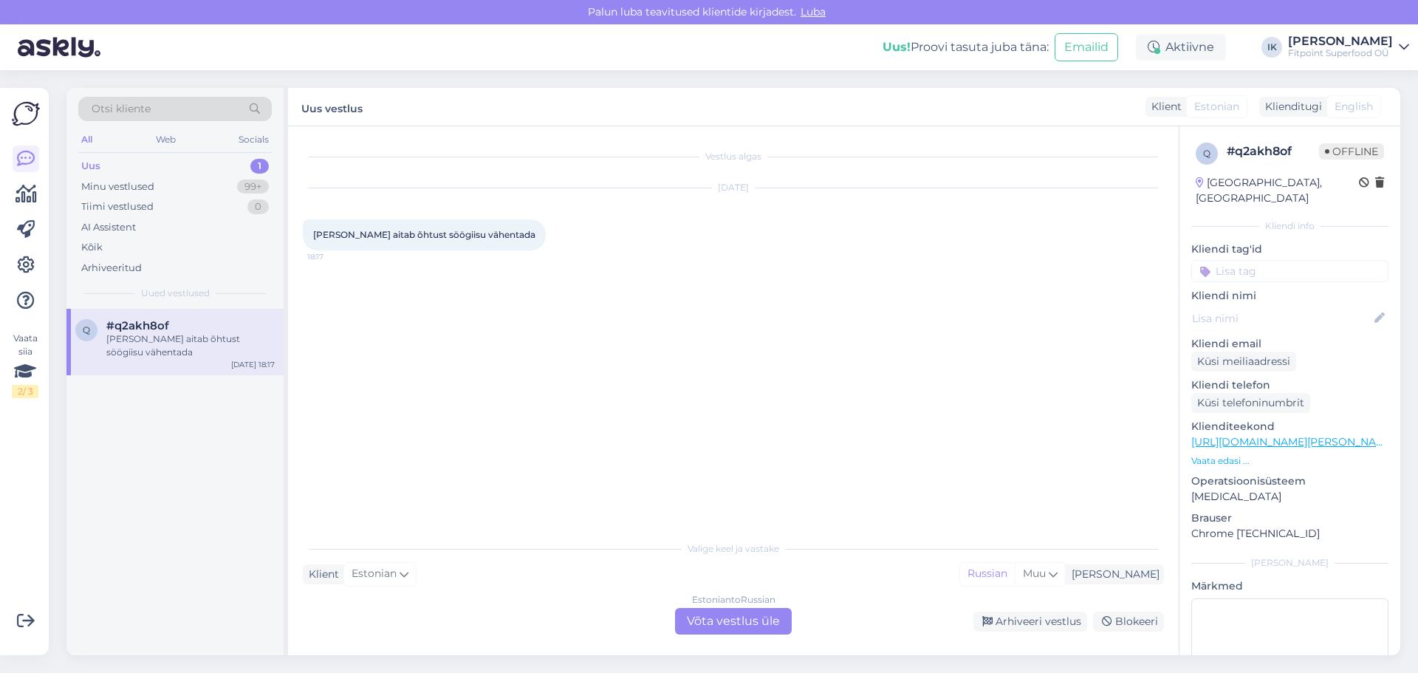
click at [734, 621] on div "Estonian to Russian Võta vestlus üle" at bounding box center [733, 621] width 117 height 27
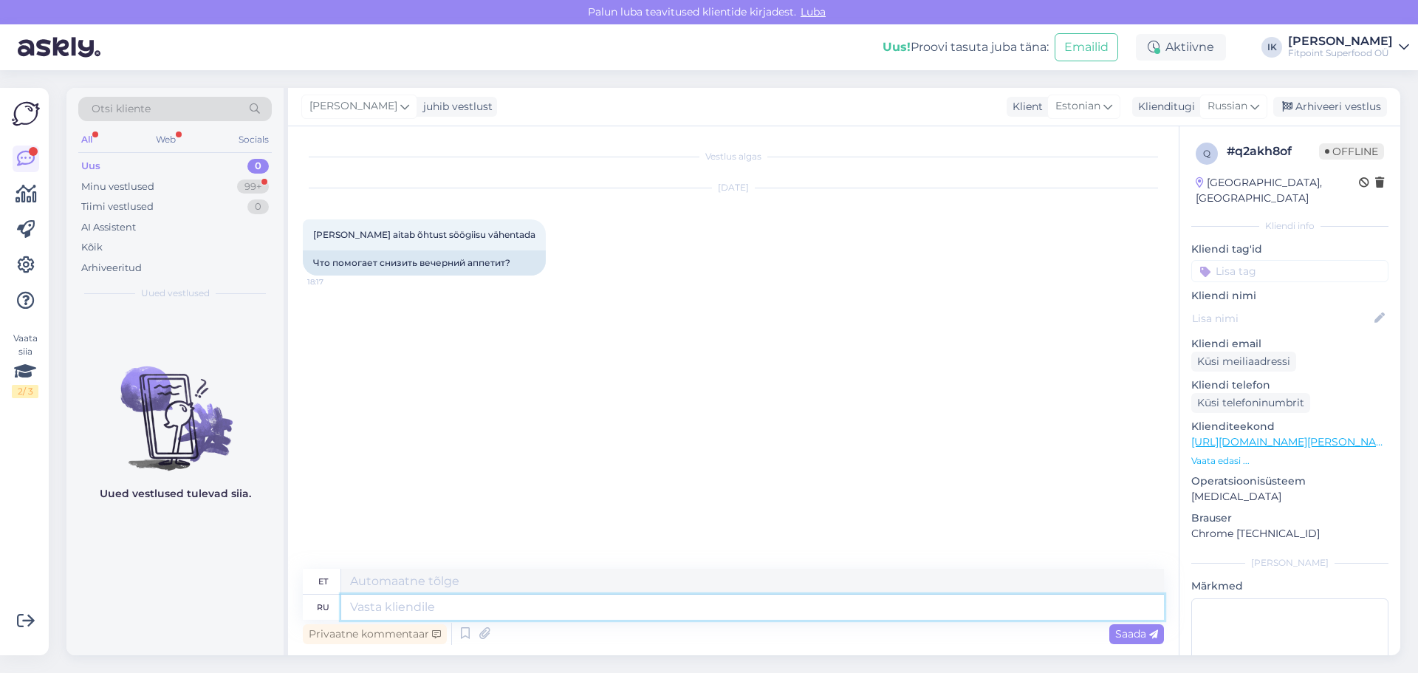
click at [415, 608] on textarea at bounding box center [752, 606] width 823 height 25
type textarea "Доб"
type textarea "Kuni"
type textarea "Добрый"
type textarea "Lahke"
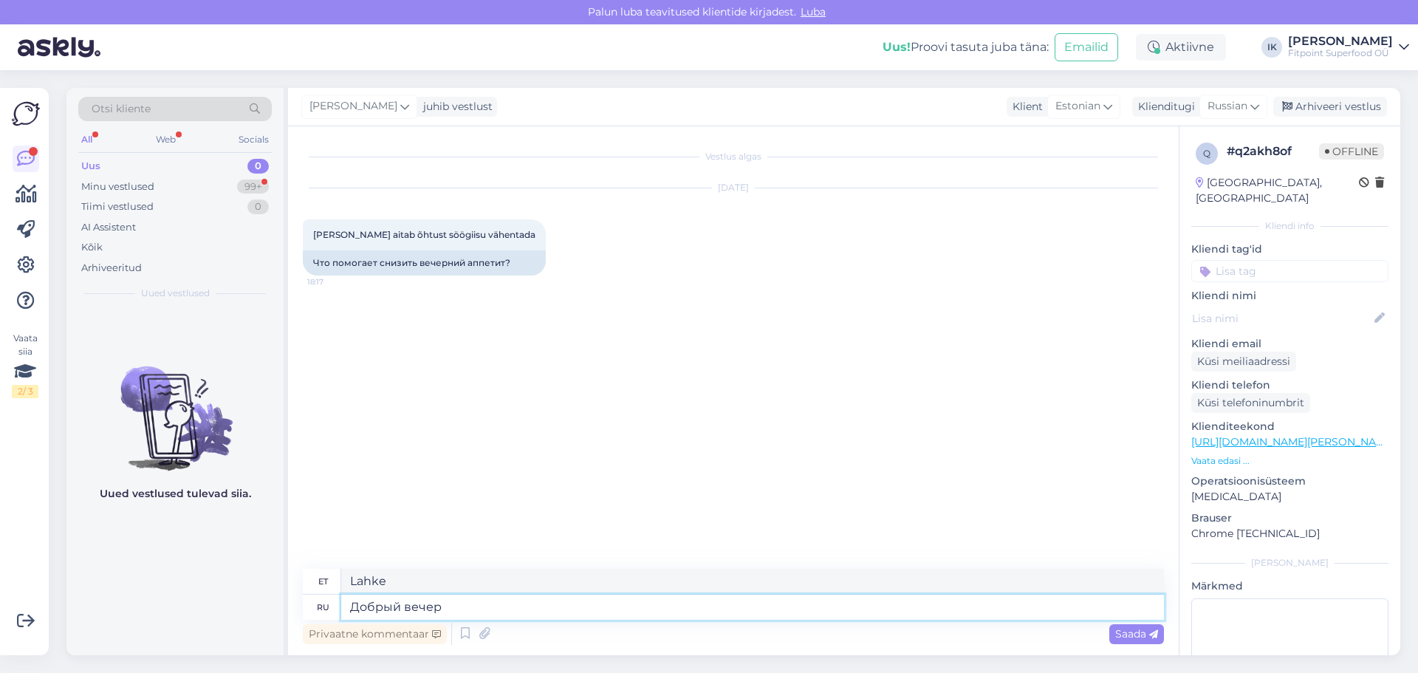
type textarea "Добрый вечер!"
type textarea "Tere õhtust!"
type textarea "Можно"
type textarea "[PERSON_NAME]"
type textarea "Можно попробовать"
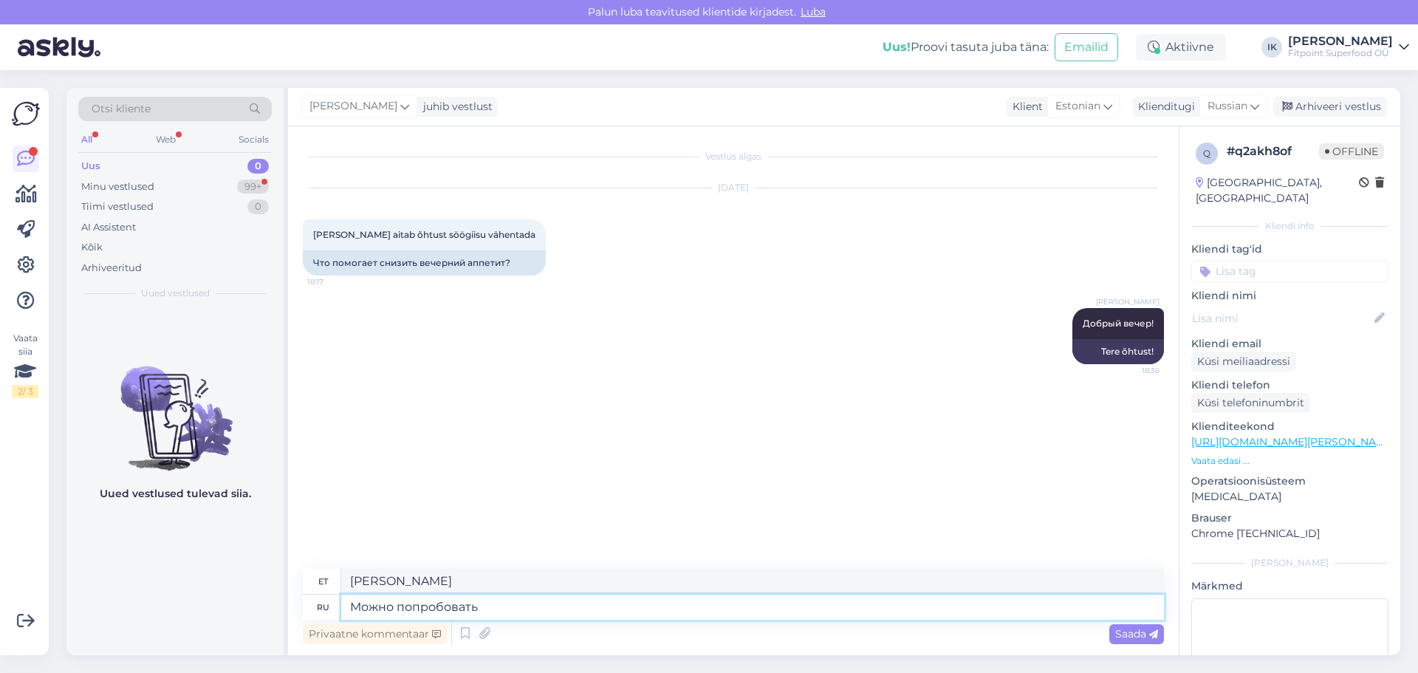
type textarea "Võite proovida"
type textarea "Можно попробовать это"
type textarea "Võid seda proovida"
type textarea "Можно попробовать это"
type textarea "Võite seda proovida"
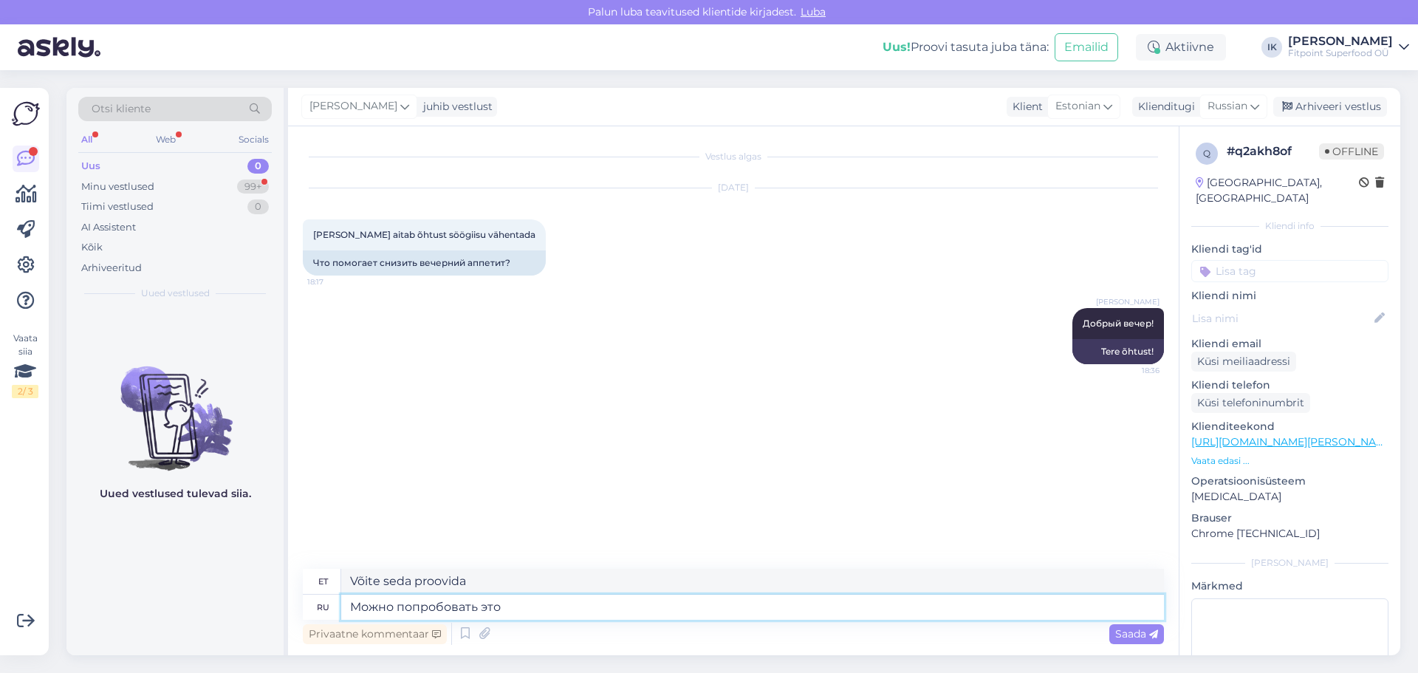
paste textarea "[URL][DOMAIN_NAME]"
type textarea "Можно попробовать это [URL][DOMAIN_NAME]"
click at [1129, 633] on span "Saada" at bounding box center [1136, 633] width 43 height 13
type textarea "Võid proovida seda [URL][DOMAIN_NAME]"
click at [1121, 634] on span "Saada" at bounding box center [1136, 633] width 43 height 13
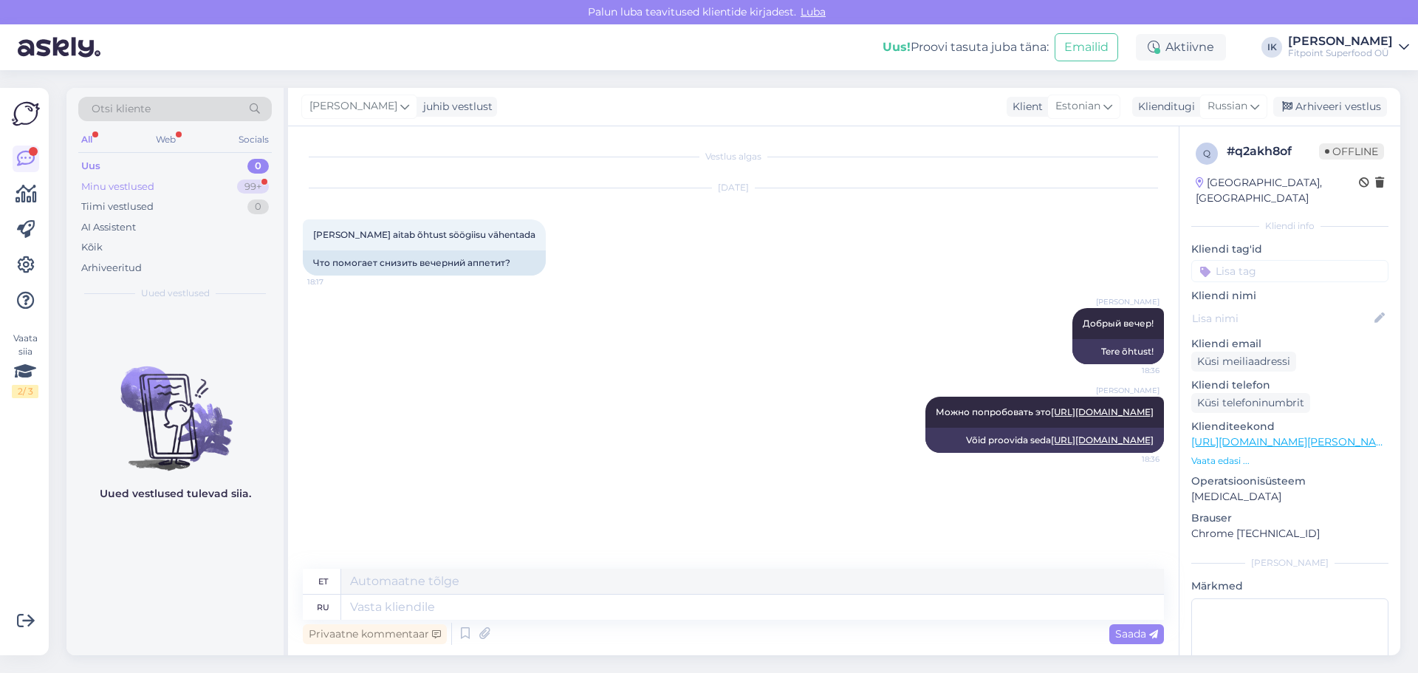
click at [145, 185] on div "Minu vestlused" at bounding box center [117, 186] width 73 height 15
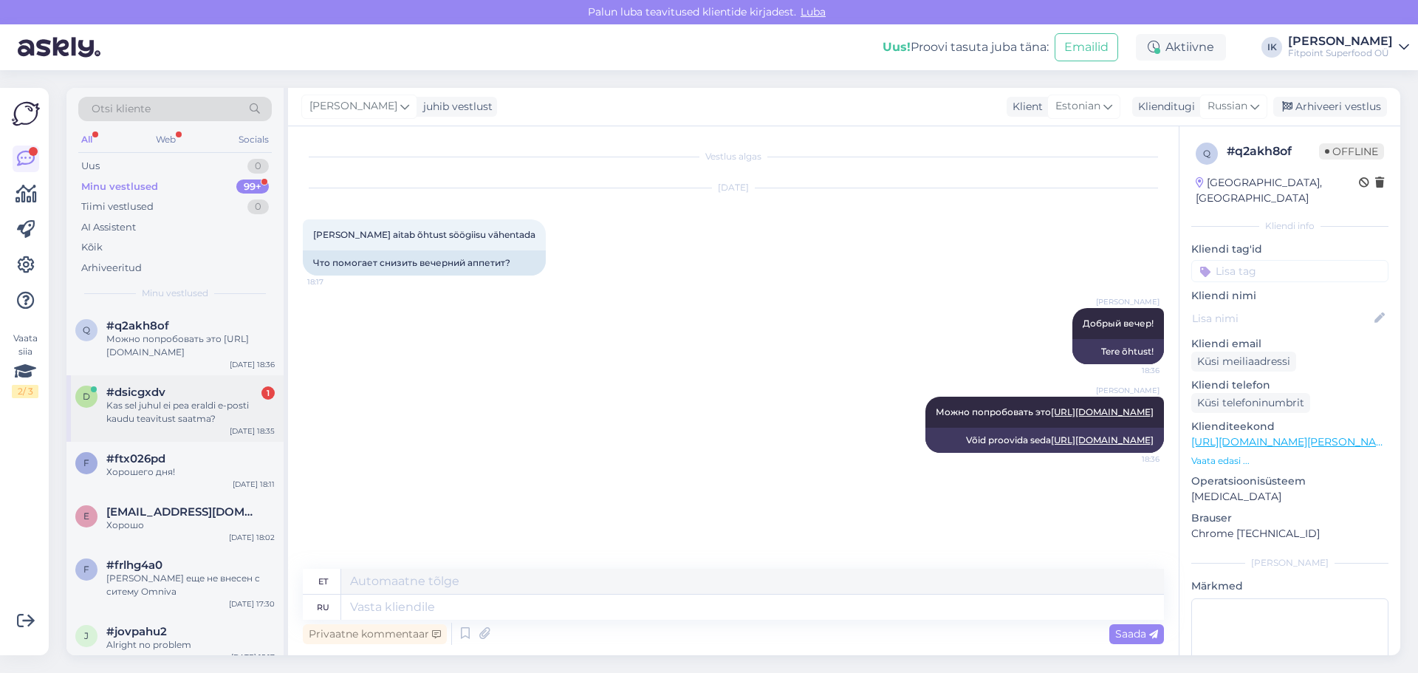
click at [205, 398] on div "#dsicgxdv 1" at bounding box center [190, 391] width 168 height 13
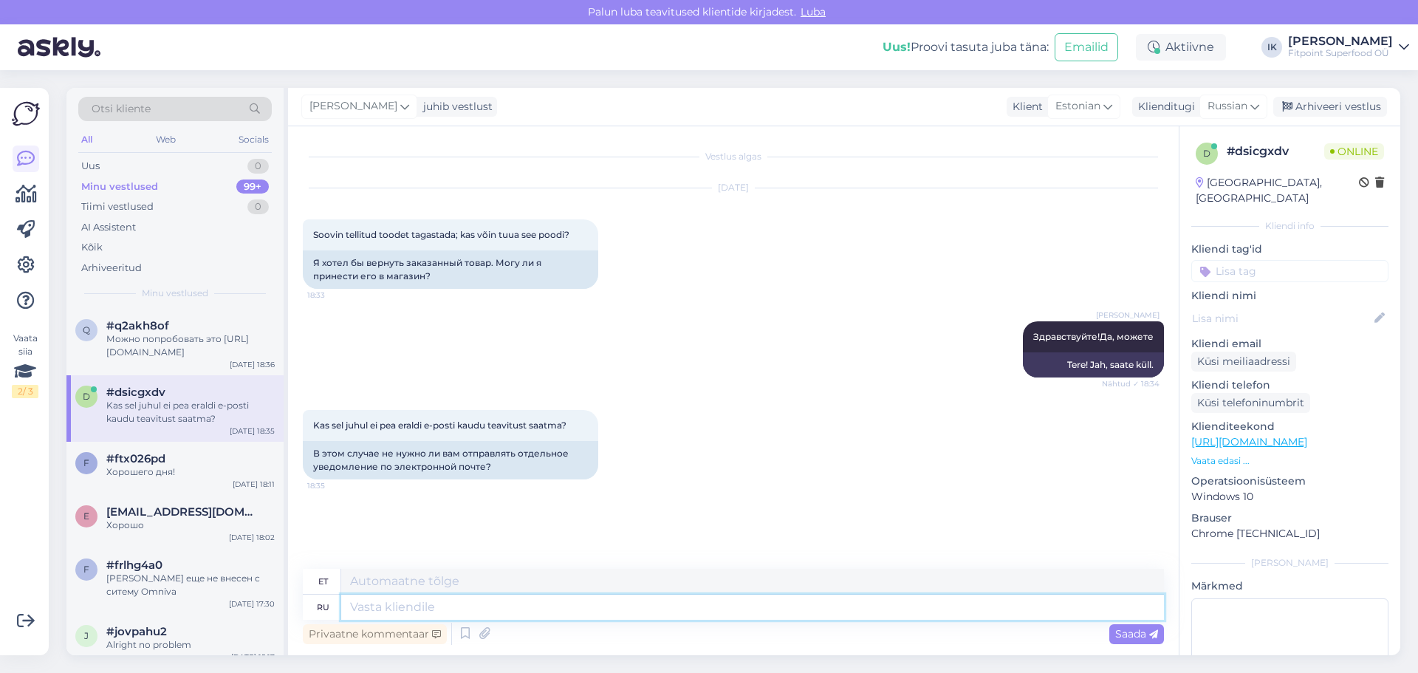
click at [397, 609] on textarea at bounding box center [752, 606] width 823 height 25
type textarea "Нет,"
type textarea "Ei,"
type textarea "Нет, на"
type textarea "Ei, peal"
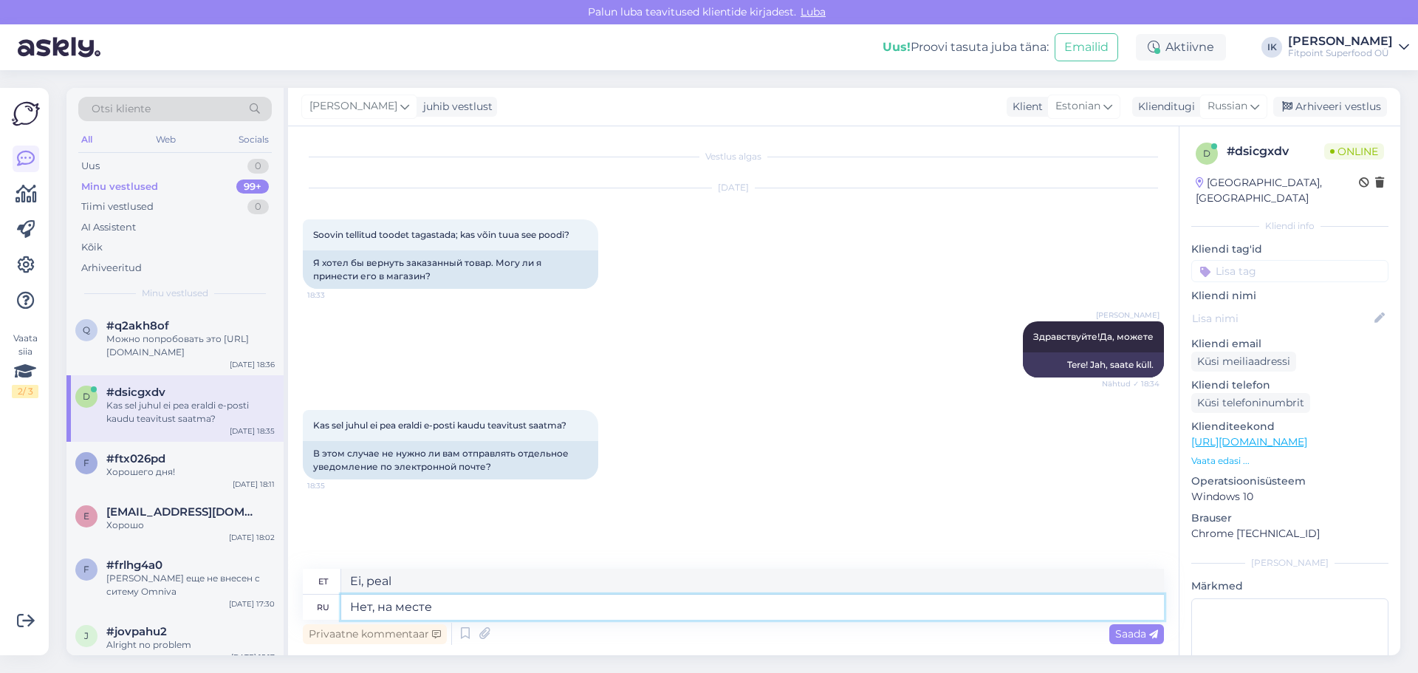
type textarea "Нет, на месте"
type textarea "Ei, paigas"
type textarea "Нет, на месте р"
type textarea "Ei, ra asemel"
type textarea "Нет, на месте"
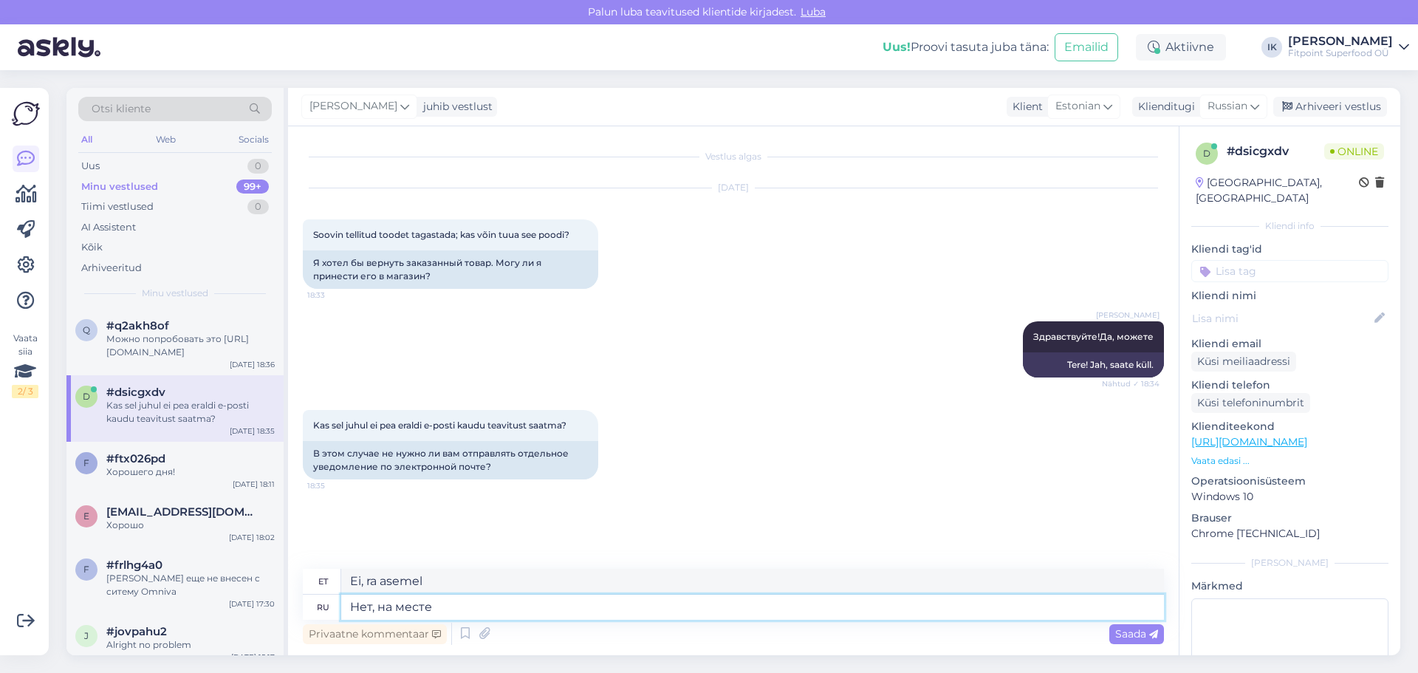
type textarea "Ei, paigas"
type textarea "Нет, на месте ешим"
type textarea "Ei, me sööme kohapeal"
type textarea "Нет, на месте ешим вопрос"
type textarea "Ei, vastame küsimusele kohapeal."
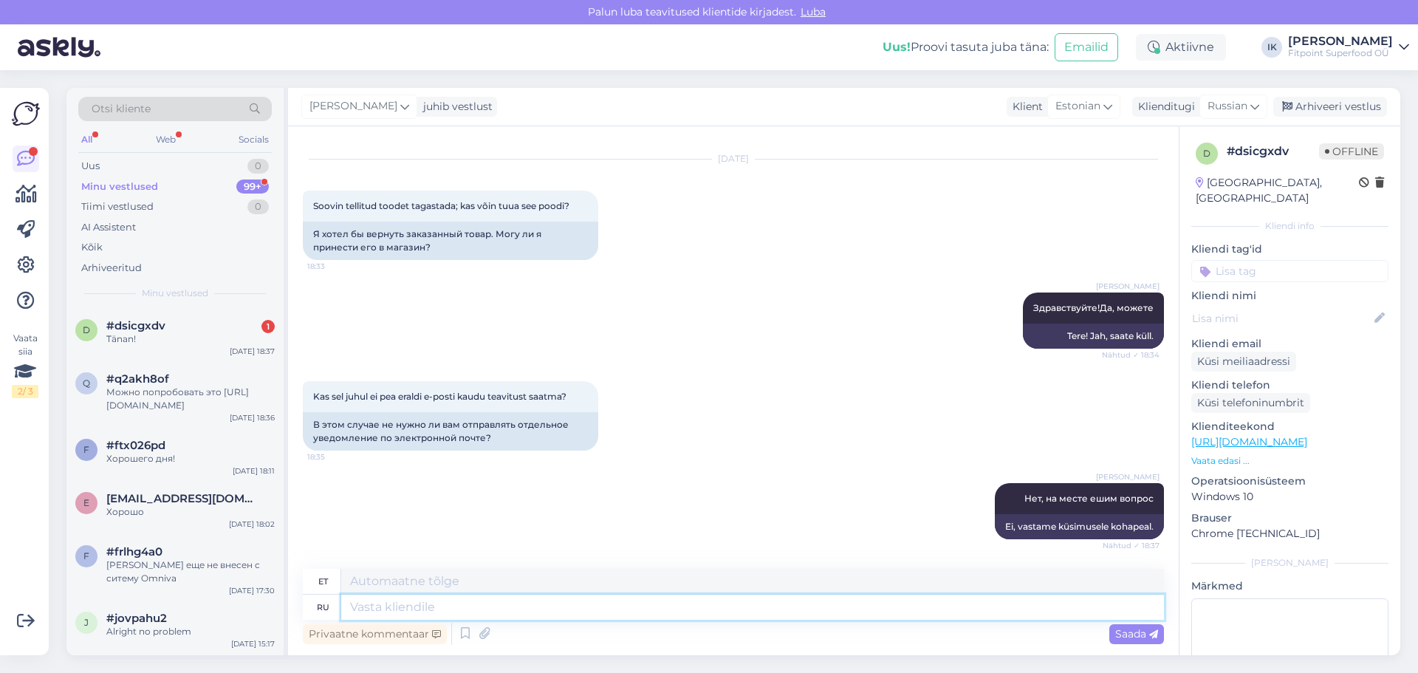
scroll to position [117, 0]
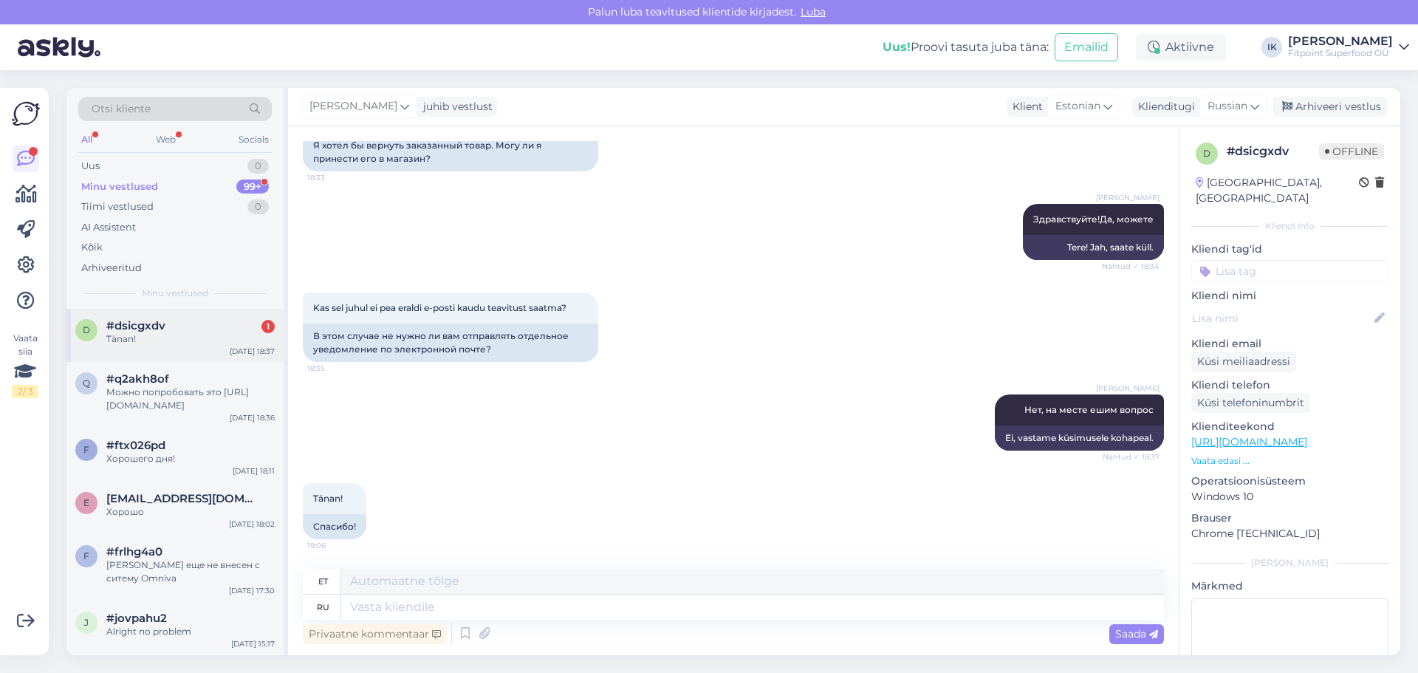
click at [165, 333] on div "Tänan!" at bounding box center [190, 338] width 168 height 13
click at [366, 611] on textarea at bounding box center [752, 606] width 823 height 25
type textarea "ü"
type textarea "Хорошег"
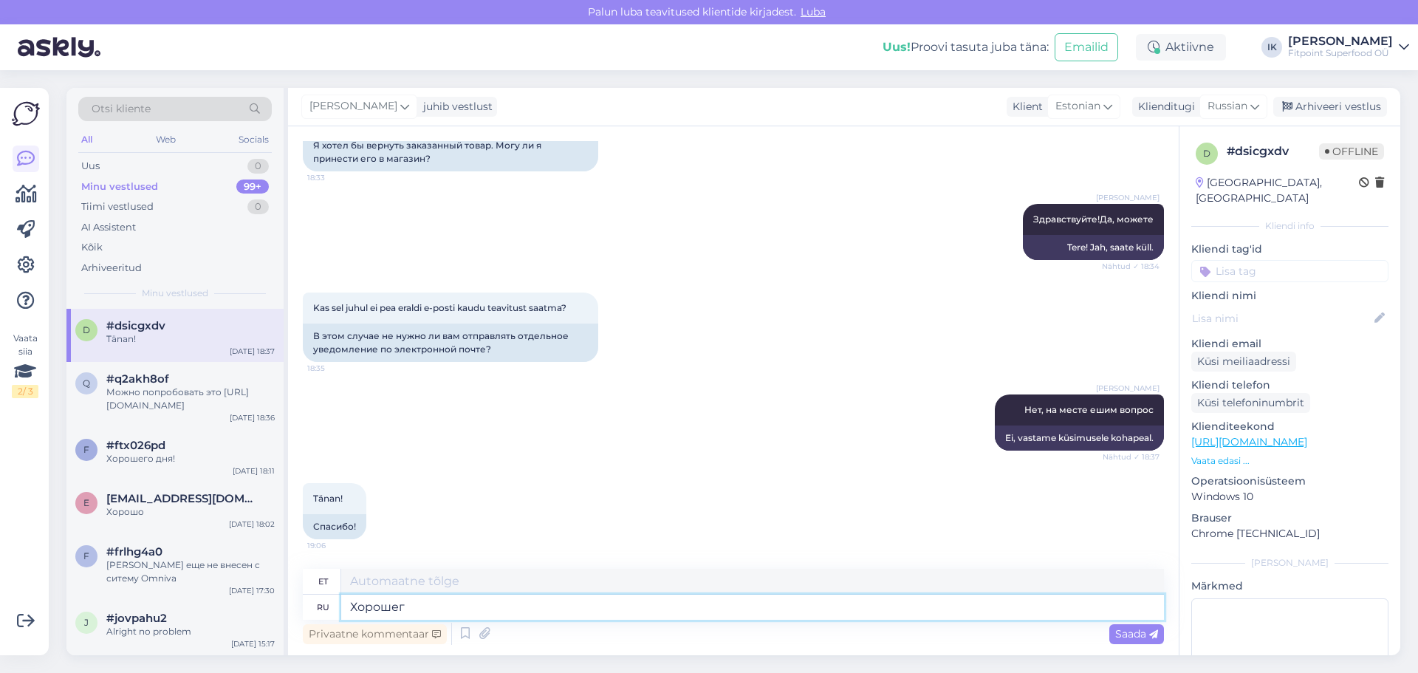
type textarea "Hea"
type textarea "Хорошего вечера!"
type textarea "Tere õhtust!"
type textarea "Х"
type textarea "Hea"
